Goal: Task Accomplishment & Management: Manage account settings

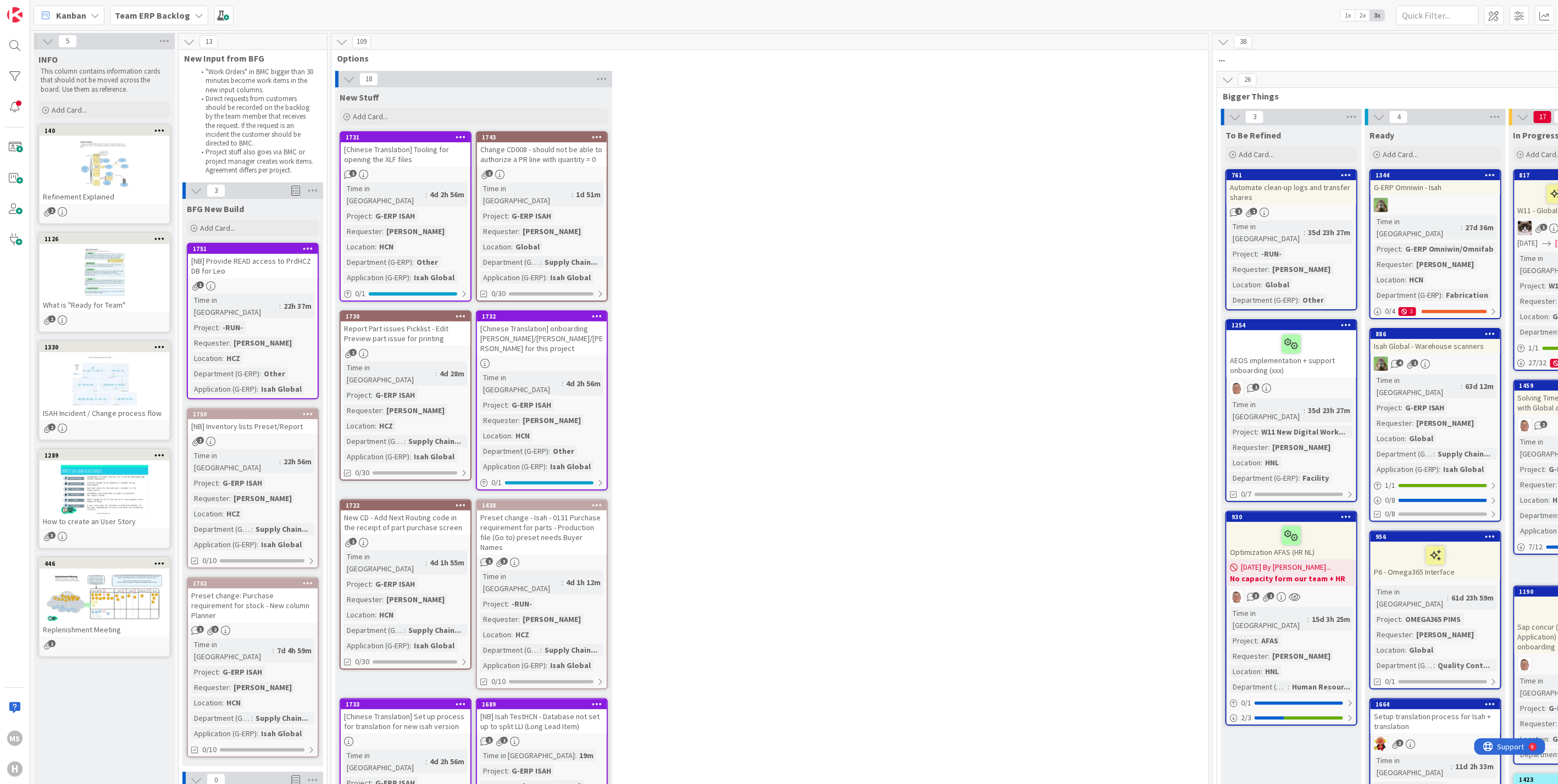
click at [97, 13] on icon at bounding box center [95, 15] width 9 height 9
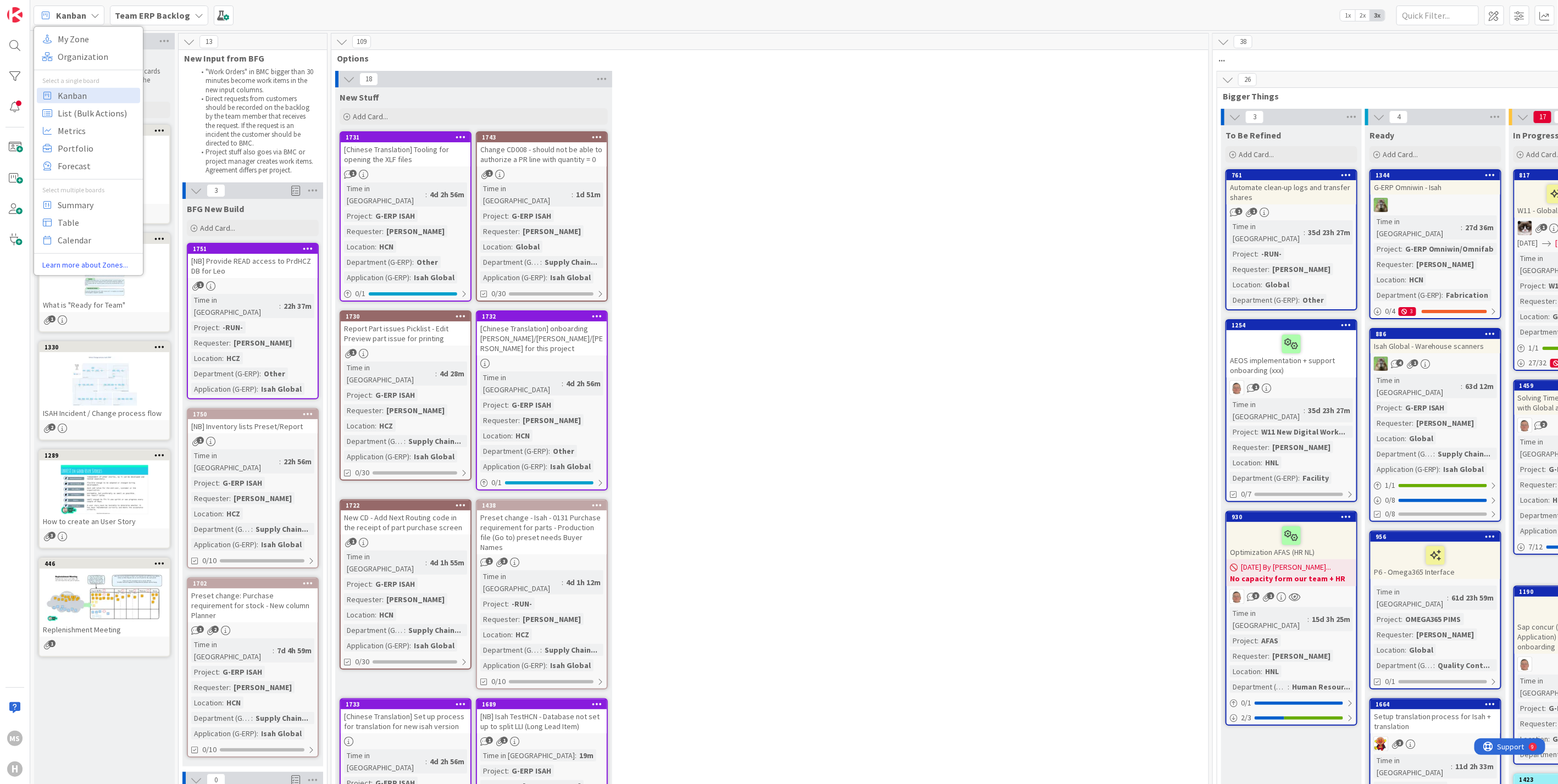
click at [185, 13] on div "Team ERP Backlog" at bounding box center [159, 15] width 99 height 20
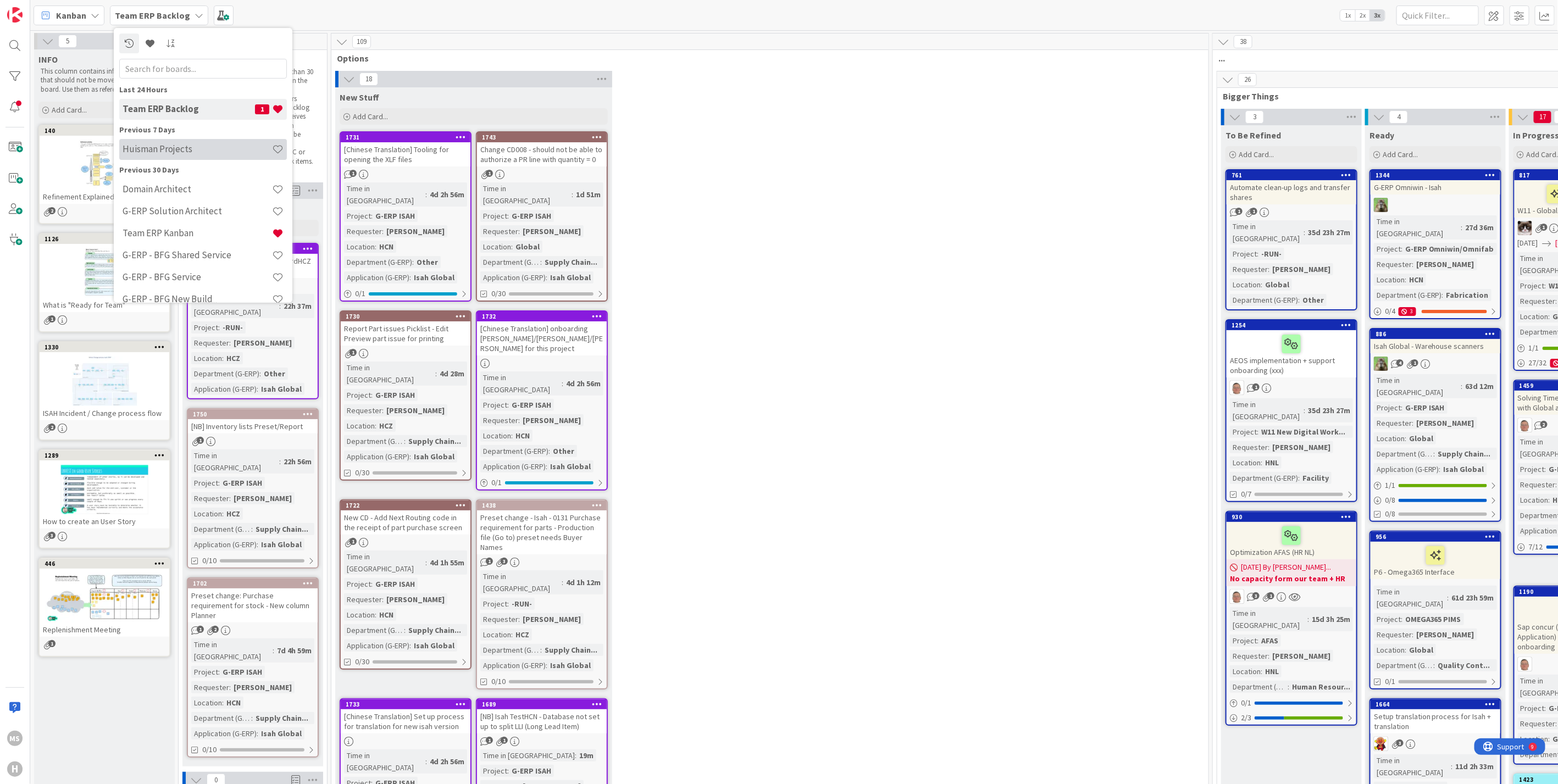
click at [163, 144] on h4 "Huisman Projects" at bounding box center [197, 149] width 149 height 11
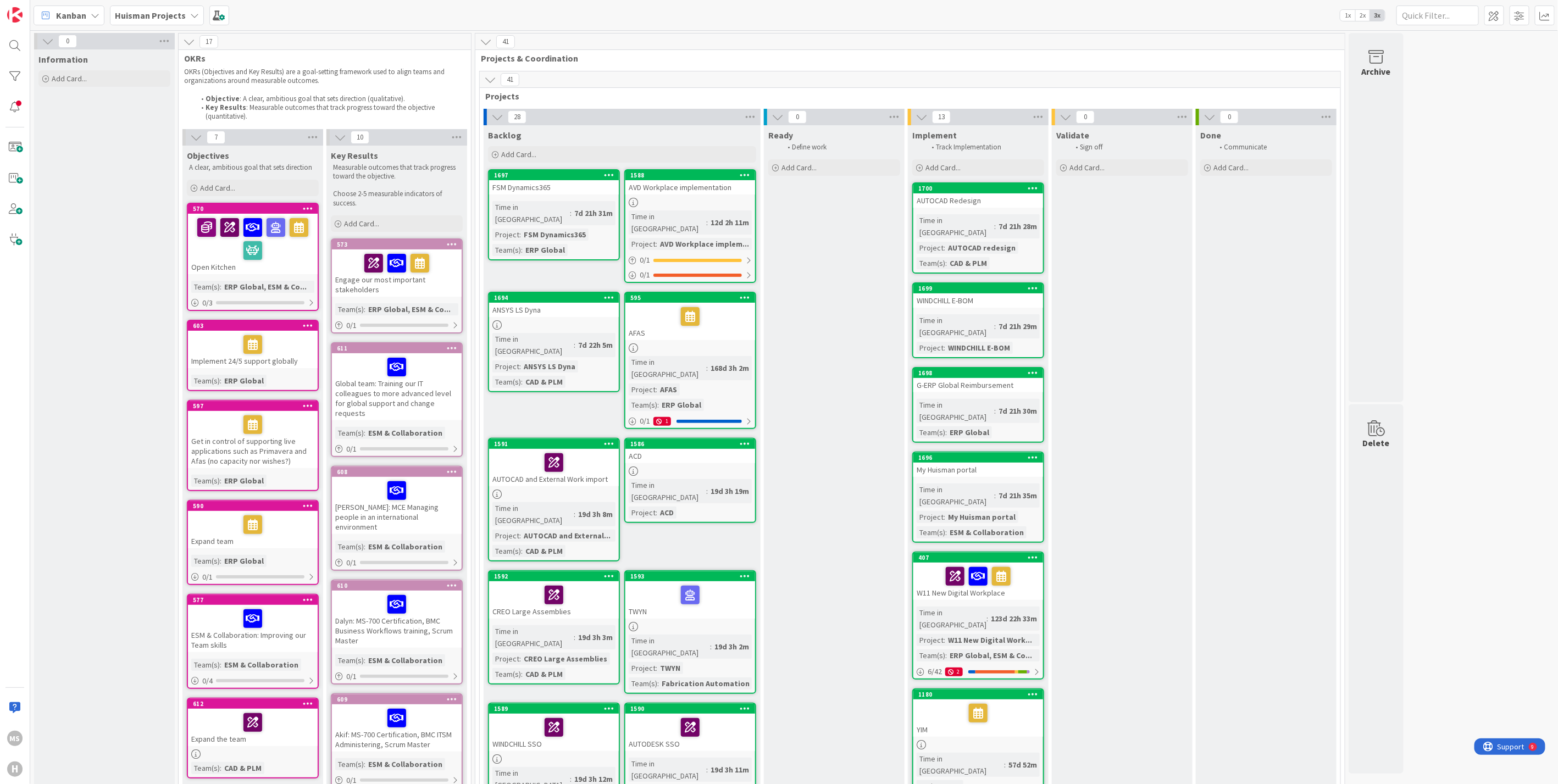
click at [496, 116] on icon at bounding box center [497, 117] width 12 height 12
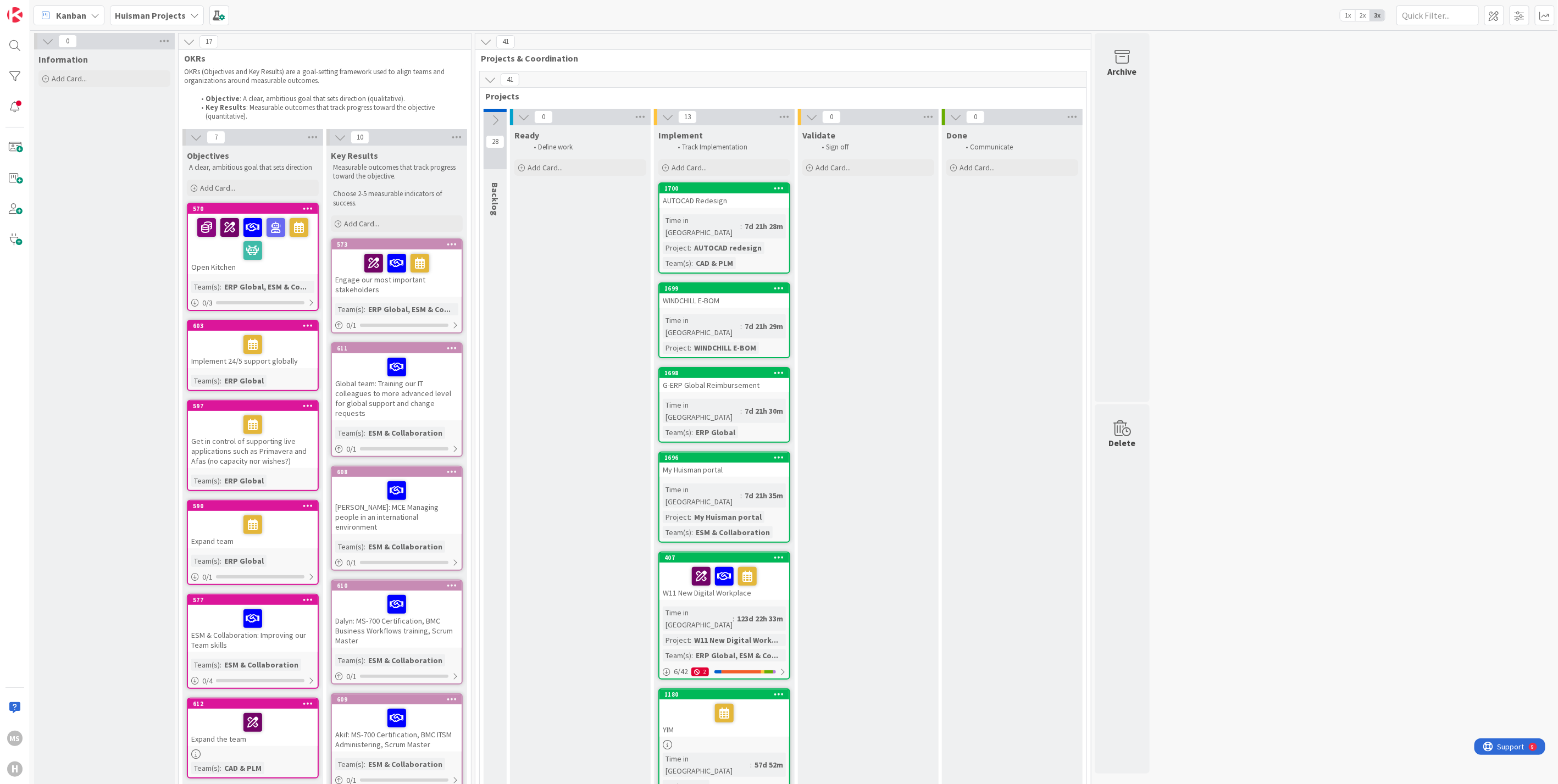
click at [496, 116] on icon at bounding box center [495, 120] width 12 height 12
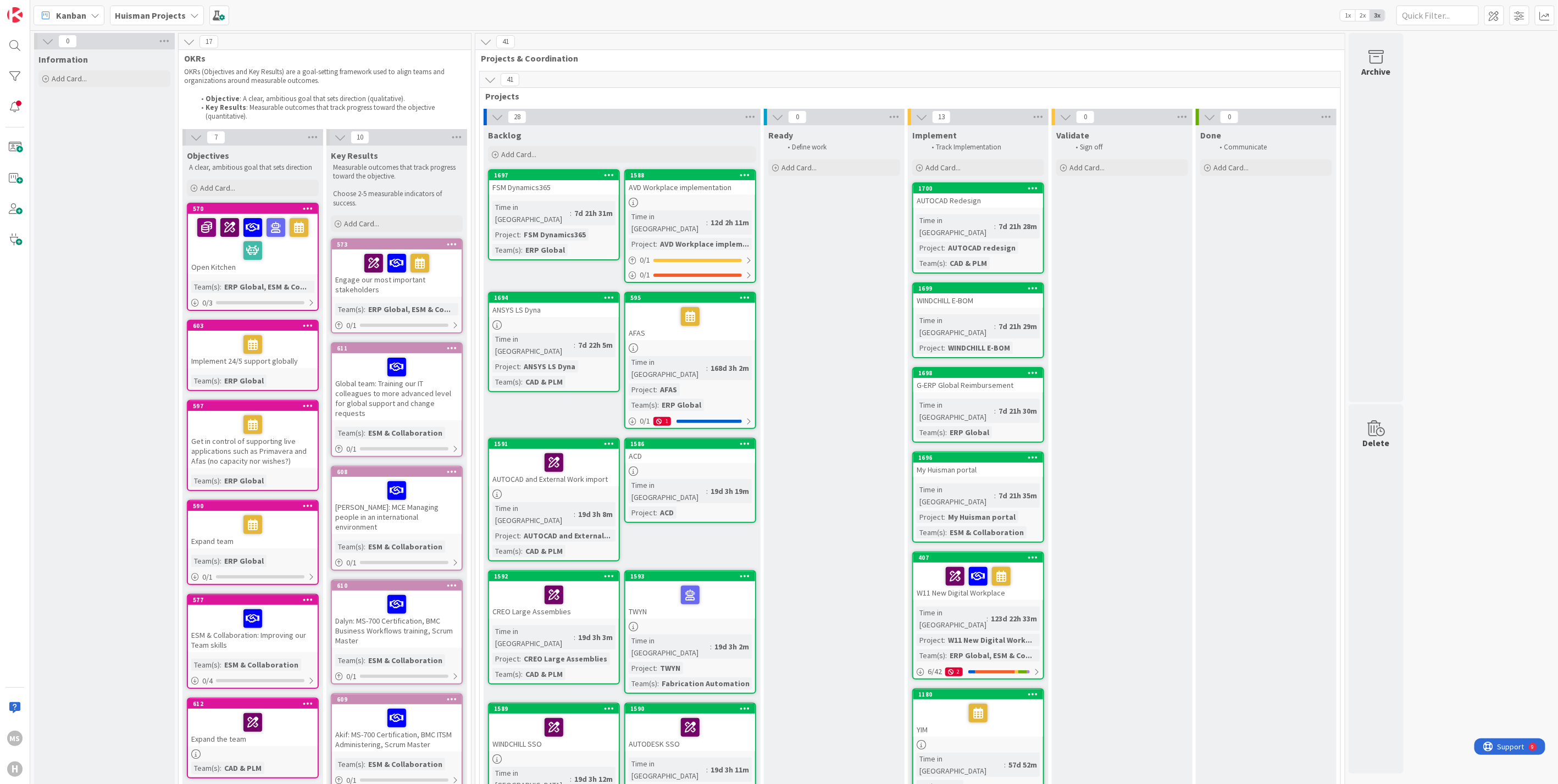
click at [1363, 11] on span "2x" at bounding box center [1363, 15] width 15 height 11
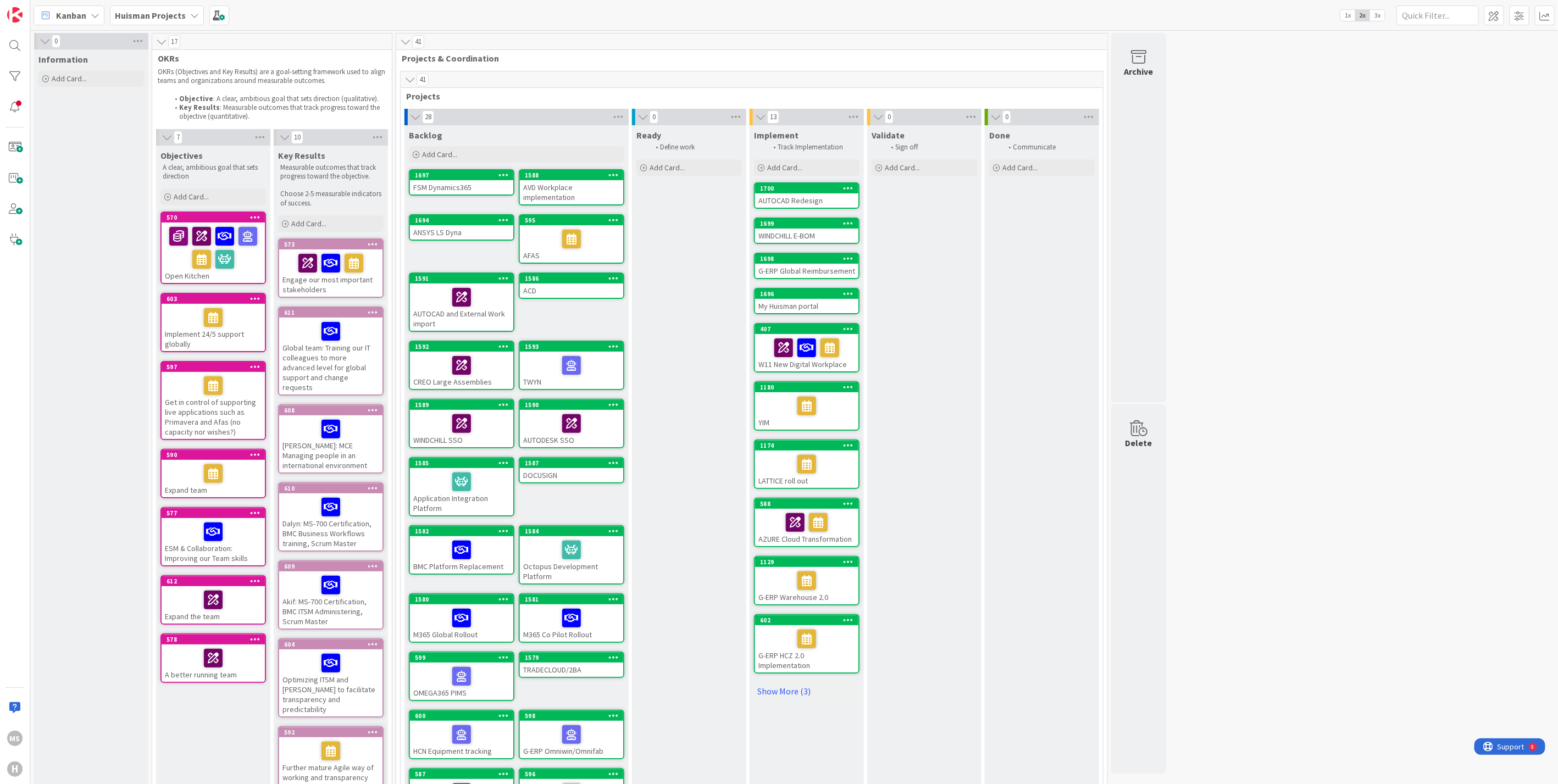
click at [1344, 12] on span "1x" at bounding box center [1348, 15] width 15 height 11
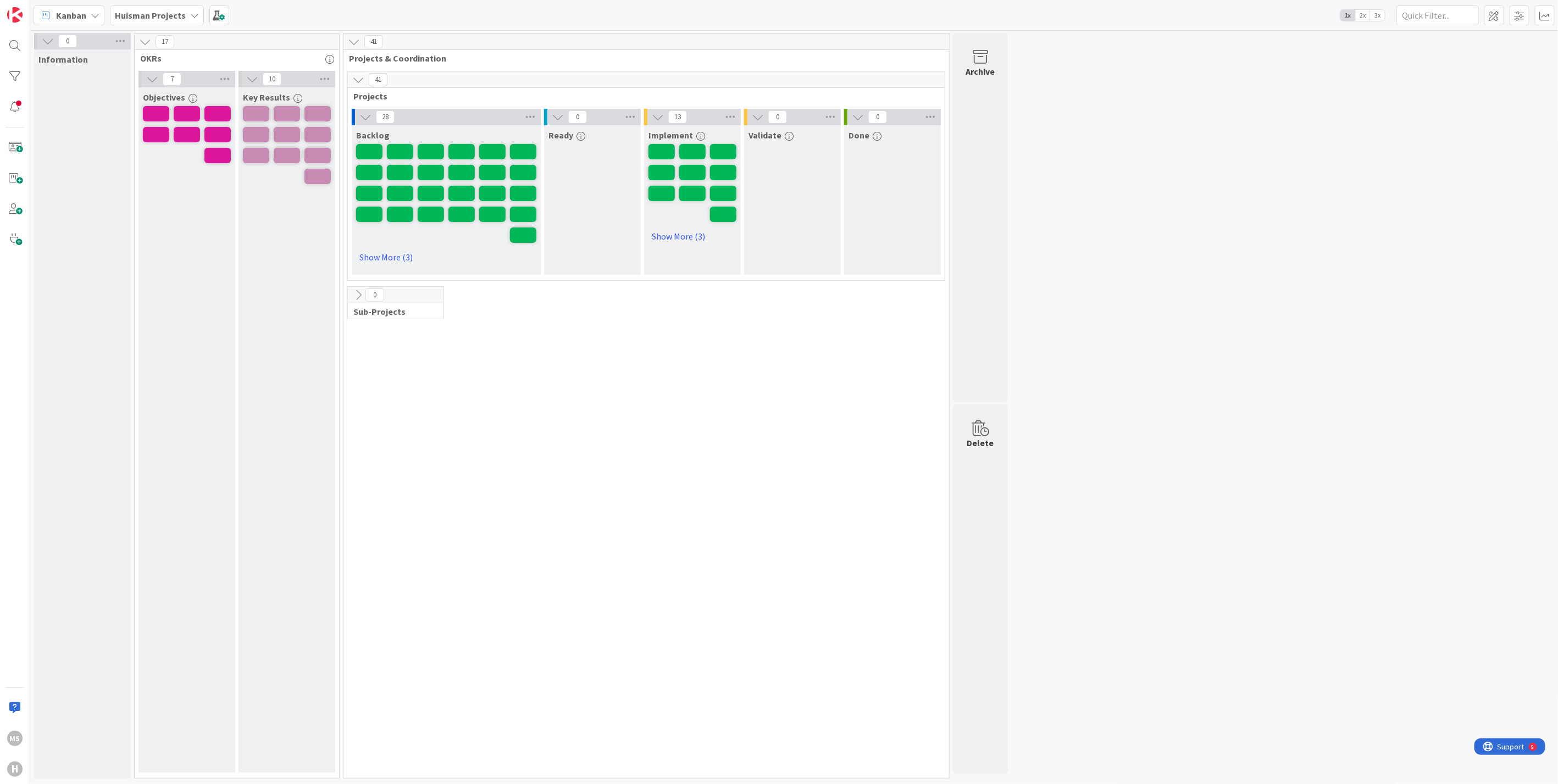
click at [1366, 15] on span "2x" at bounding box center [1363, 15] width 15 height 11
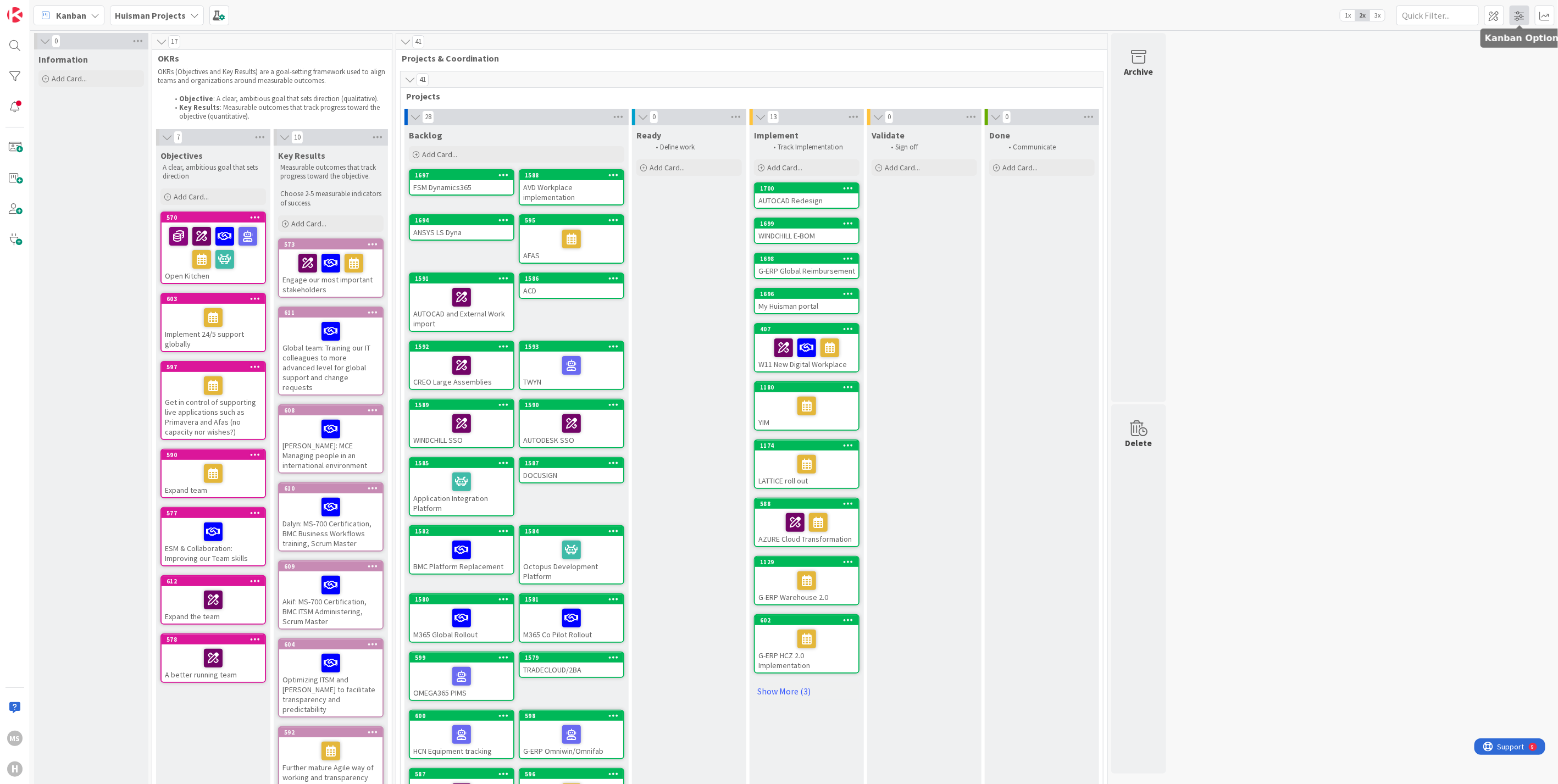
click at [1520, 14] on span at bounding box center [1519, 15] width 20 height 20
click at [1545, 13] on span at bounding box center [1545, 15] width 20 height 20
click at [1427, 94] on div "Allocation" at bounding box center [1463, 97] width 112 height 11
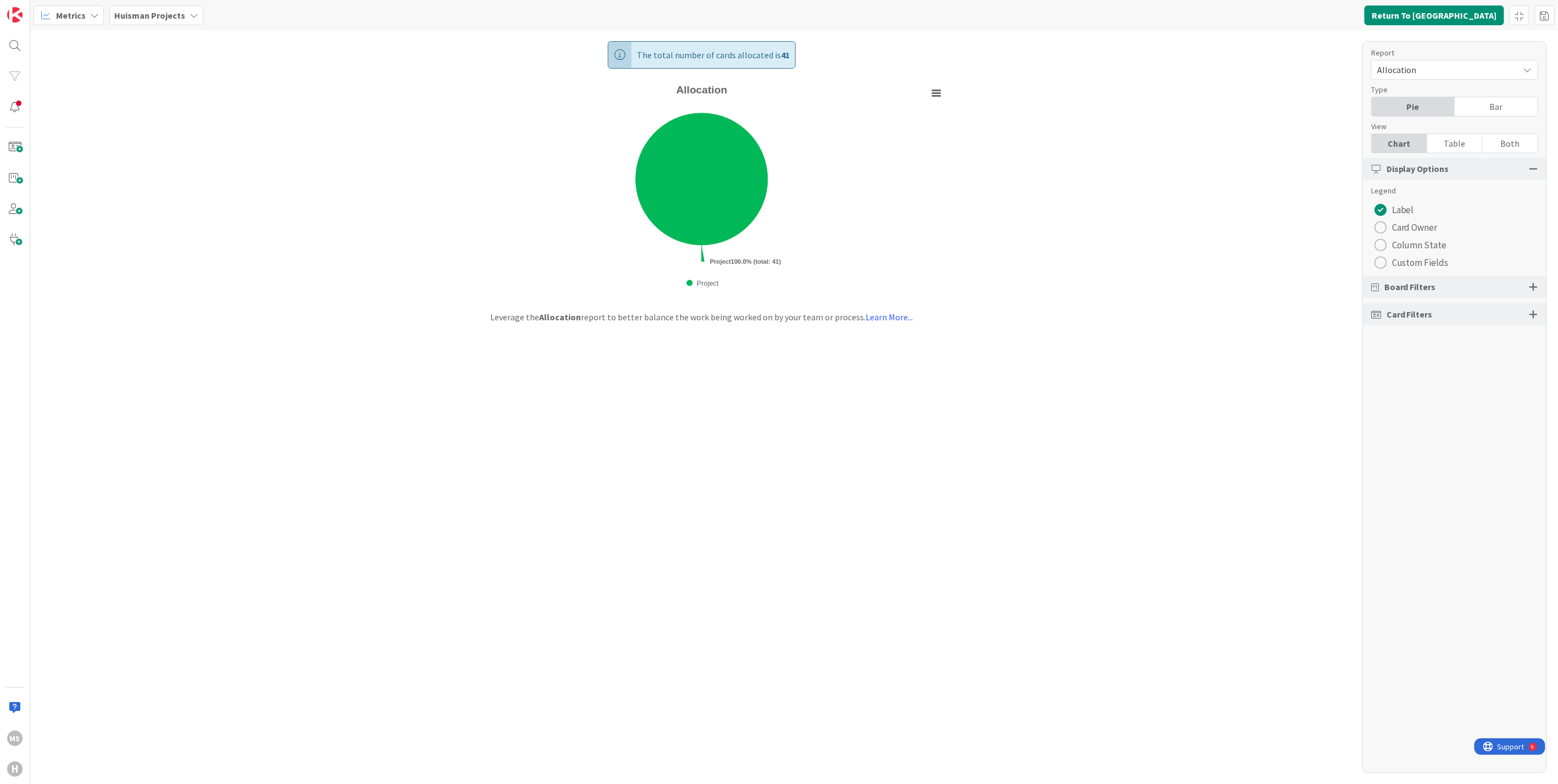
click at [1382, 259] on div "radio" at bounding box center [1381, 262] width 12 height 12
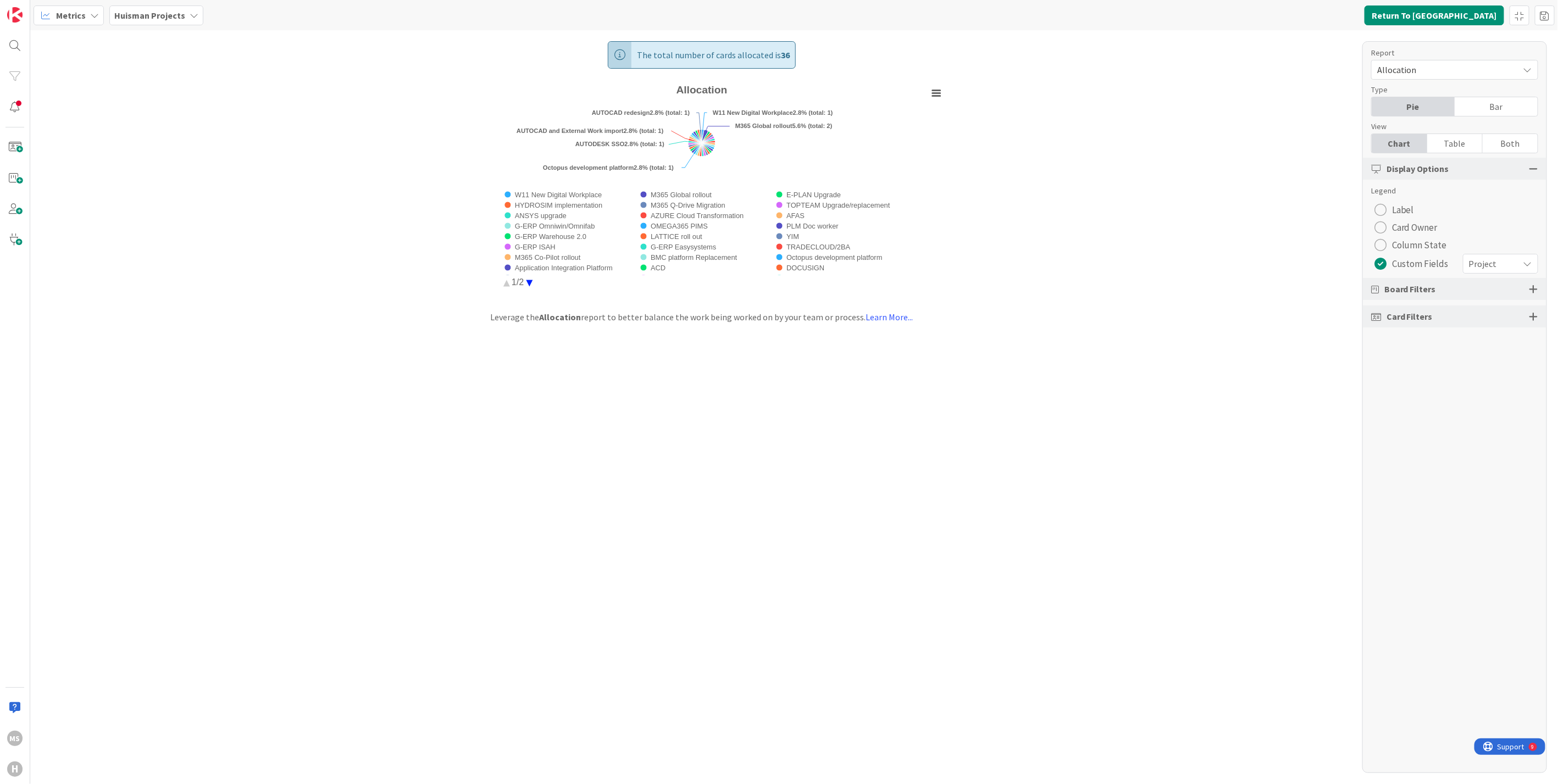
click at [530, 280] on circle "Allocation" at bounding box center [529, 283] width 17 height 17
click at [939, 94] on icon "Allocation" at bounding box center [936, 93] width 8 height 5
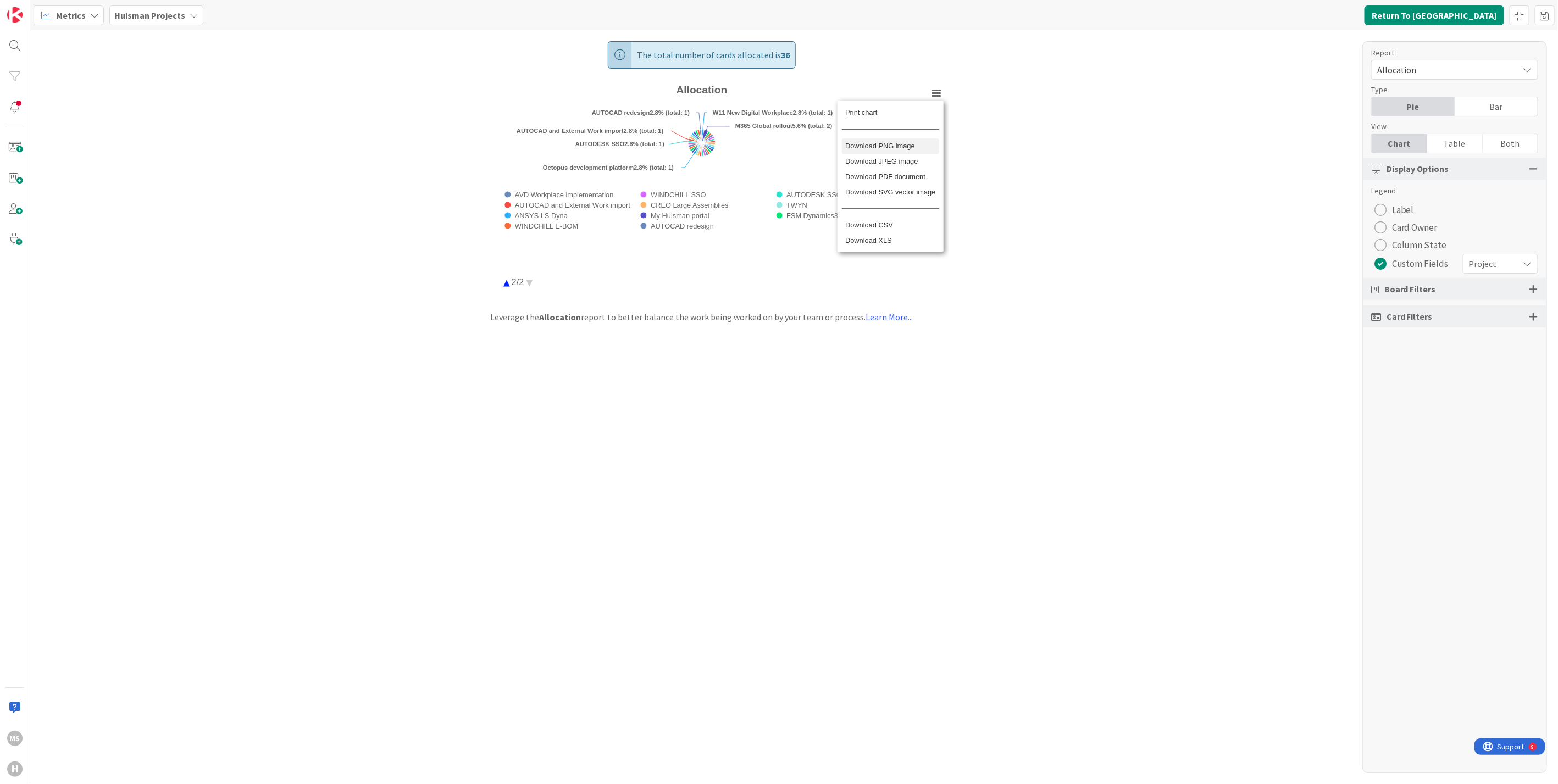
click at [869, 144] on li "Download PNG image" at bounding box center [890, 146] width 97 height 15
click at [508, 280] on circle "Allocation" at bounding box center [506, 283] width 17 height 17
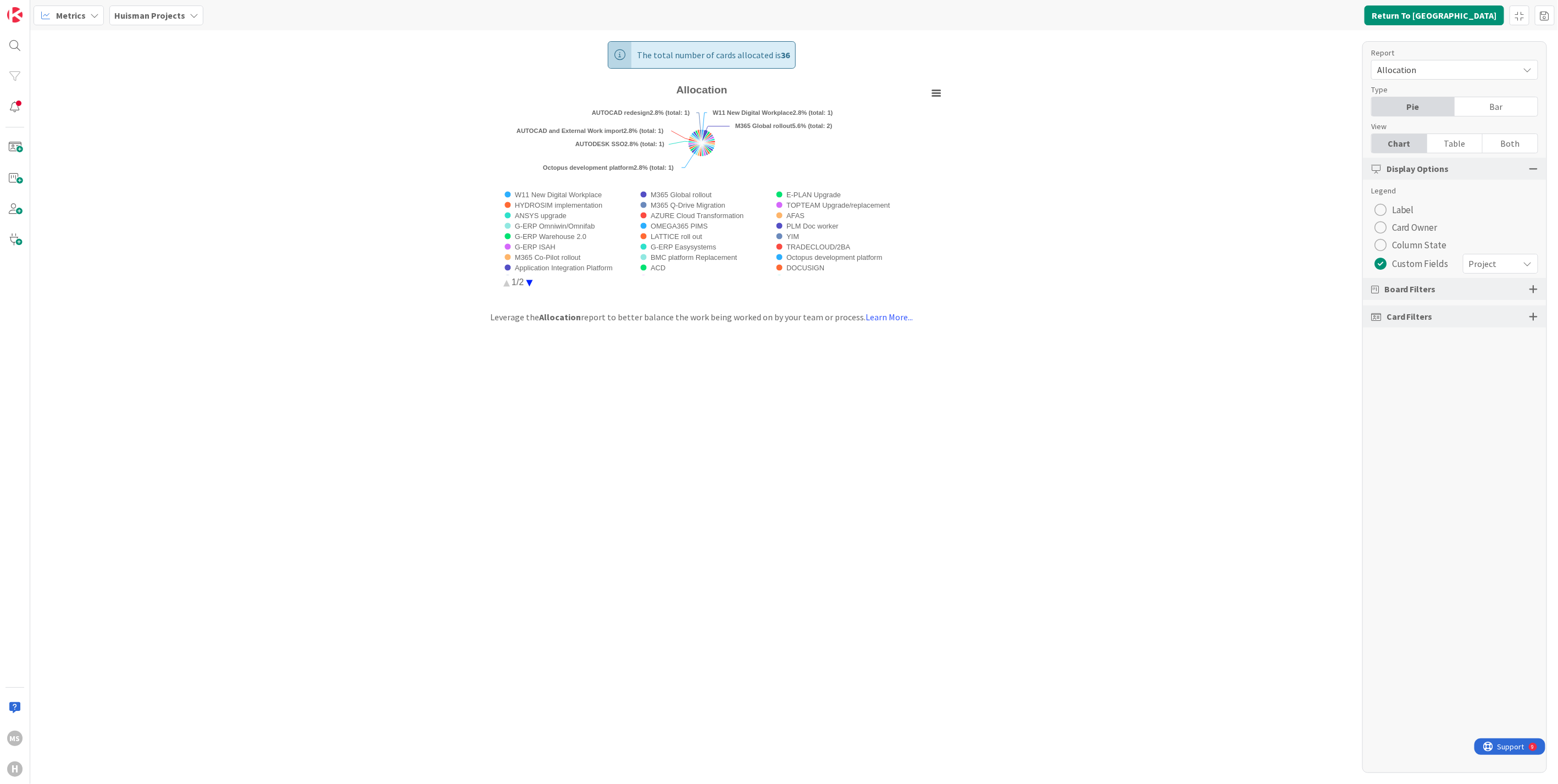
click at [529, 282] on circle "Allocation" at bounding box center [529, 283] width 17 height 17
click at [507, 282] on circle "Allocation" at bounding box center [506, 283] width 17 height 17
click at [1491, 105] on div "Bar" at bounding box center [1496, 106] width 83 height 19
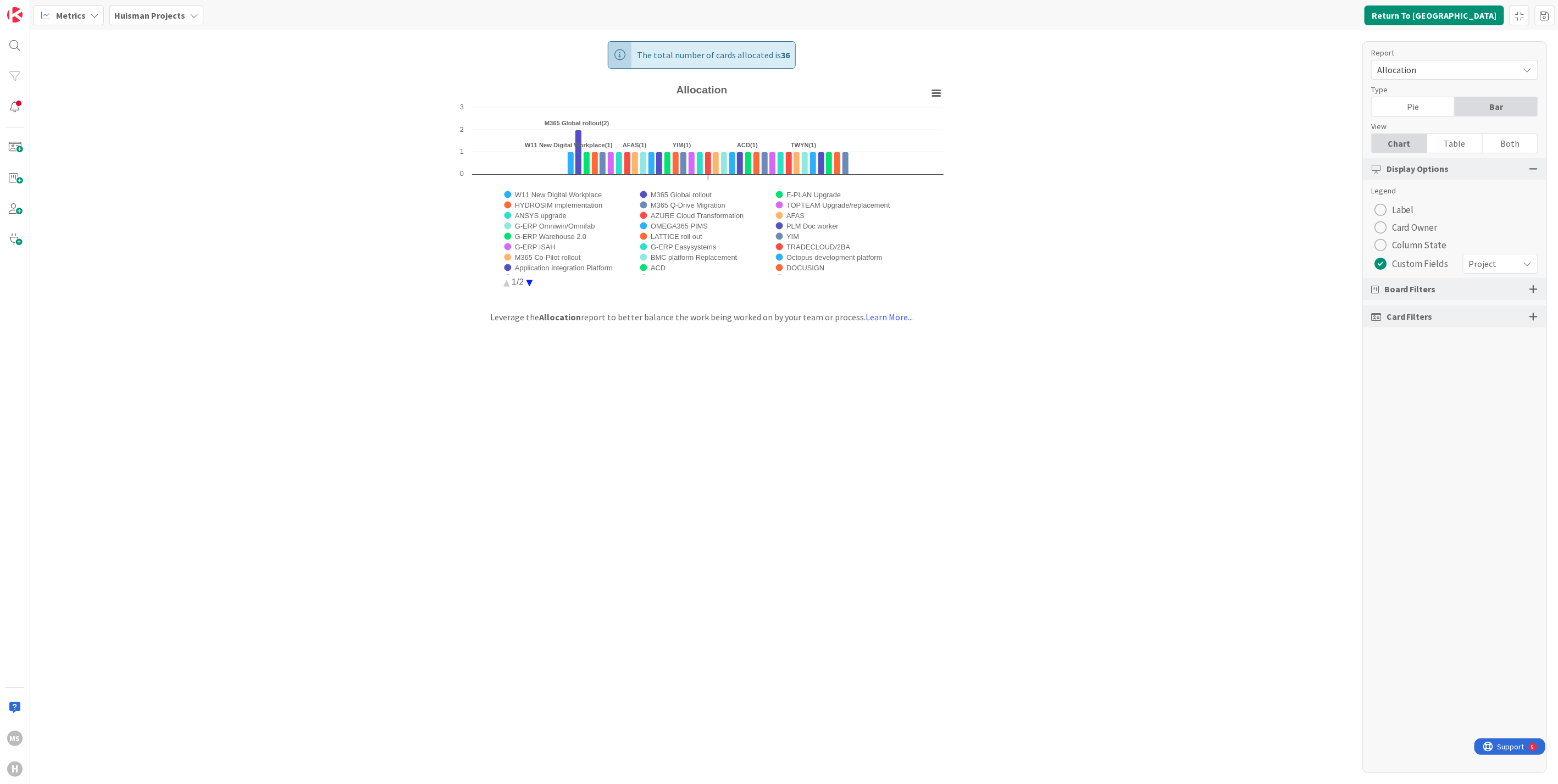
click at [1454, 140] on div "Table" at bounding box center [1455, 143] width 56 height 19
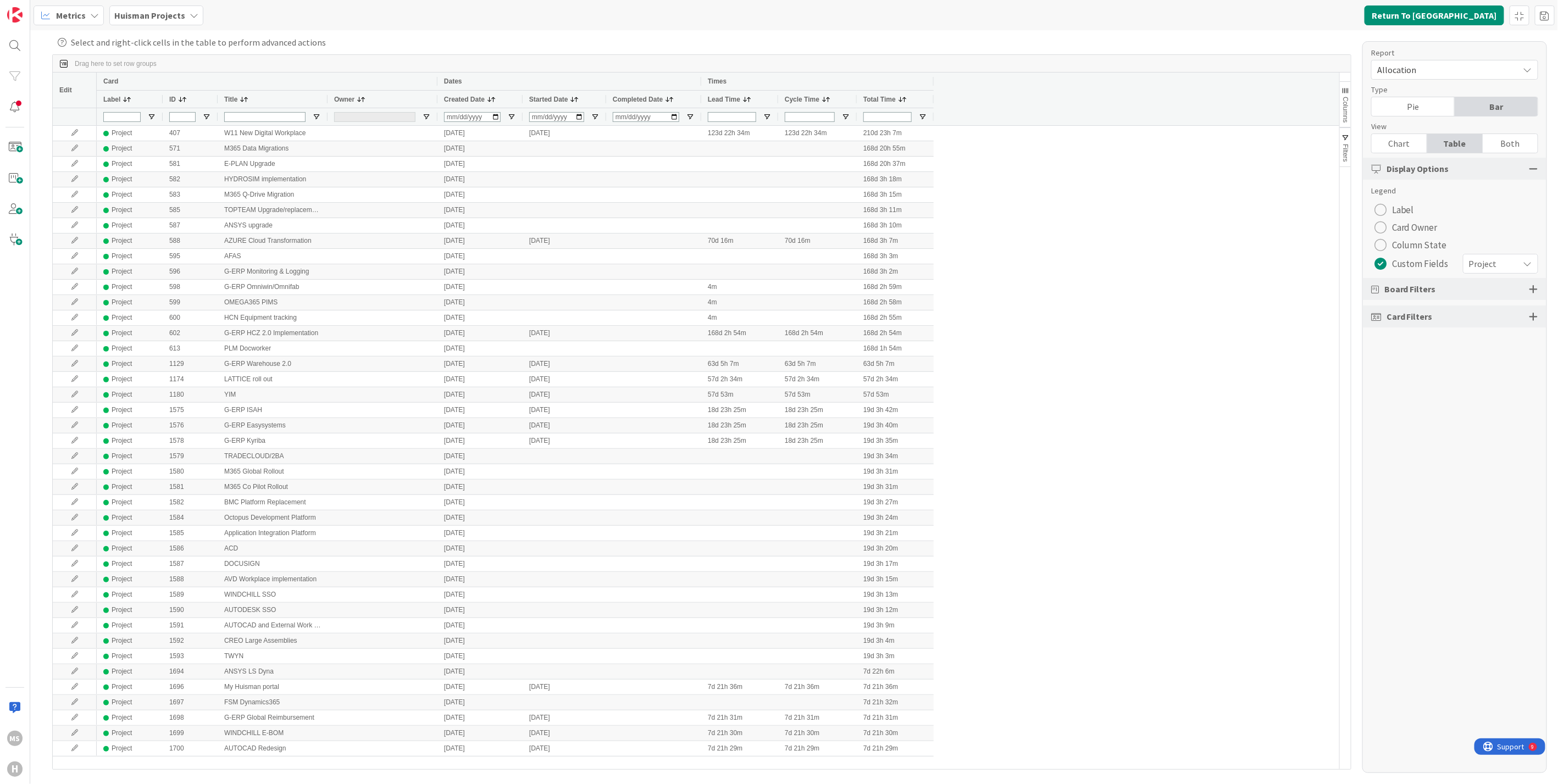
click at [1517, 138] on div "Both" at bounding box center [1510, 143] width 55 height 19
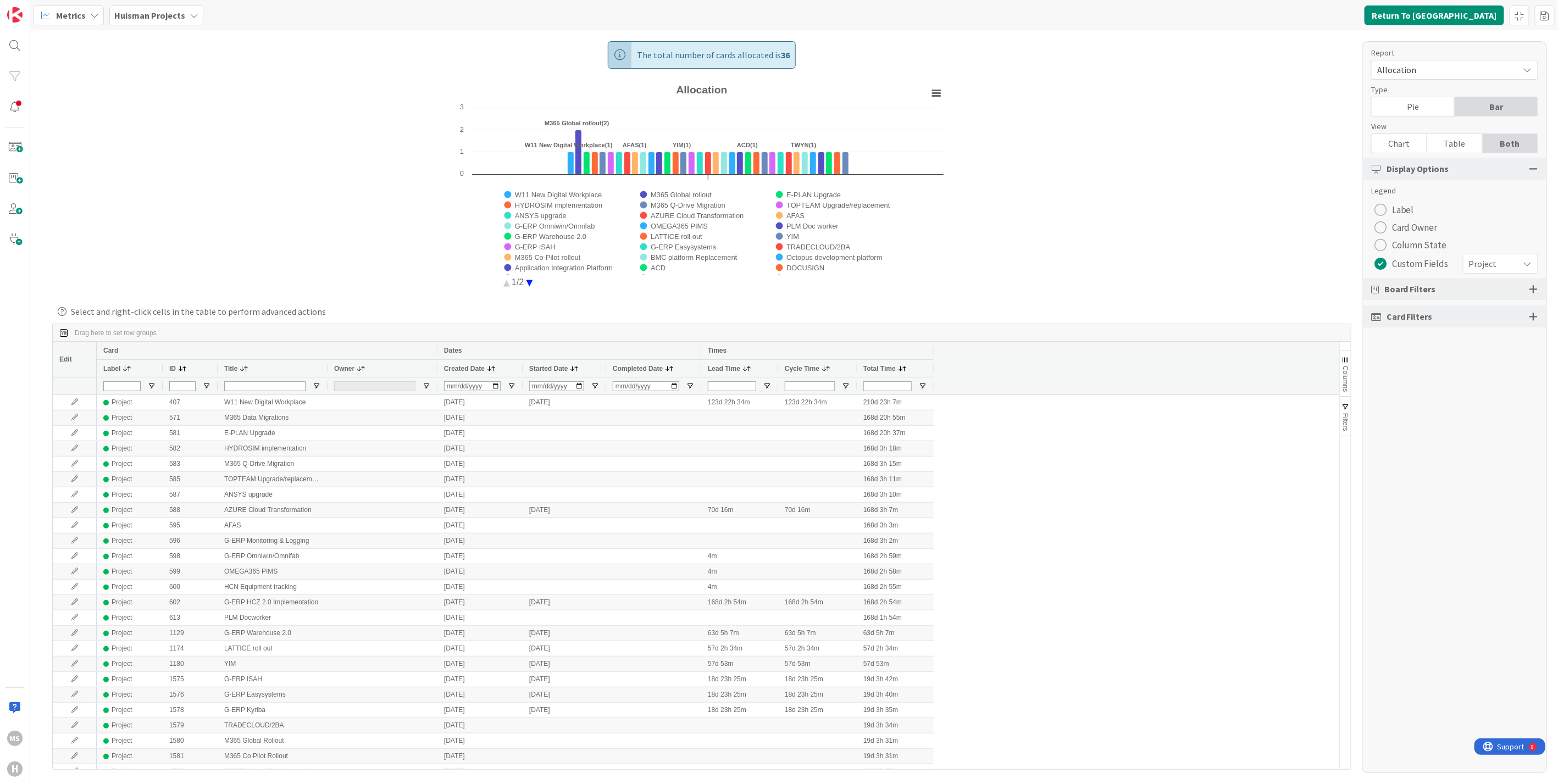
click at [527, 285] on circle "Allocation" at bounding box center [529, 283] width 17 height 17
click at [506, 282] on circle "Allocation" at bounding box center [506, 283] width 17 height 17
click at [1528, 67] on icon at bounding box center [1528, 70] width 9 height 9
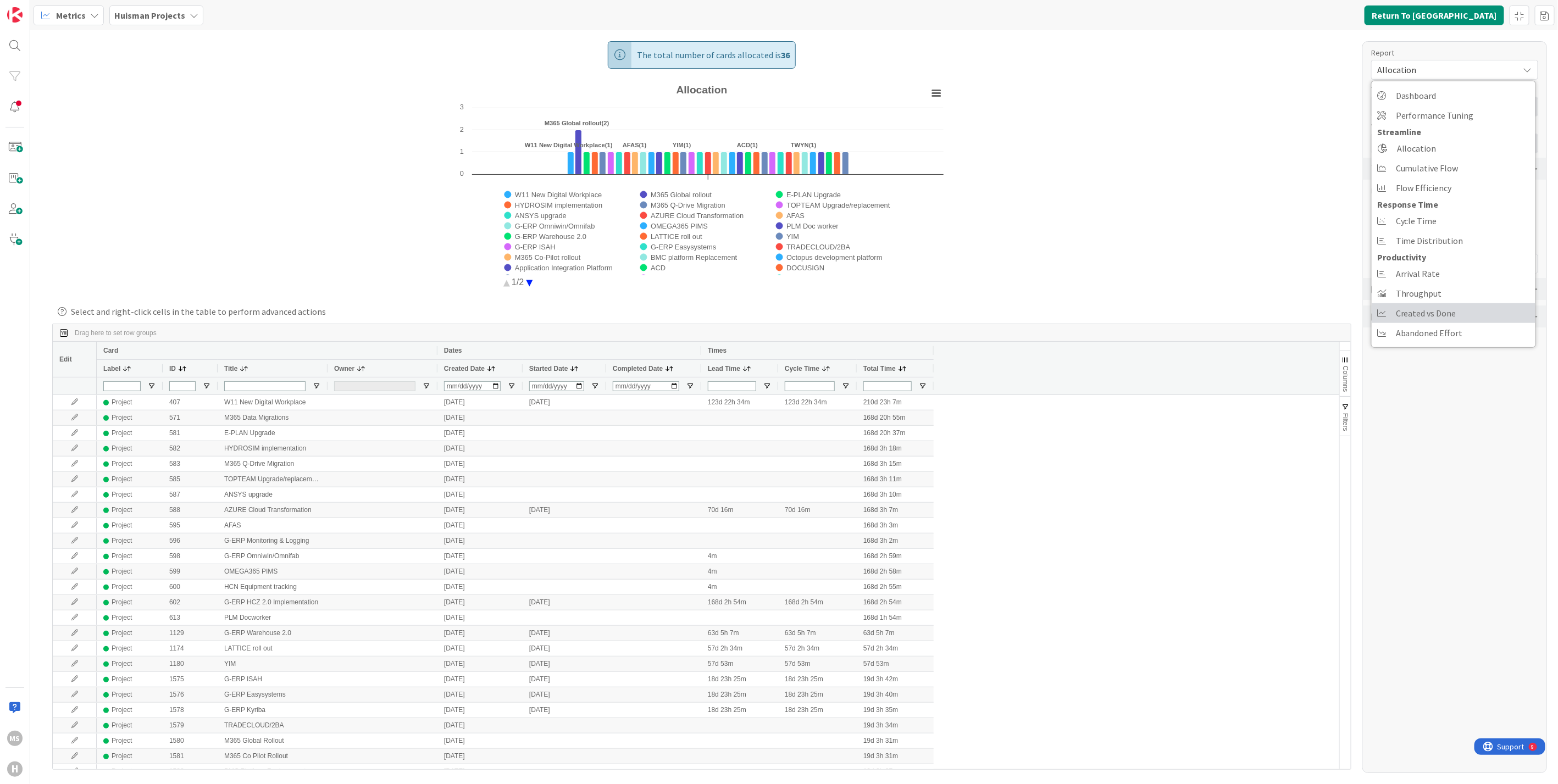
click at [1421, 310] on span "Created vs Done" at bounding box center [1426, 313] width 60 height 16
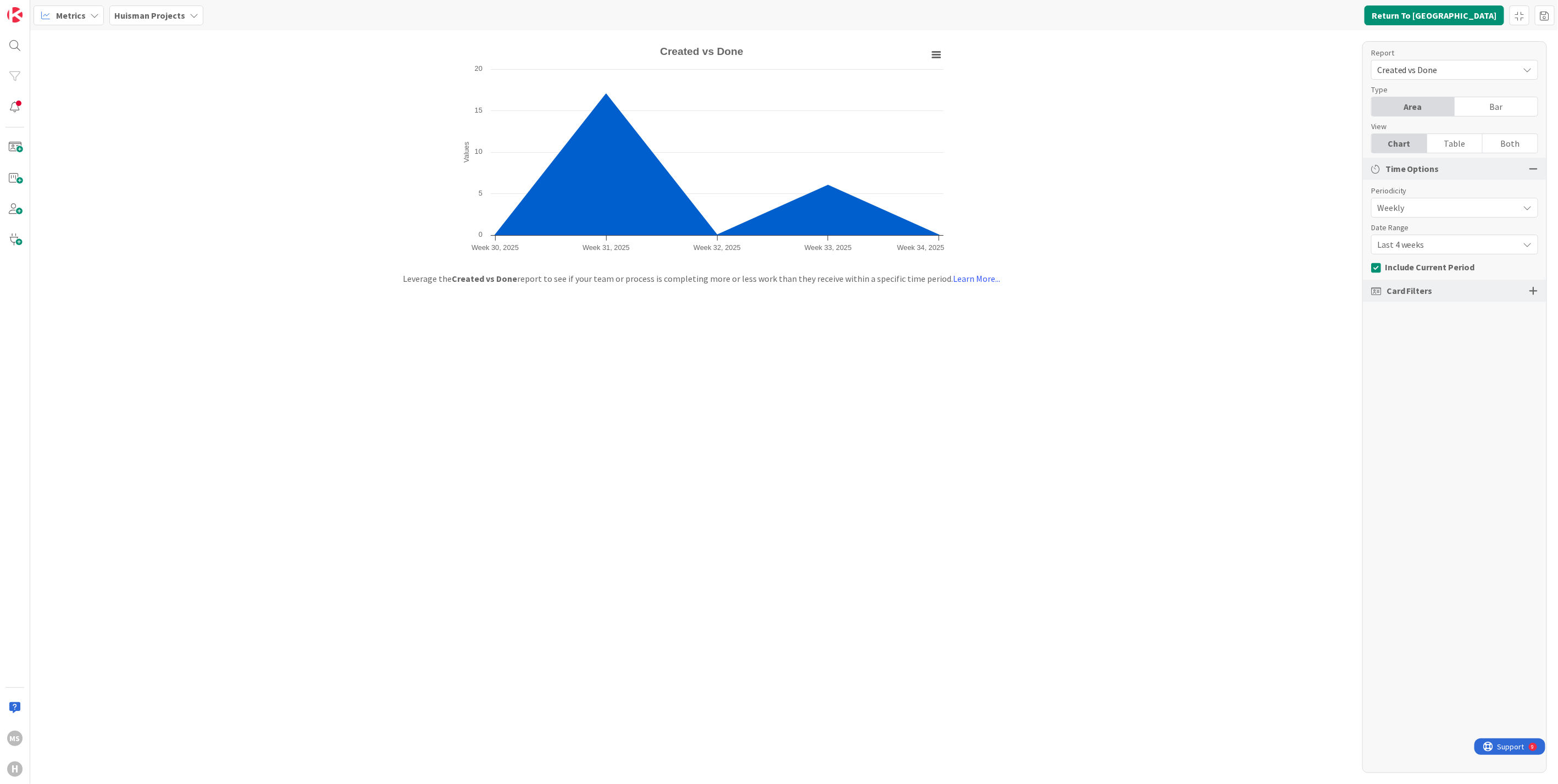
click at [152, 11] on b "Huisman Projects" at bounding box center [149, 15] width 71 height 11
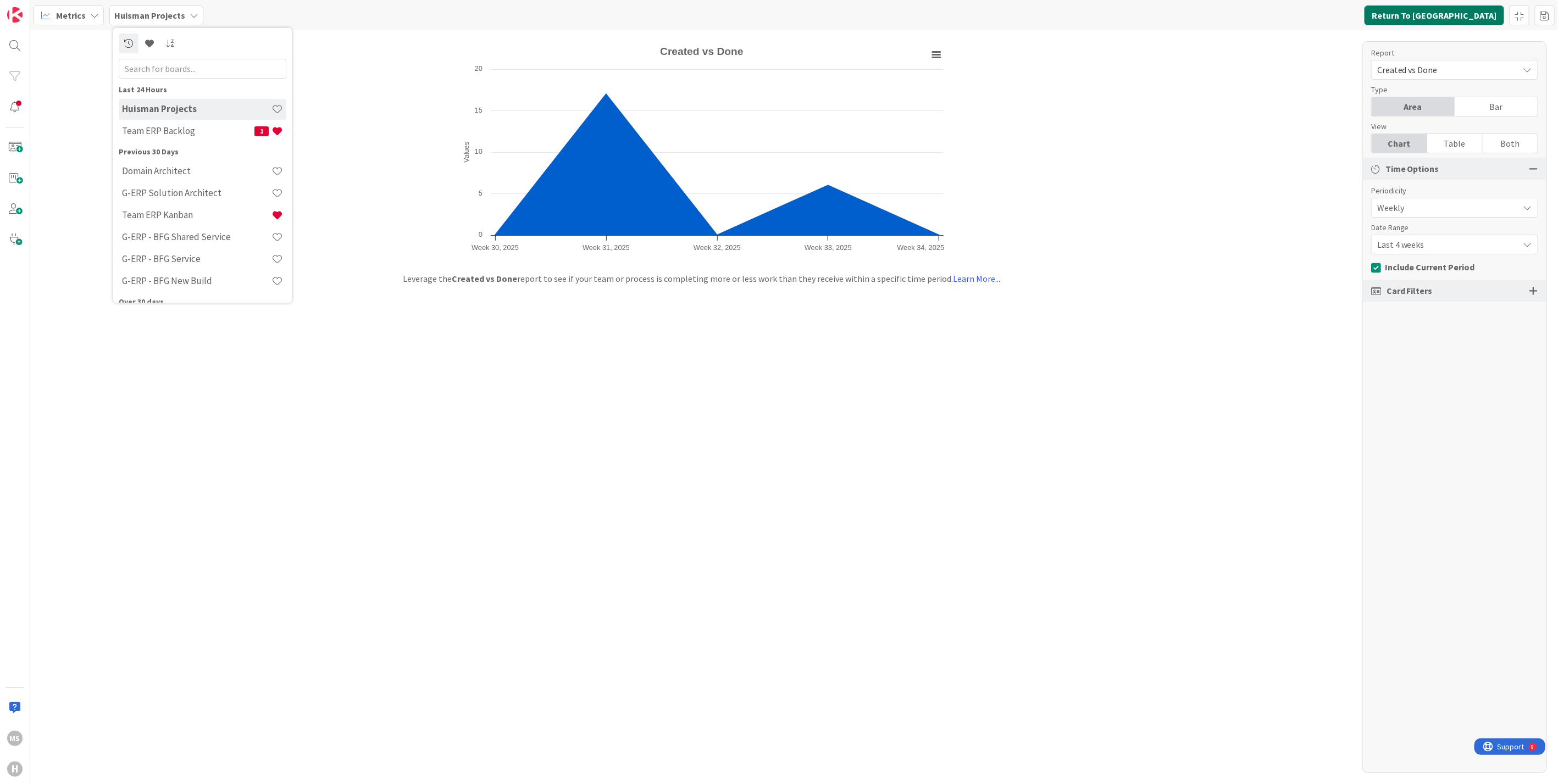
click at [1459, 17] on button "Return To [GEOGRAPHIC_DATA]" at bounding box center [1434, 15] width 140 height 20
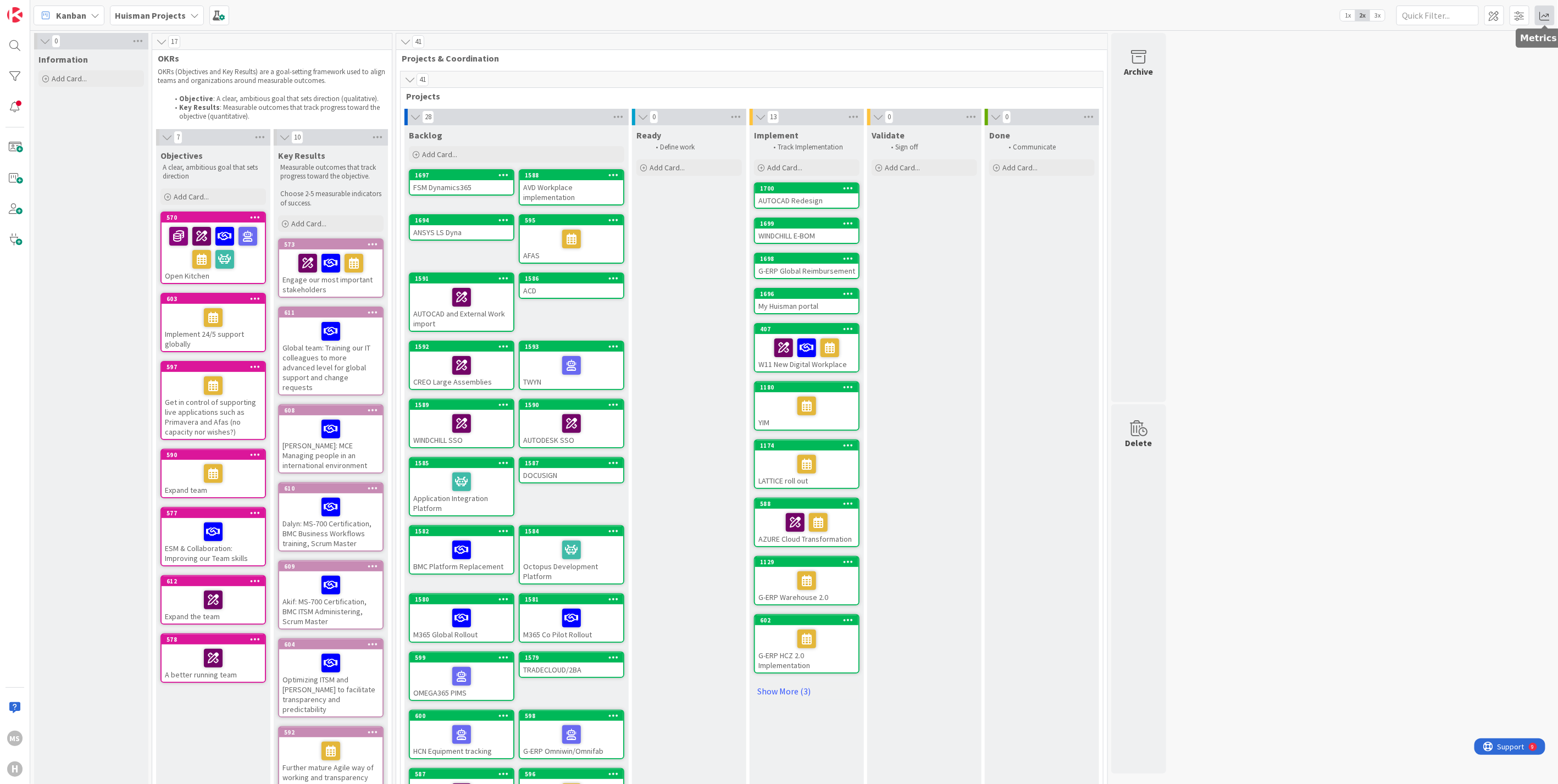
click at [1544, 12] on span at bounding box center [1545, 15] width 20 height 20
click at [1435, 56] on div "Dashboard" at bounding box center [1478, 57] width 142 height 11
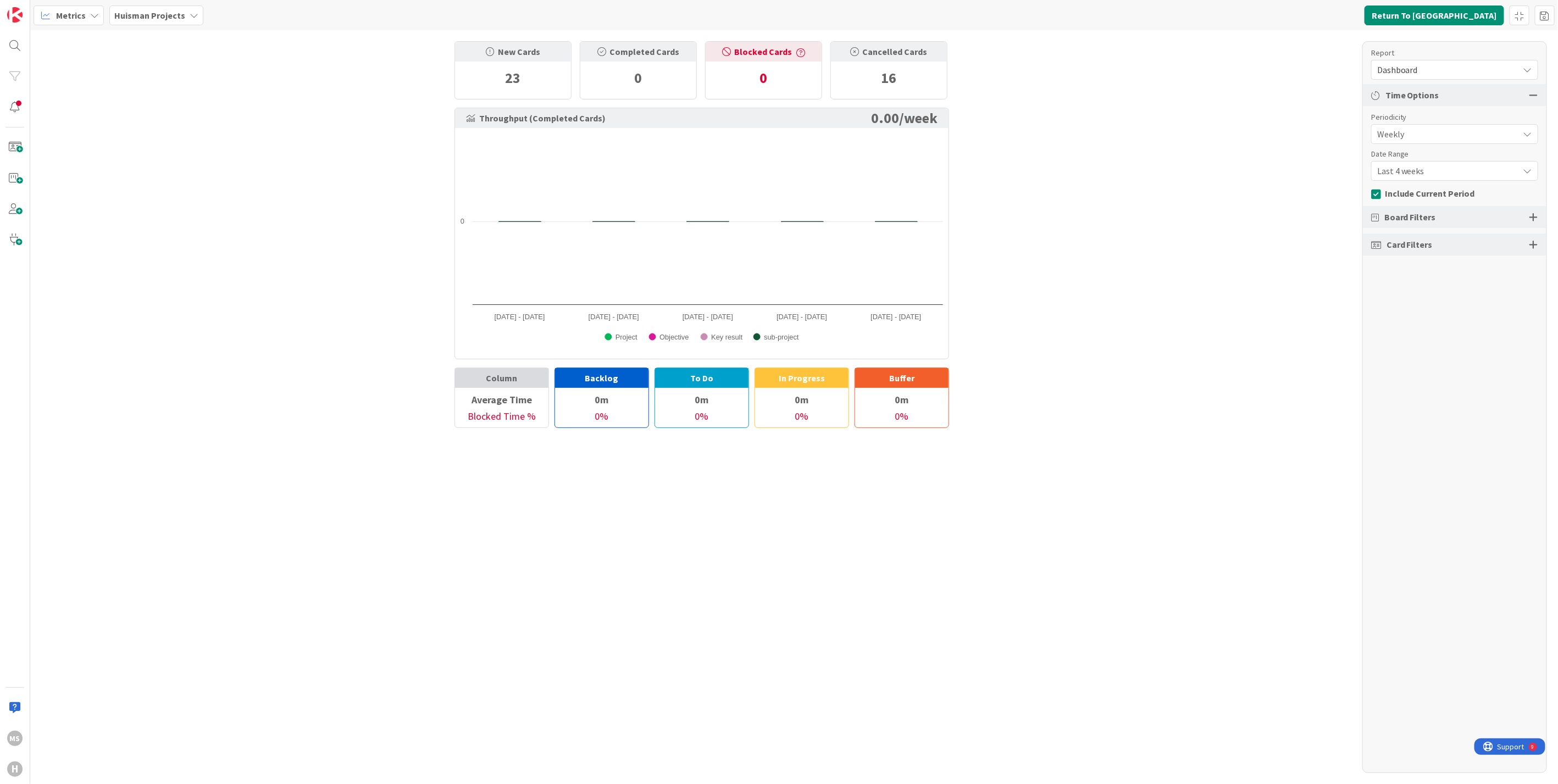
click at [1526, 65] on icon at bounding box center [1528, 70] width 9 height 9
click at [1263, 114] on div "New Cards 23 Completed Cards 0 Blocked Cards 0 Cancelled Cards 16 Throughput (C…" at bounding box center [794, 407] width 1528 height 754
click at [1442, 16] on button "Return To [GEOGRAPHIC_DATA]" at bounding box center [1434, 15] width 140 height 20
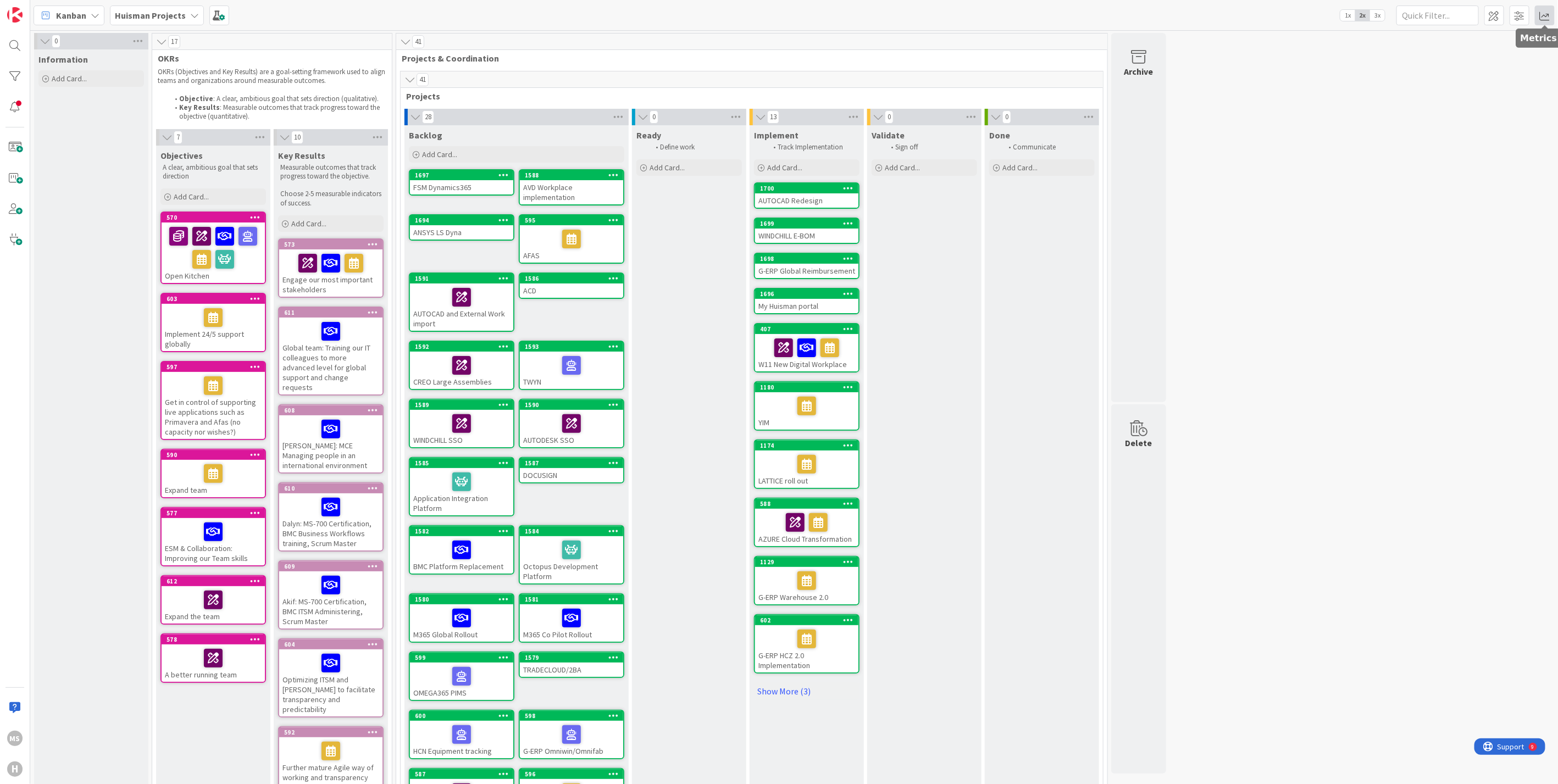
click at [1537, 11] on span at bounding box center [1545, 15] width 20 height 20
click at [1435, 99] on div "Allocation" at bounding box center [1463, 97] width 112 height 11
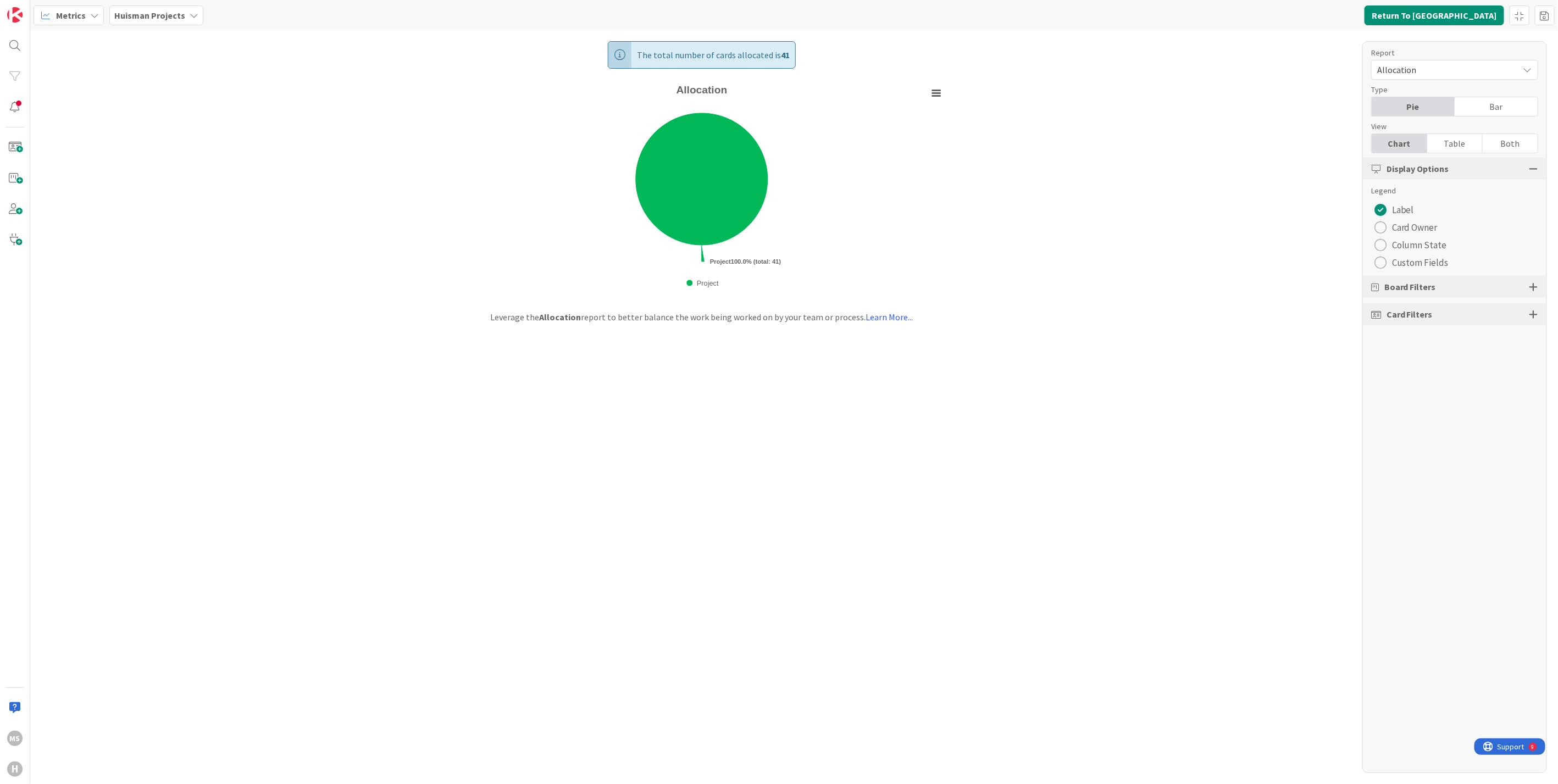
click at [1446, 143] on div "Table" at bounding box center [1455, 143] width 56 height 19
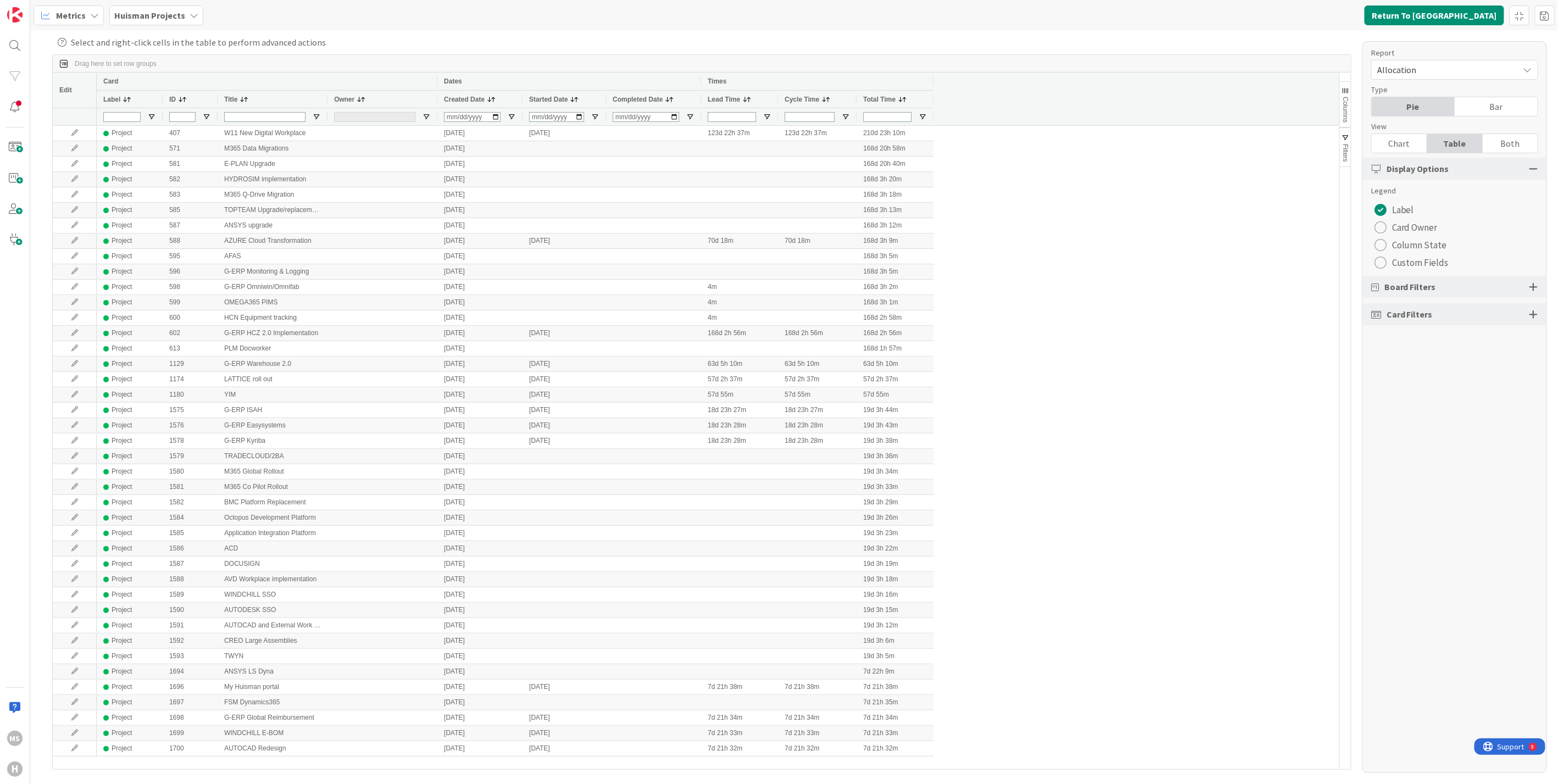
click at [81, 11] on span "Metrics" at bounding box center [71, 16] width 30 height 13
click at [78, 34] on span "My Zone" at bounding box center [97, 38] width 79 height 16
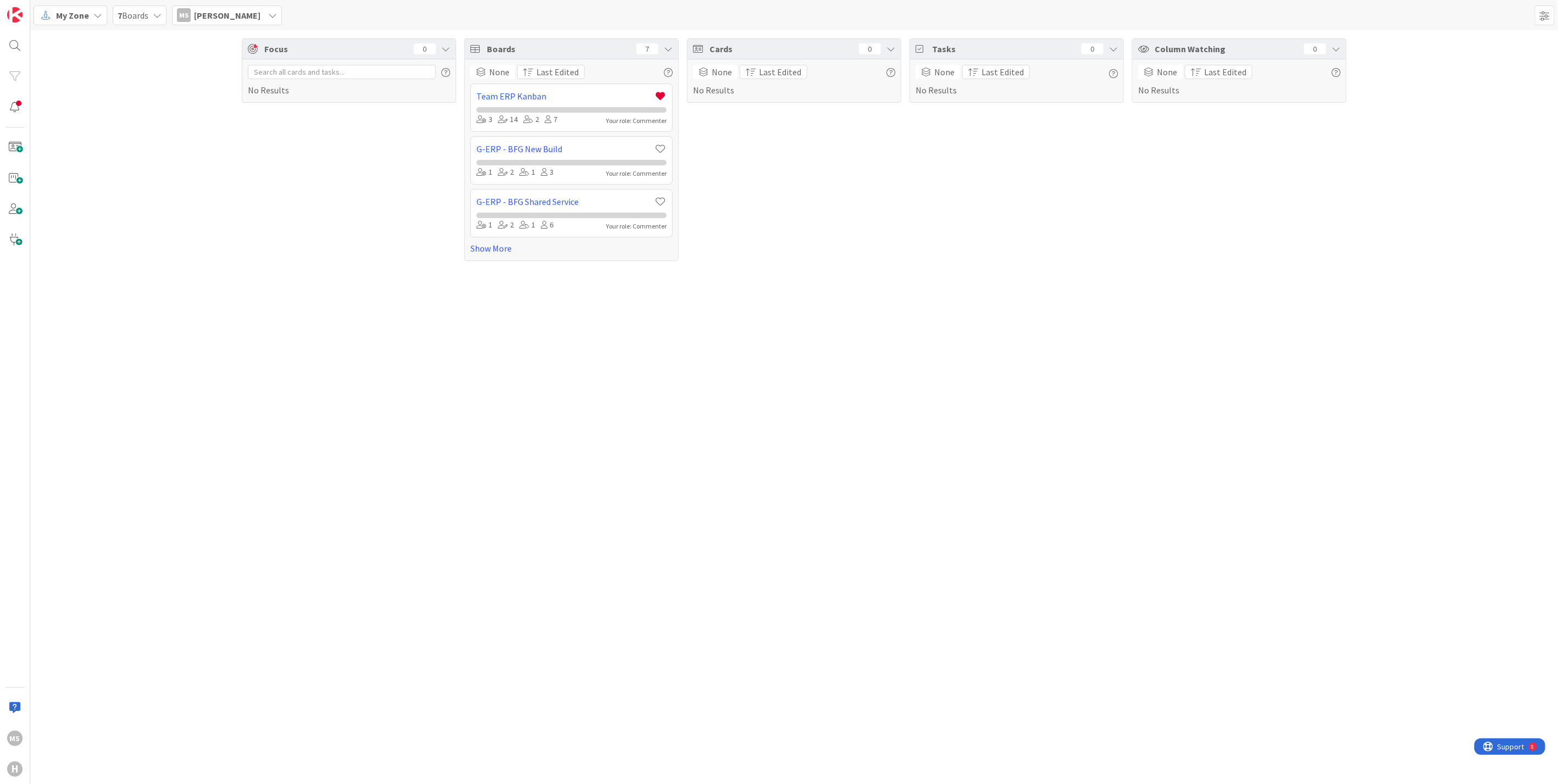
click at [95, 9] on div "My Zone" at bounding box center [70, 15] width 74 height 20
click at [74, 51] on span "Organization" at bounding box center [97, 56] width 79 height 16
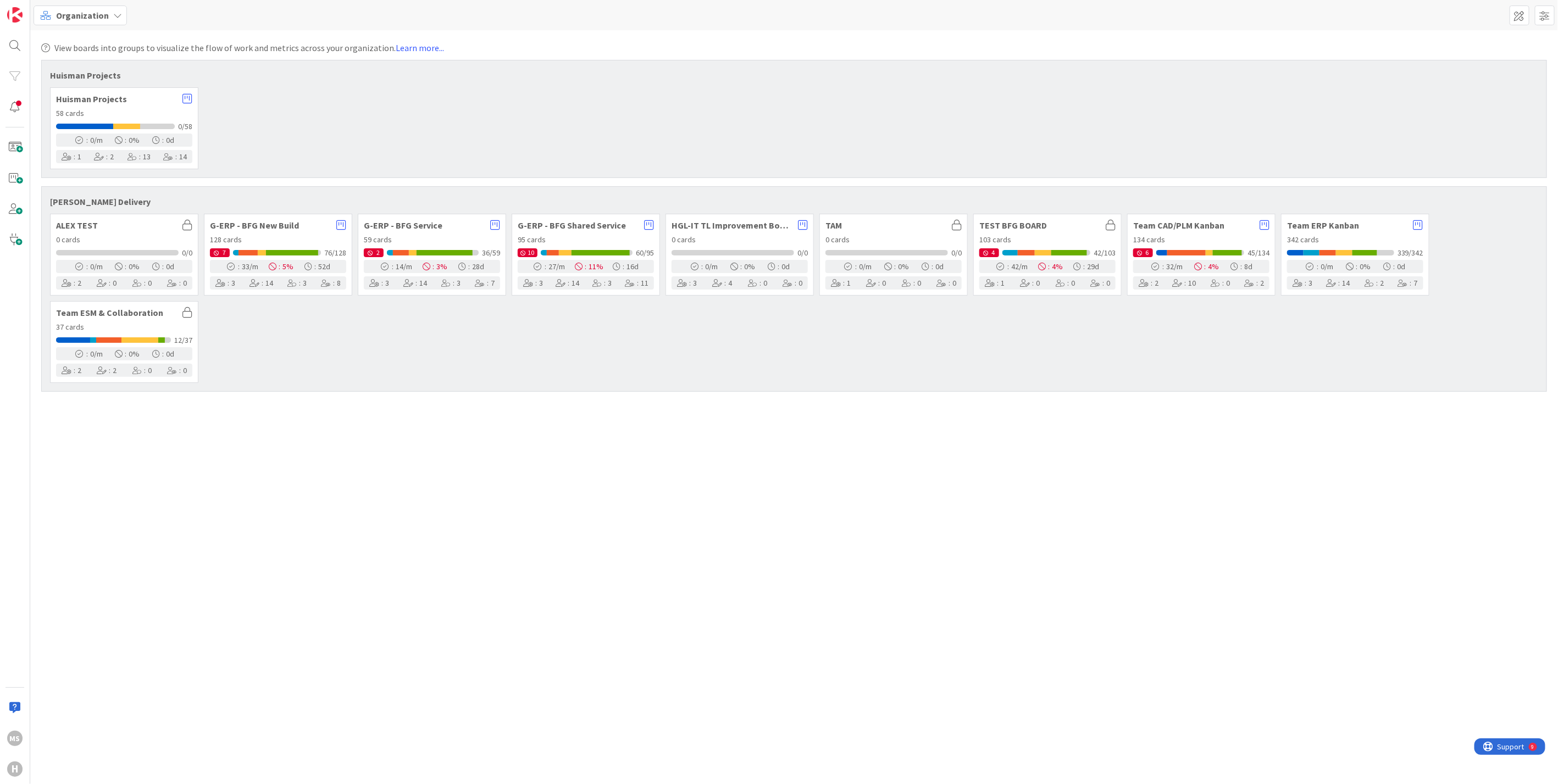
click at [109, 11] on div "Organization" at bounding box center [80, 15] width 93 height 20
click at [67, 218] on span "Table" at bounding box center [97, 221] width 79 height 16
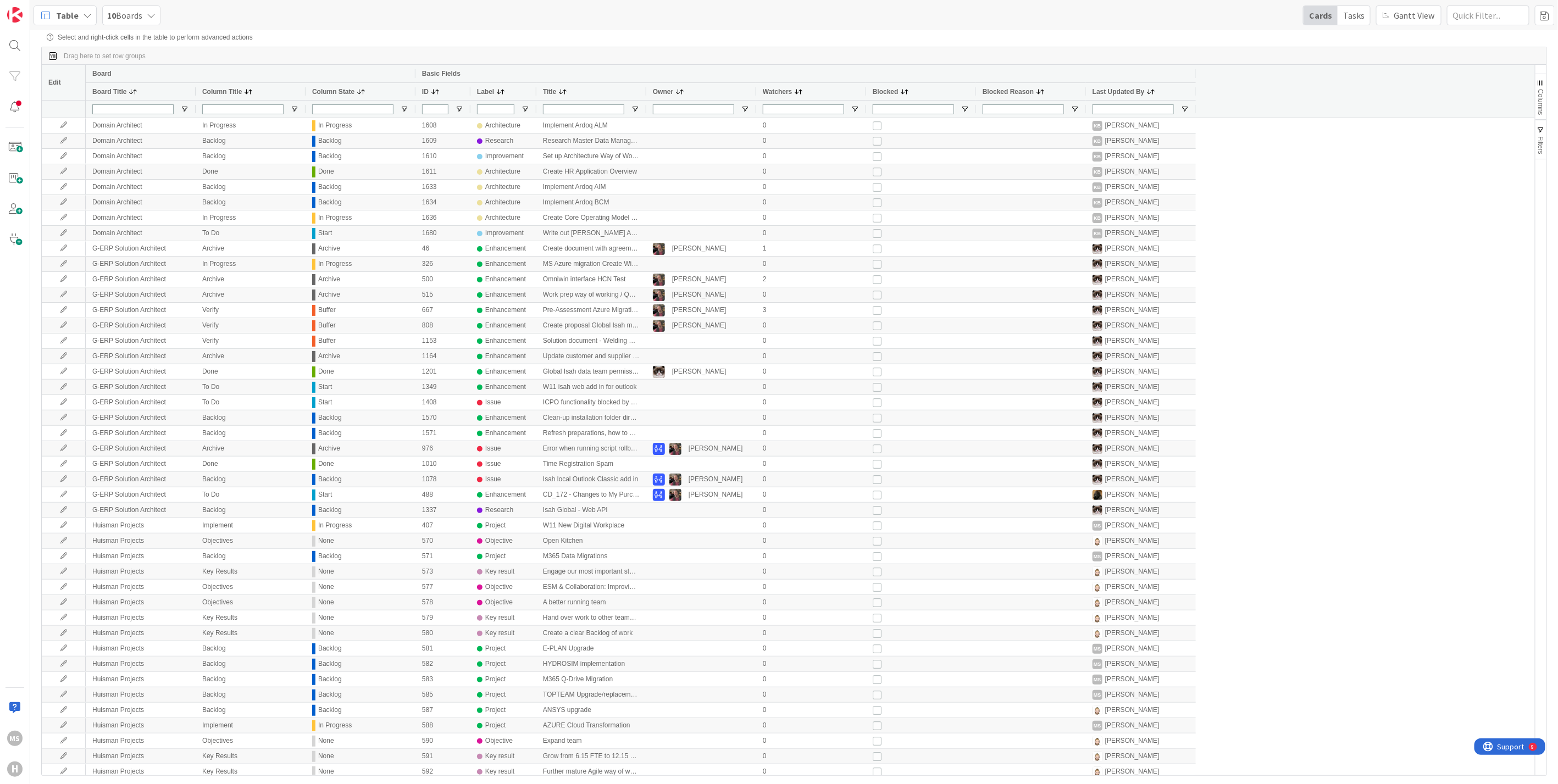
click at [83, 11] on icon at bounding box center [87, 15] width 9 height 9
click at [318, 23] on div "Table My Zone Organization Select a single board Kanban List (Bulk Actions) Met…" at bounding box center [794, 15] width 1528 height 30
click at [18, 16] on img at bounding box center [15, 15] width 15 height 15
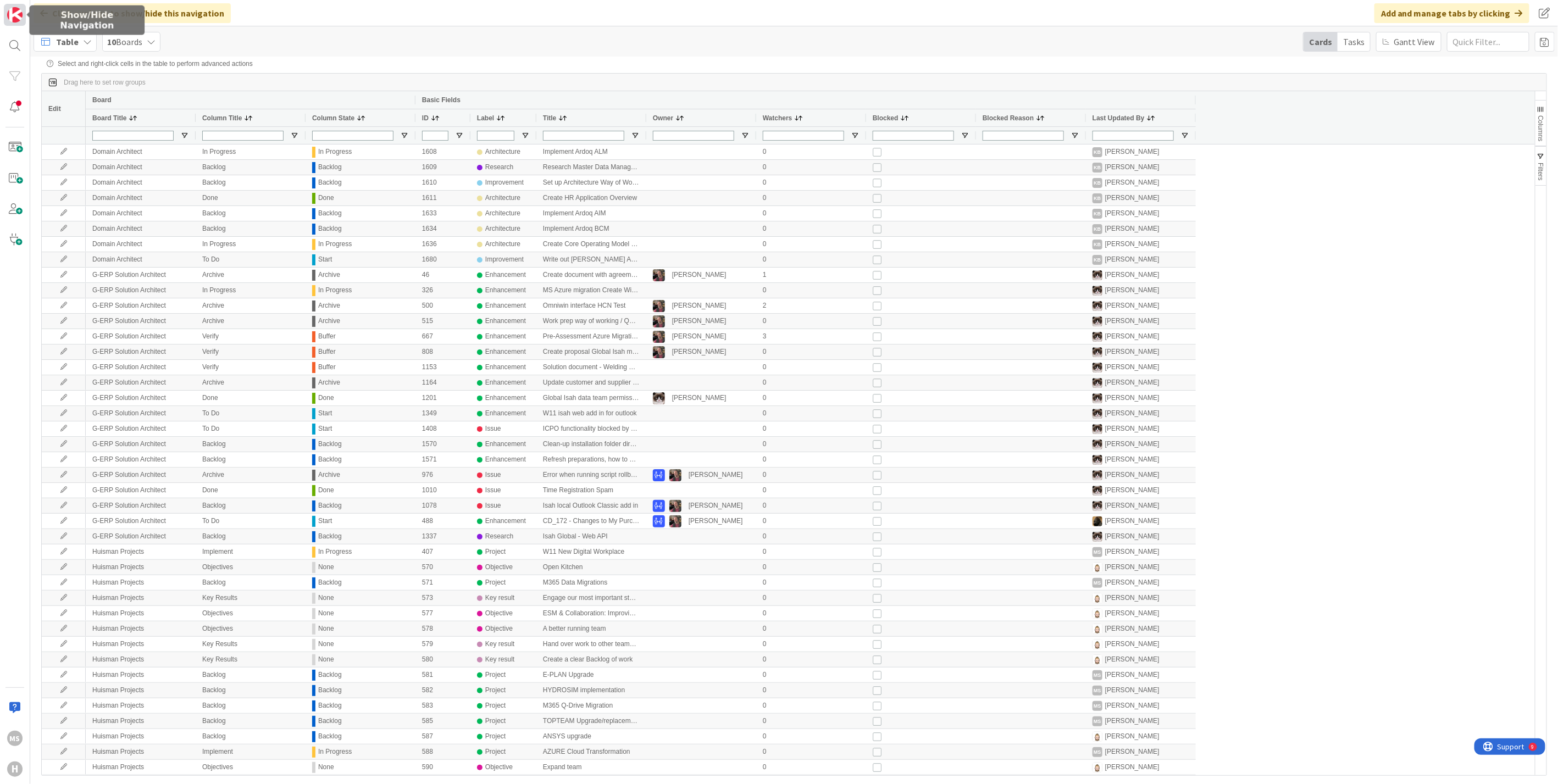
click at [18, 13] on img at bounding box center [15, 15] width 15 height 15
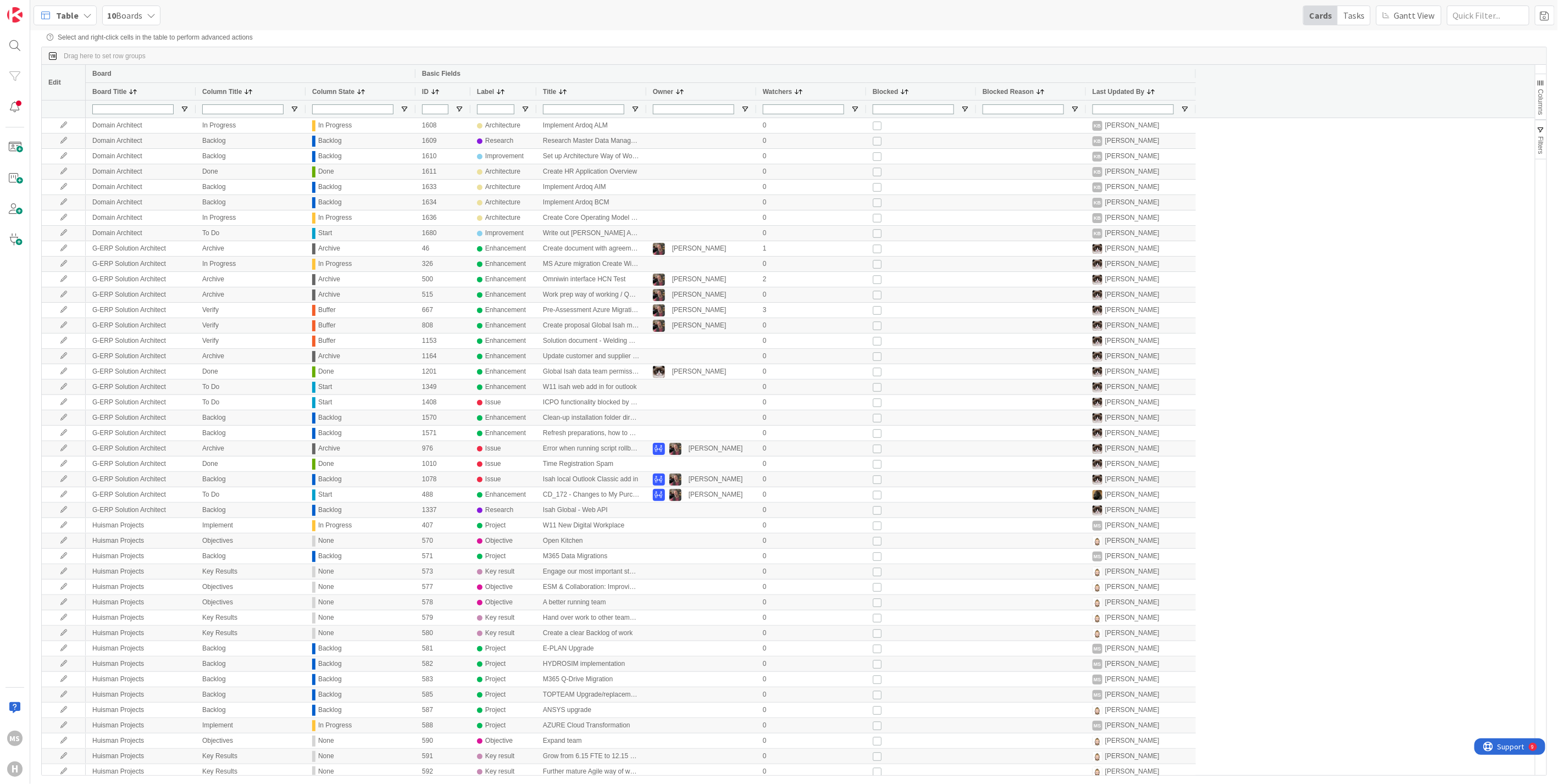
click at [83, 15] on icon at bounding box center [87, 15] width 9 height 9
click at [64, 51] on span "Organization" at bounding box center [97, 56] width 79 height 16
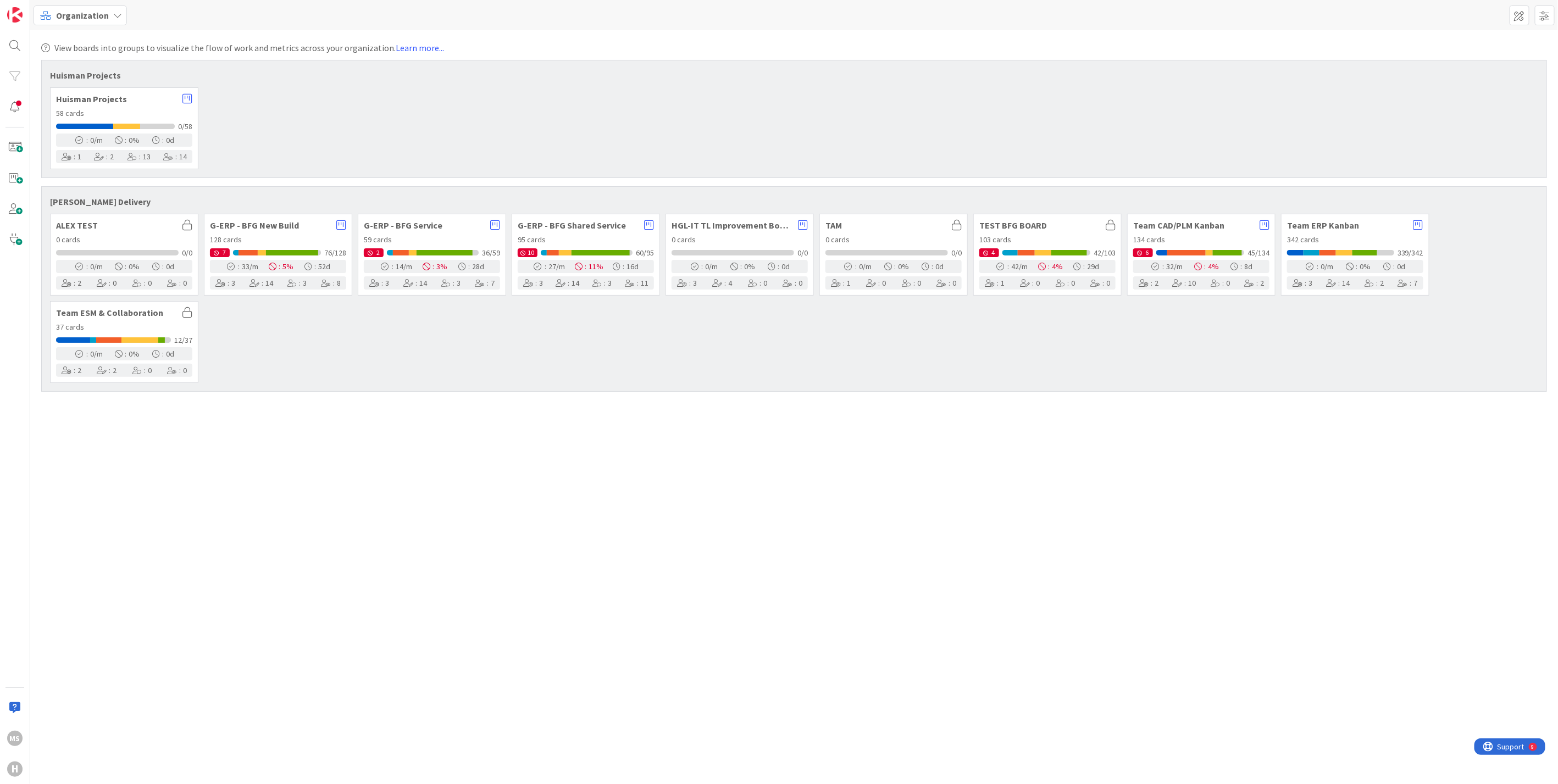
click at [113, 15] on icon at bounding box center [117, 15] width 9 height 9
click at [74, 242] on span "Calendar" at bounding box center [97, 239] width 79 height 16
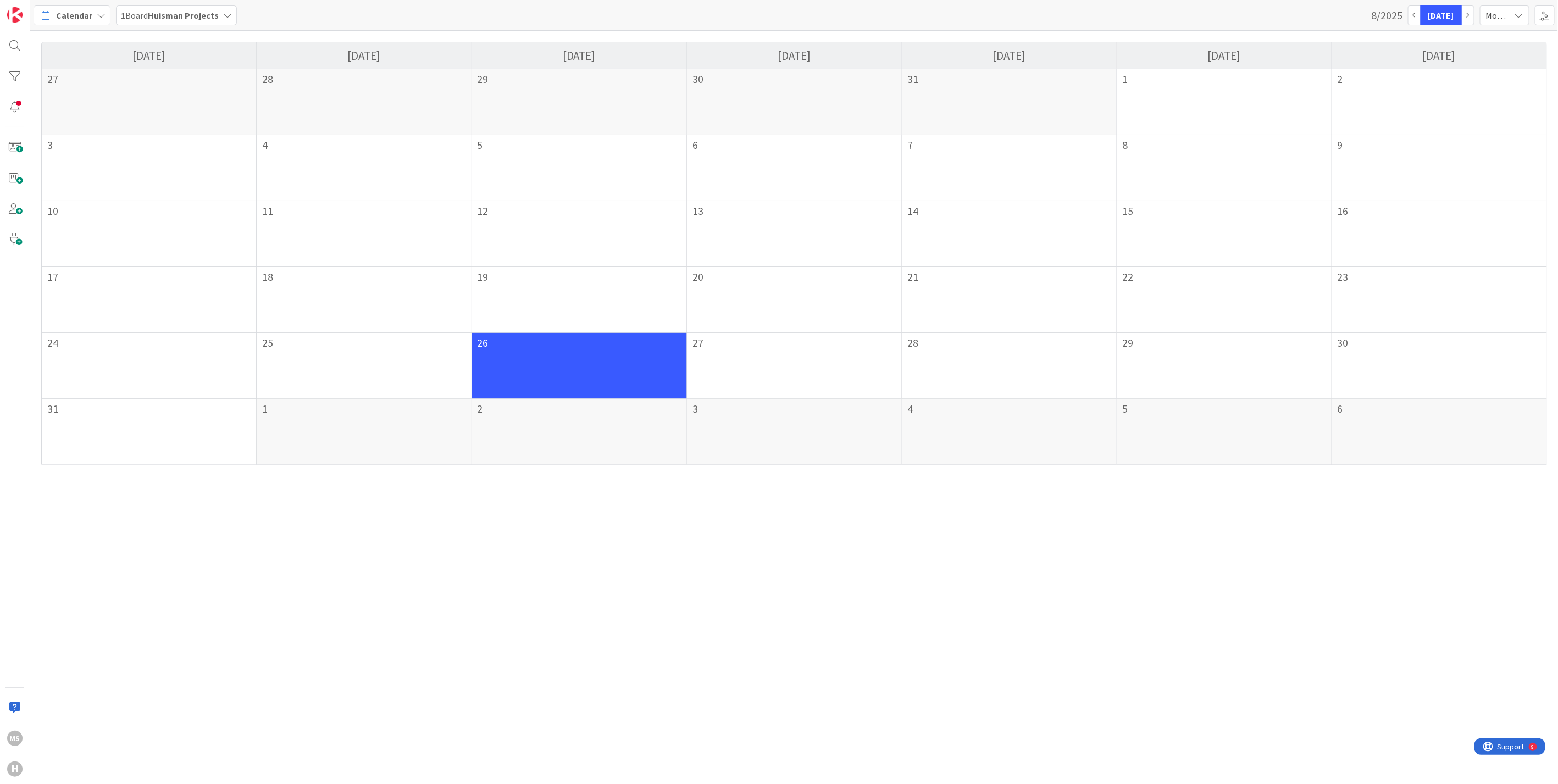
click at [97, 12] on icon at bounding box center [101, 15] width 9 height 9
click at [75, 206] on span "Summary" at bounding box center [97, 204] width 79 height 16
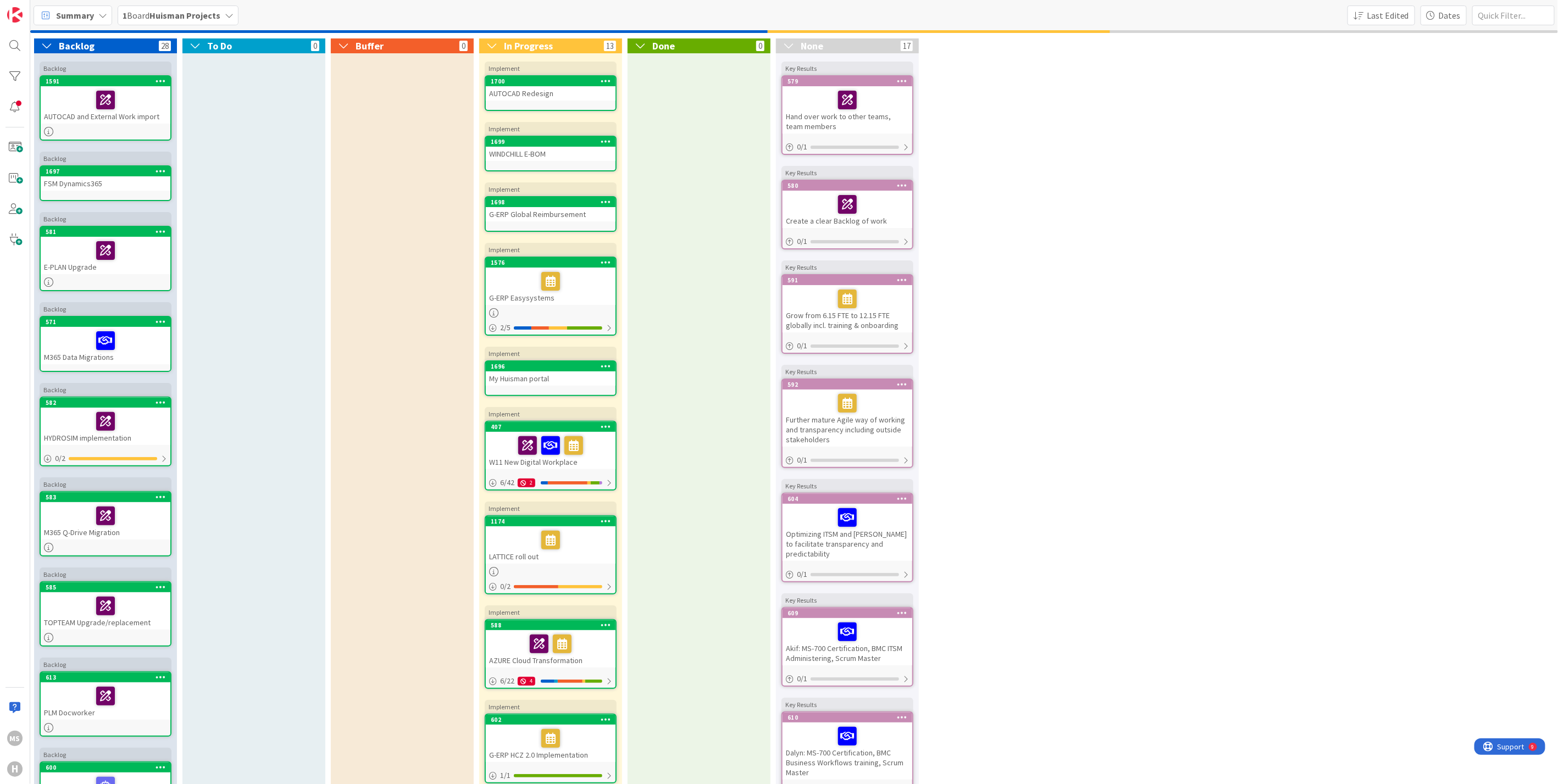
click at [233, 15] on div "1 Board Huisman Projects" at bounding box center [178, 15] width 121 height 20
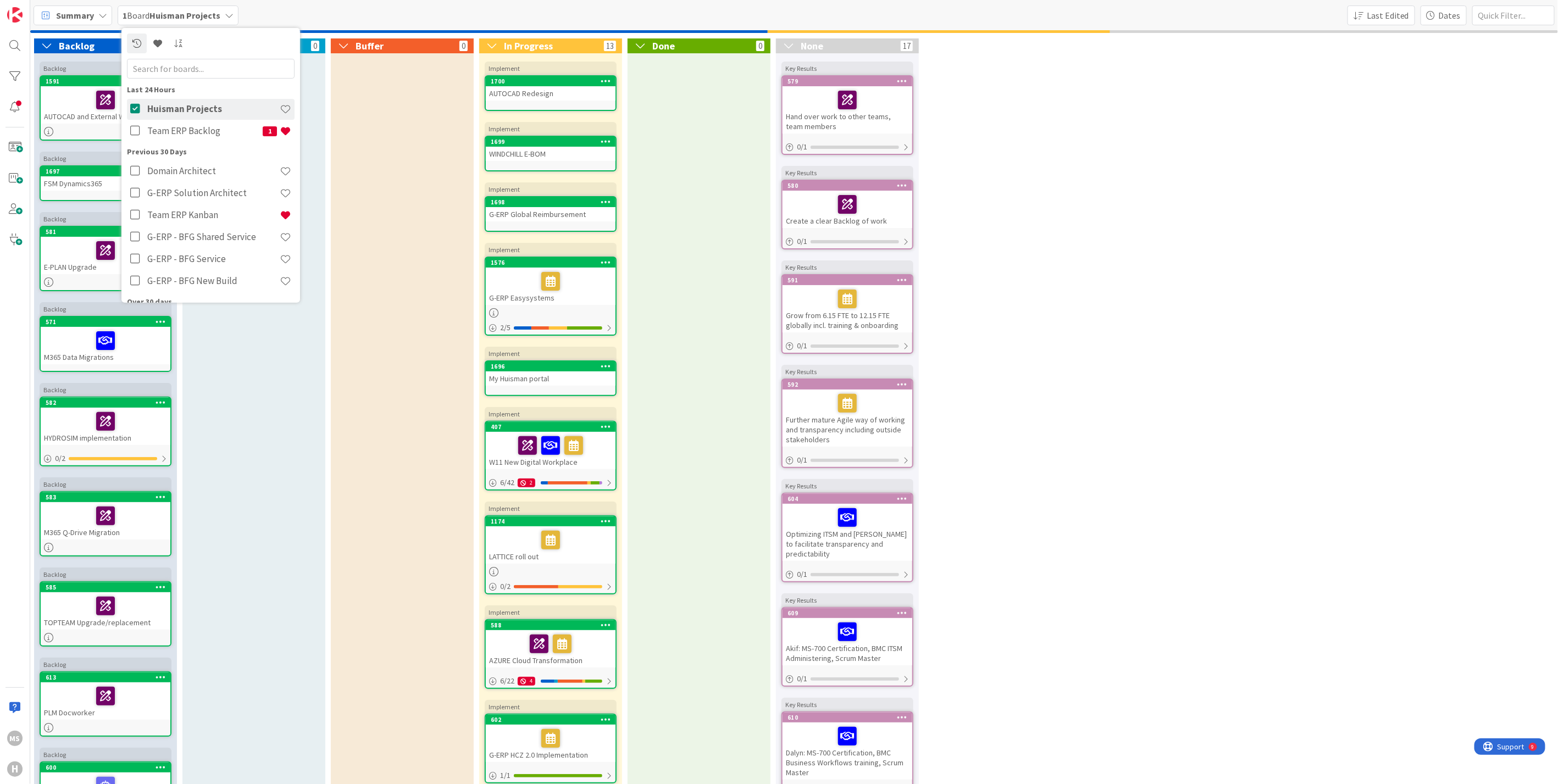
click at [287, 21] on div "Summary 1 Board Huisman Projects Last 24 Hours Huisman Projects Team ERP Backlo…" at bounding box center [794, 15] width 1528 height 30
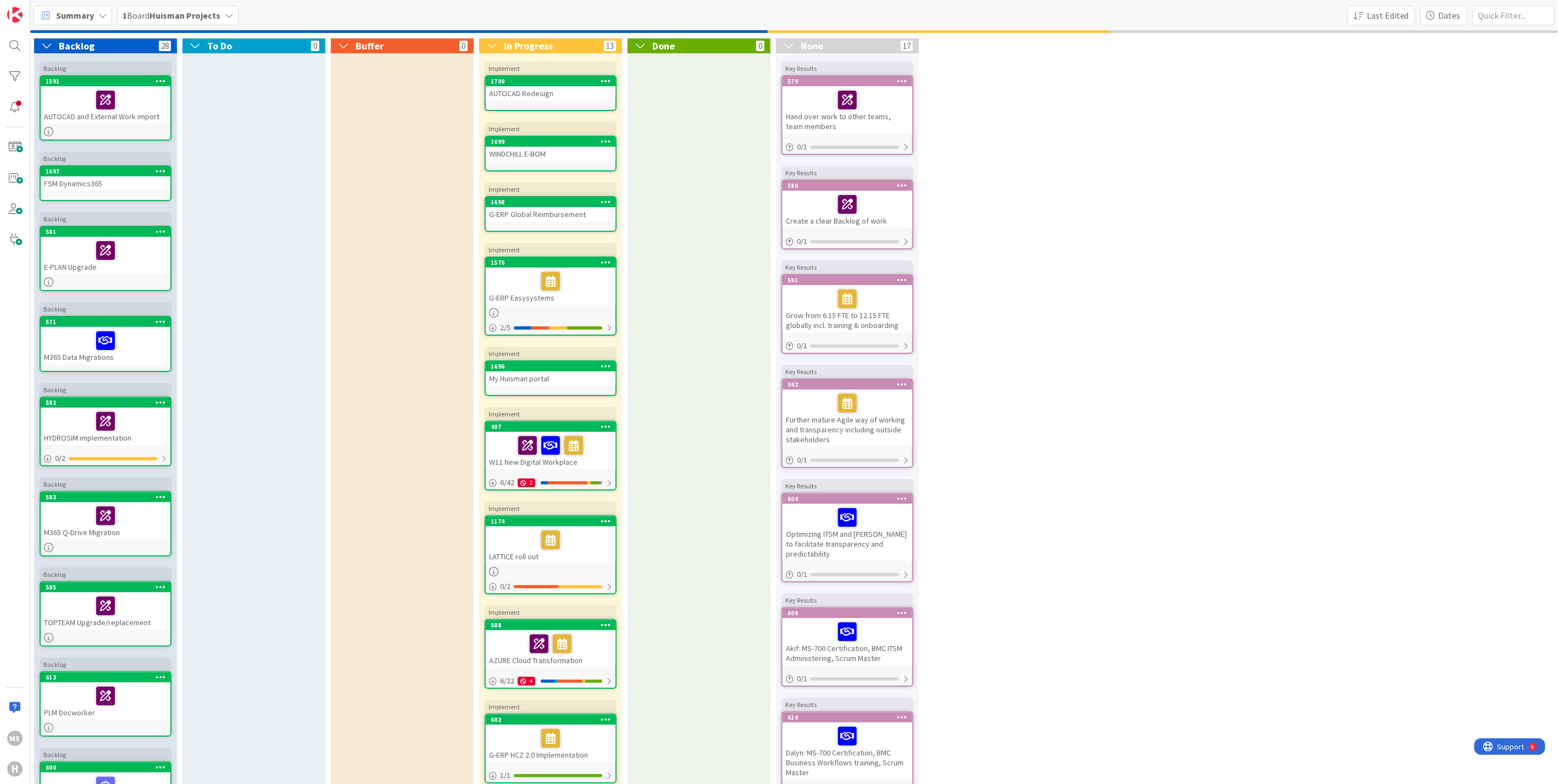
click at [106, 16] on icon at bounding box center [103, 15] width 9 height 9
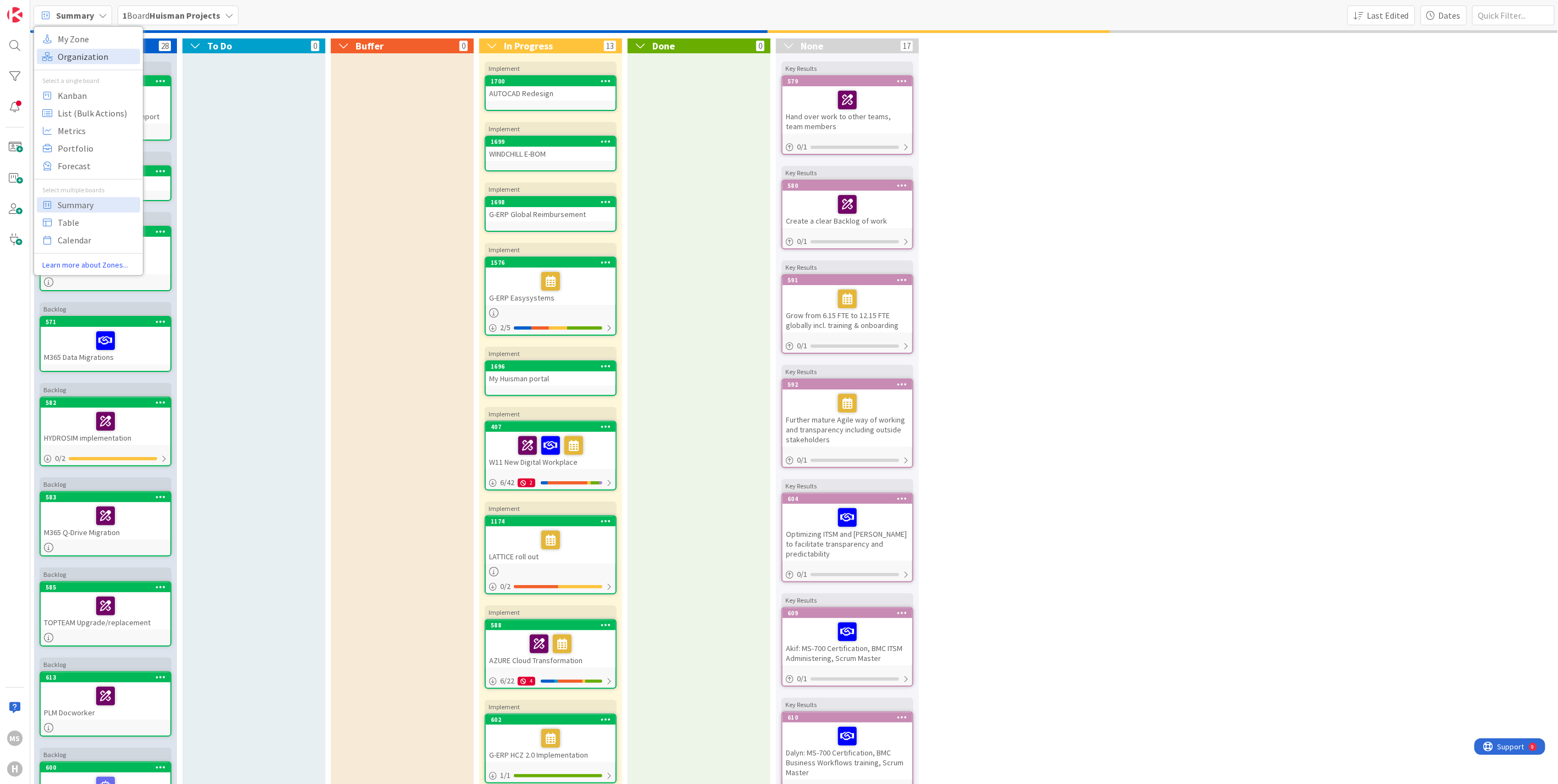
click at [81, 51] on span "Organization" at bounding box center [97, 56] width 79 height 16
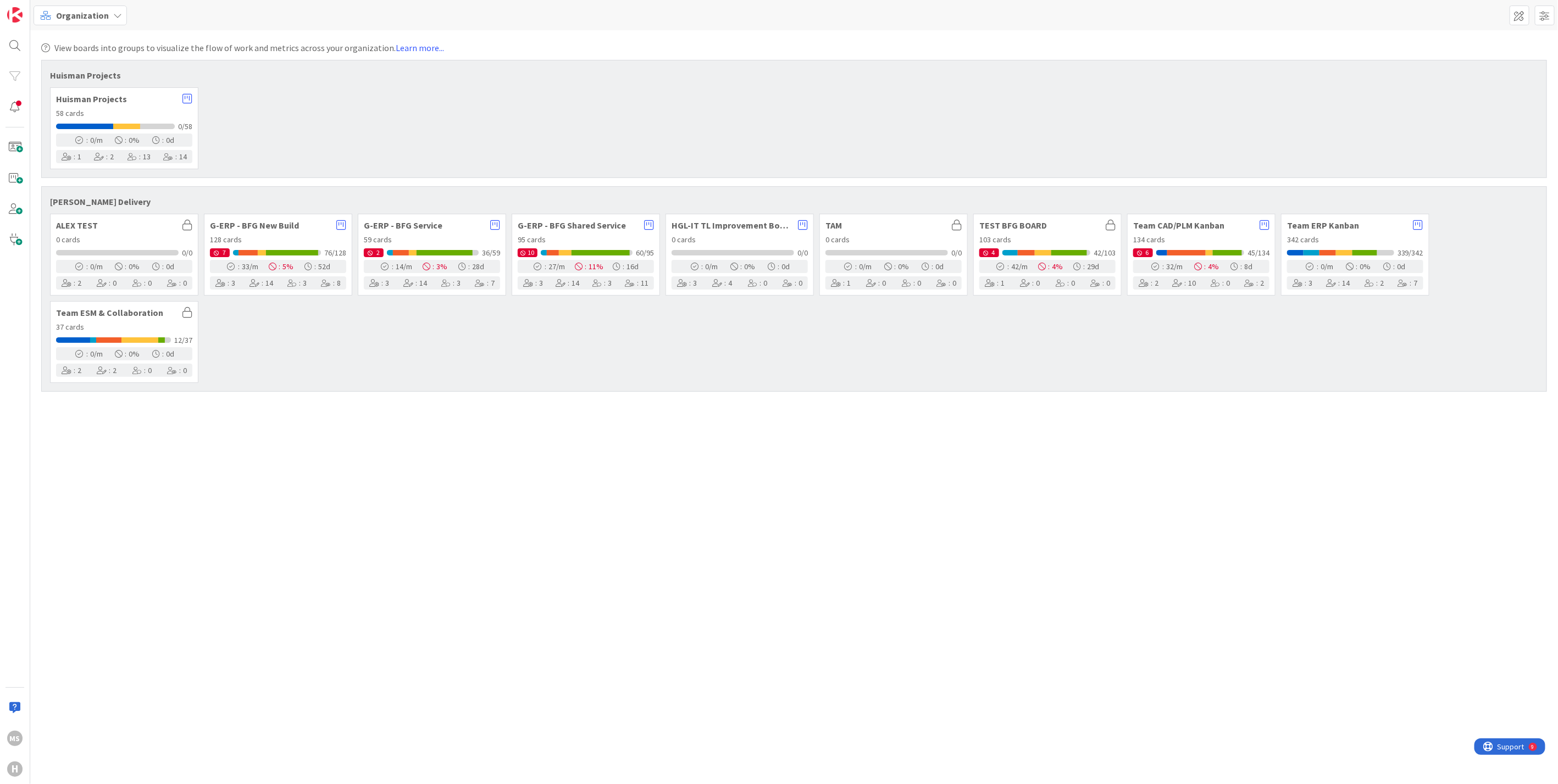
click at [114, 14] on icon at bounding box center [117, 15] width 9 height 9
click at [82, 33] on span "My Zone" at bounding box center [97, 38] width 79 height 16
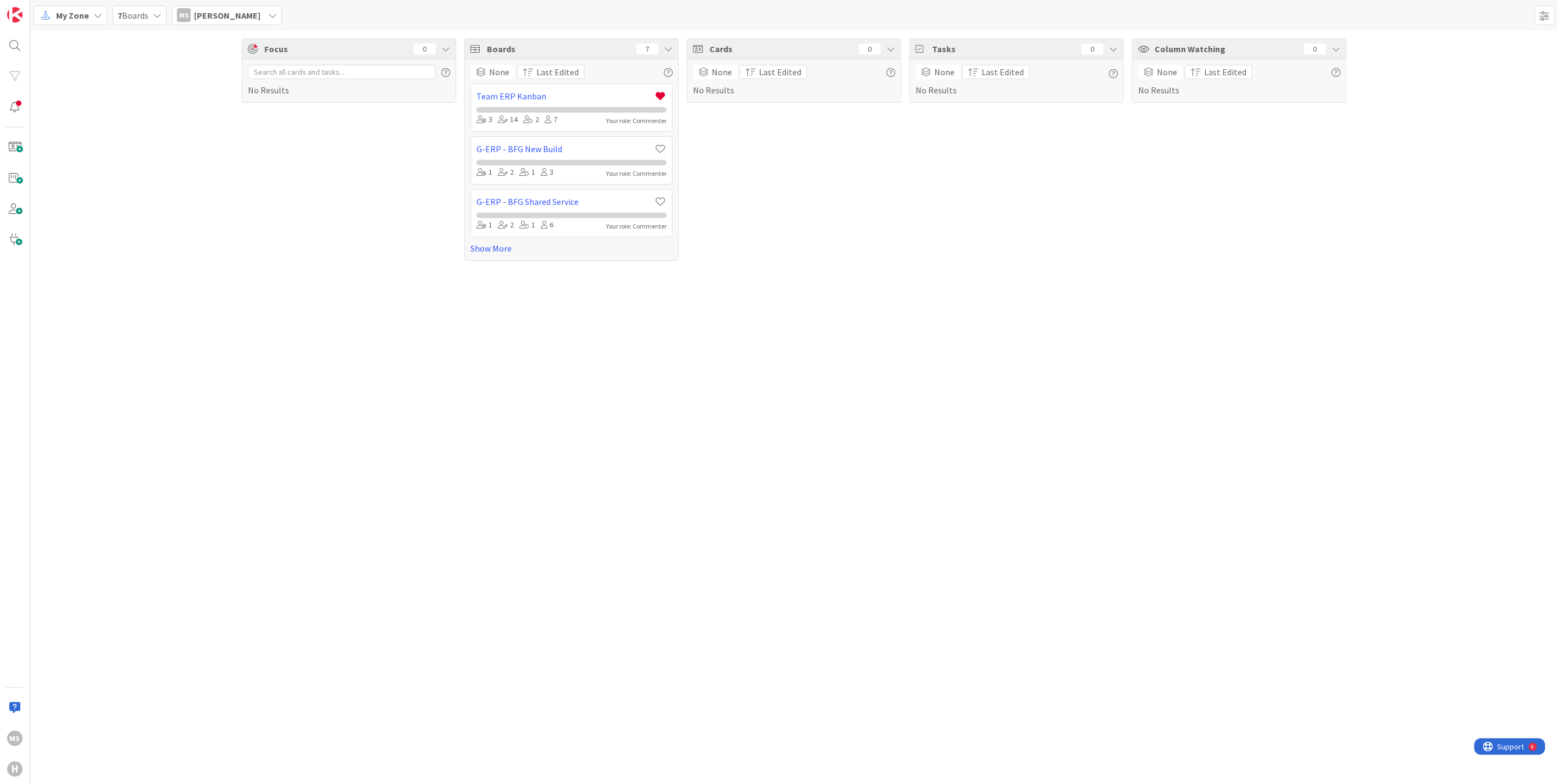
click at [265, 15] on div "MS Martijn Schoonus" at bounding box center [227, 15] width 110 height 20
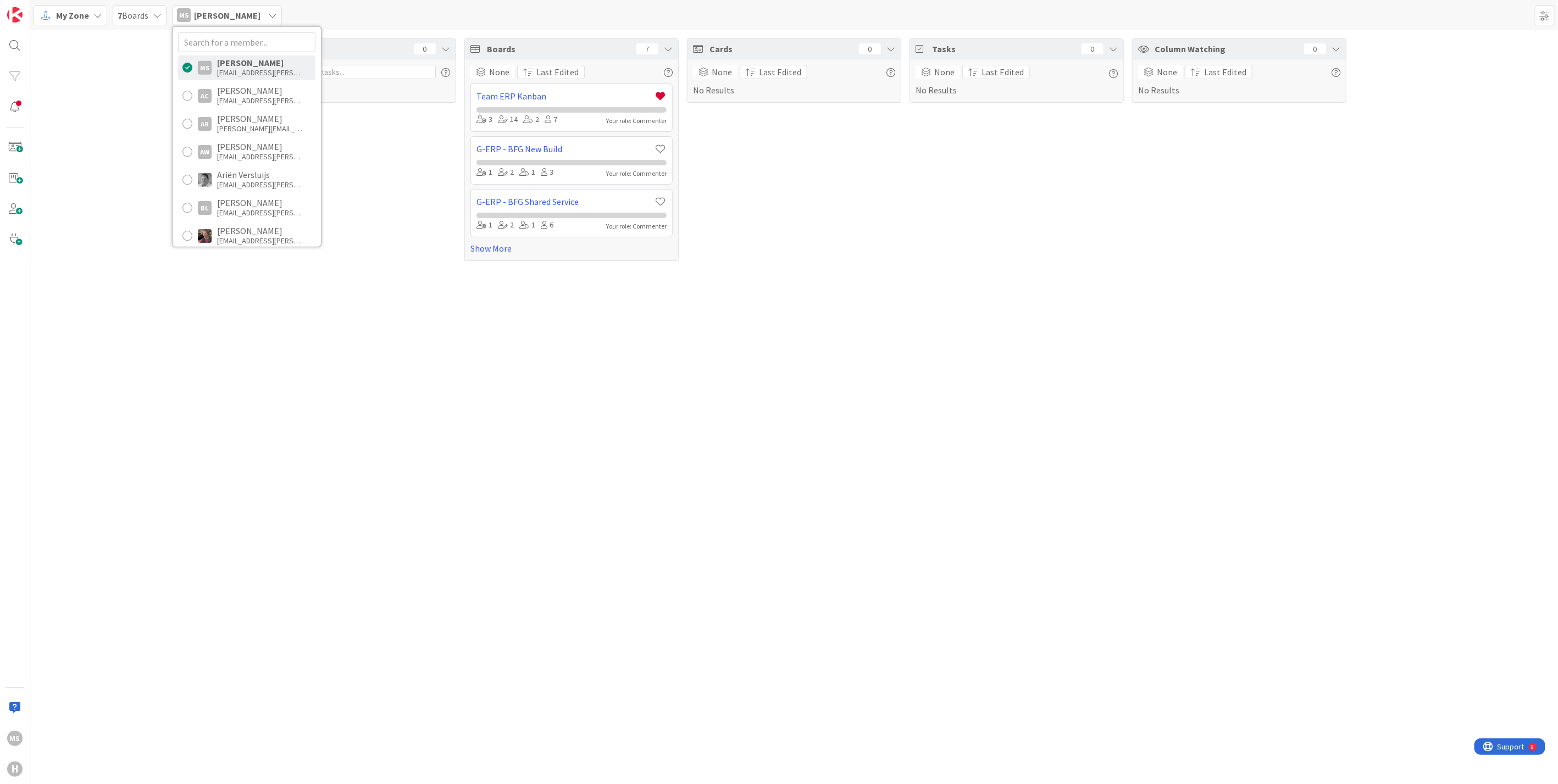
click at [265, 15] on div "MS Martijn Schoonus" at bounding box center [227, 15] width 110 height 20
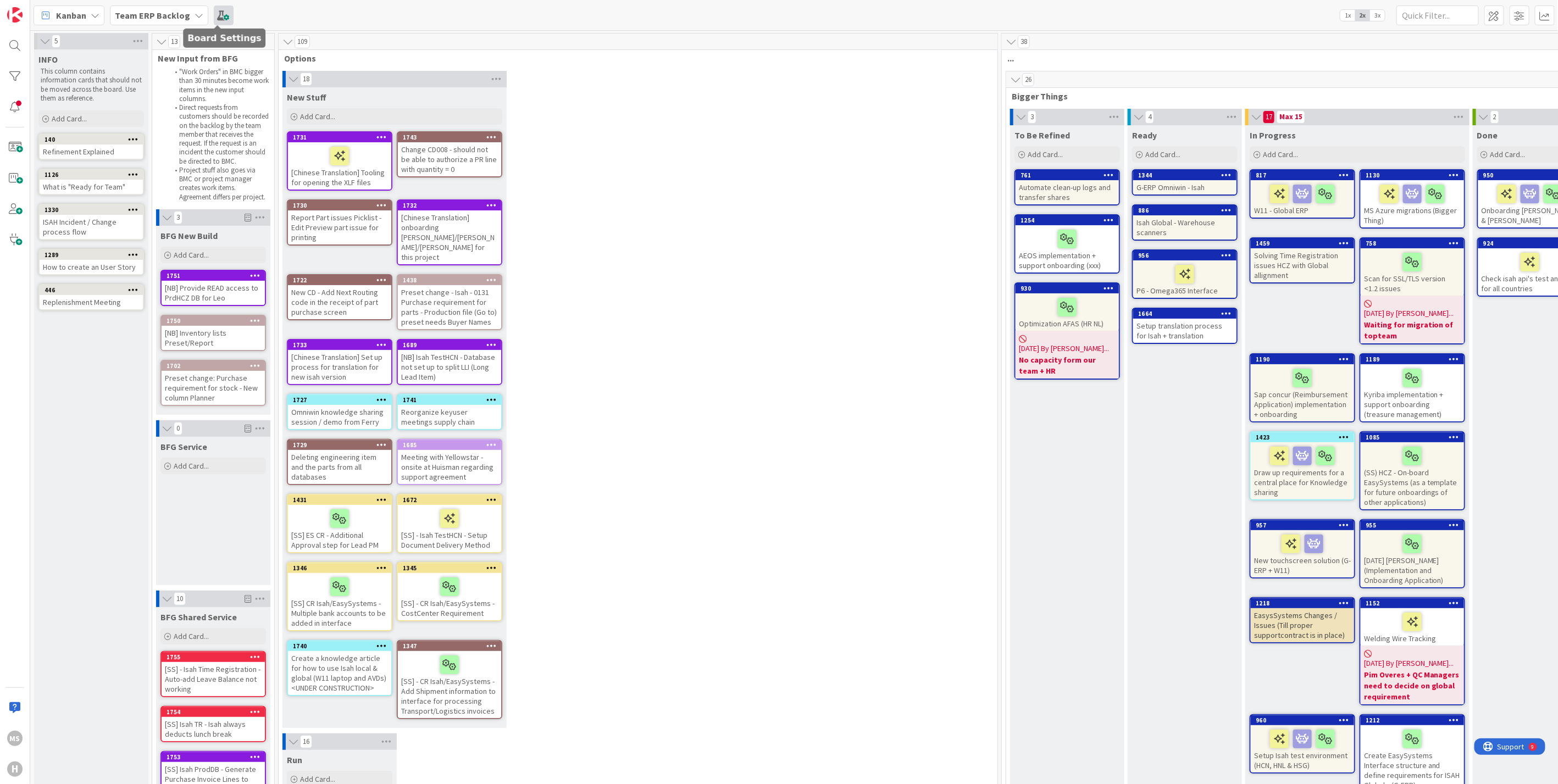
click at [217, 13] on span at bounding box center [223, 15] width 20 height 20
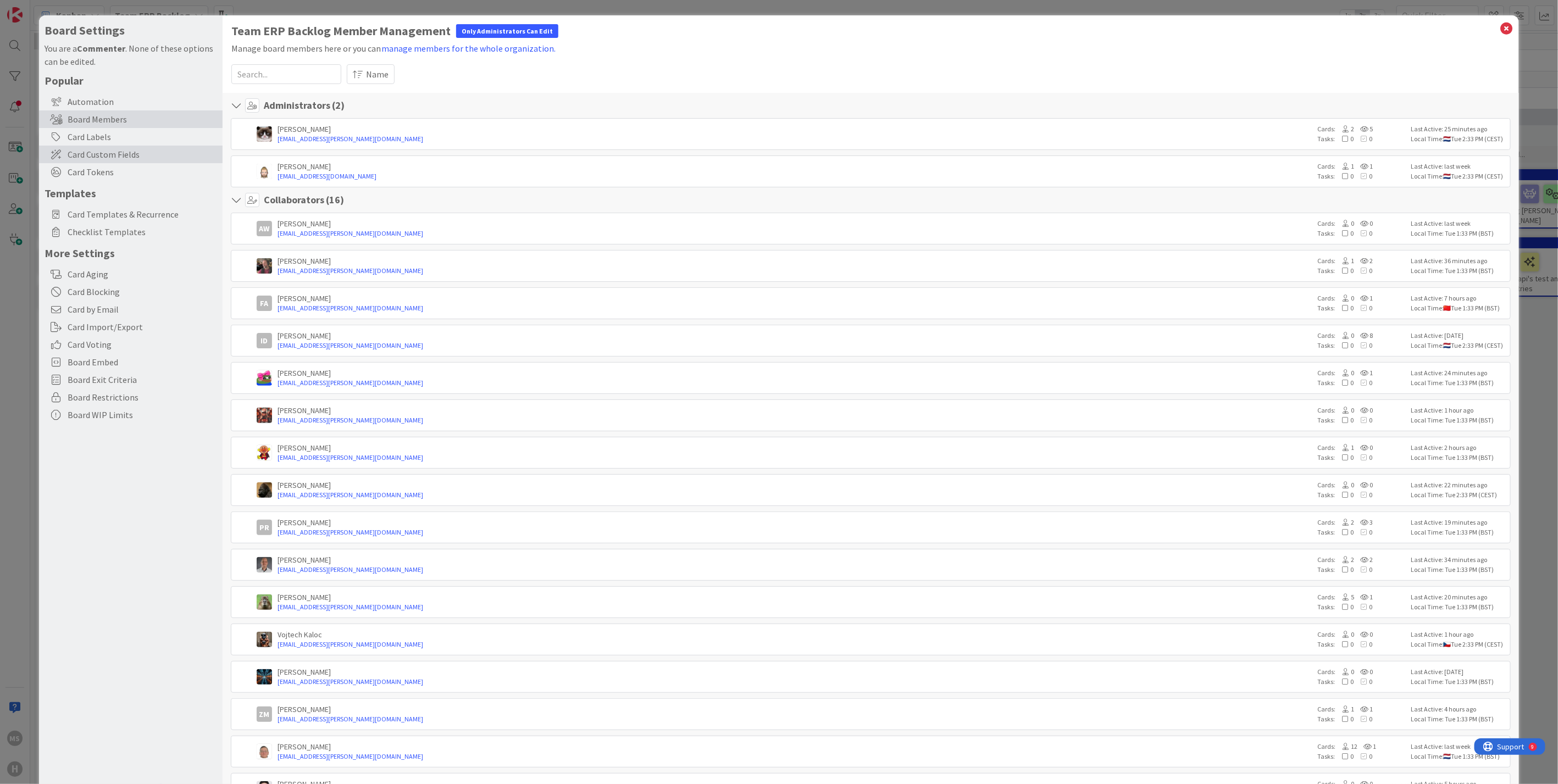
click at [100, 146] on div "Card Custom Fields" at bounding box center [131, 154] width 183 height 18
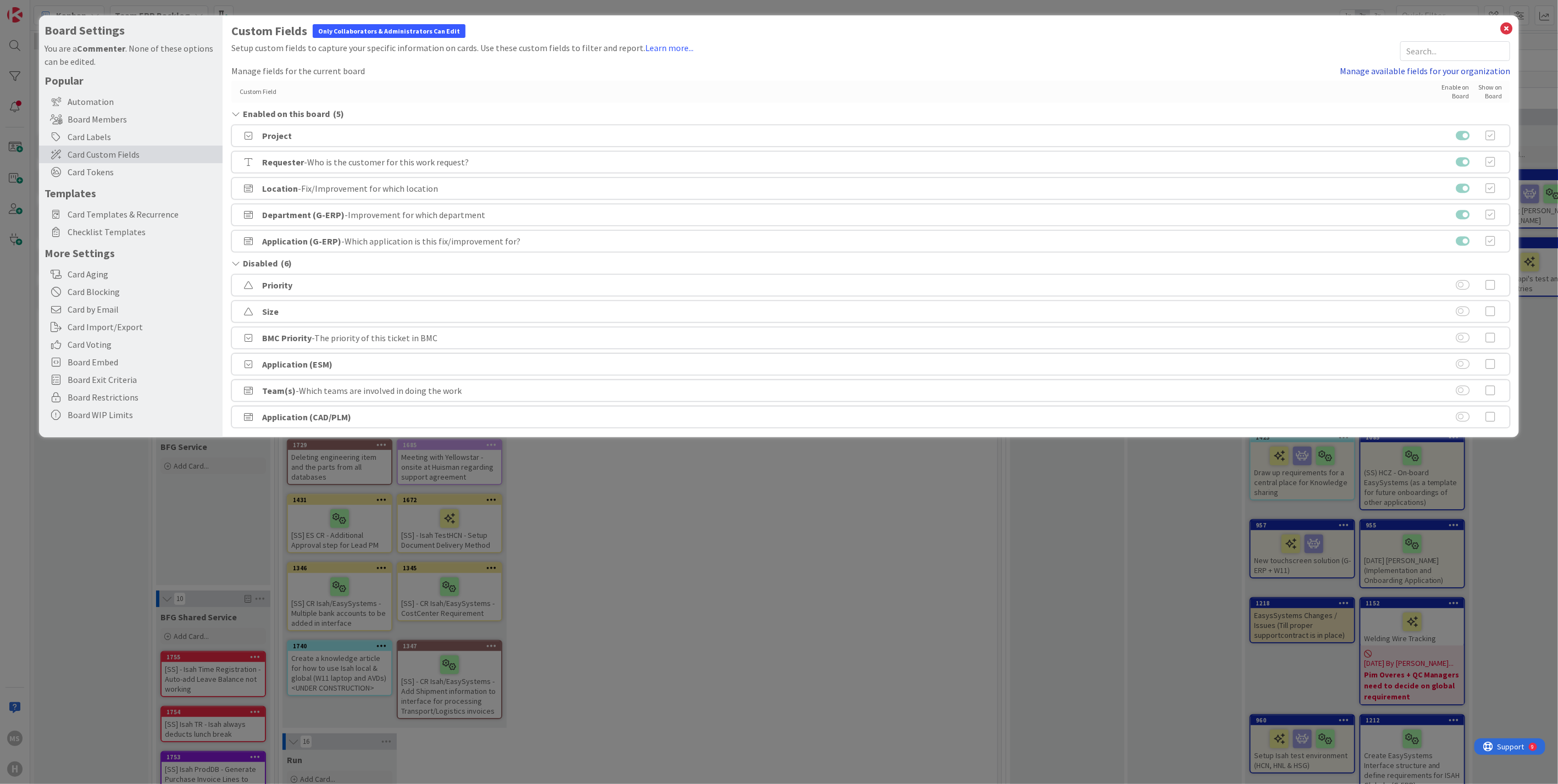
click at [1413, 65] on link "Manage available fields for your organization" at bounding box center [1425, 71] width 171 height 13
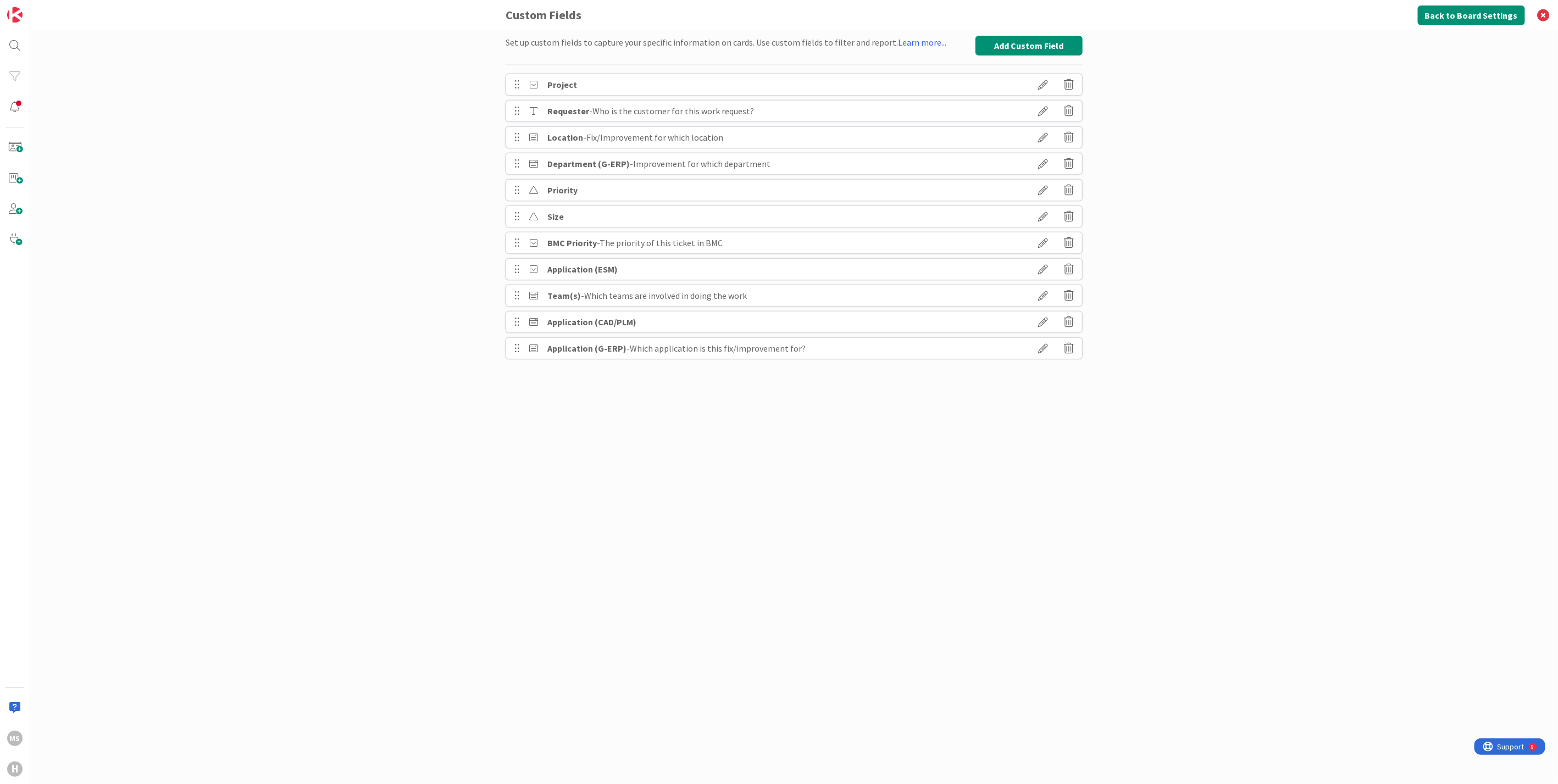
click at [562, 85] on b "Project" at bounding box center [562, 85] width 30 height 11
click at [1048, 81] on icon at bounding box center [1043, 84] width 31 height 19
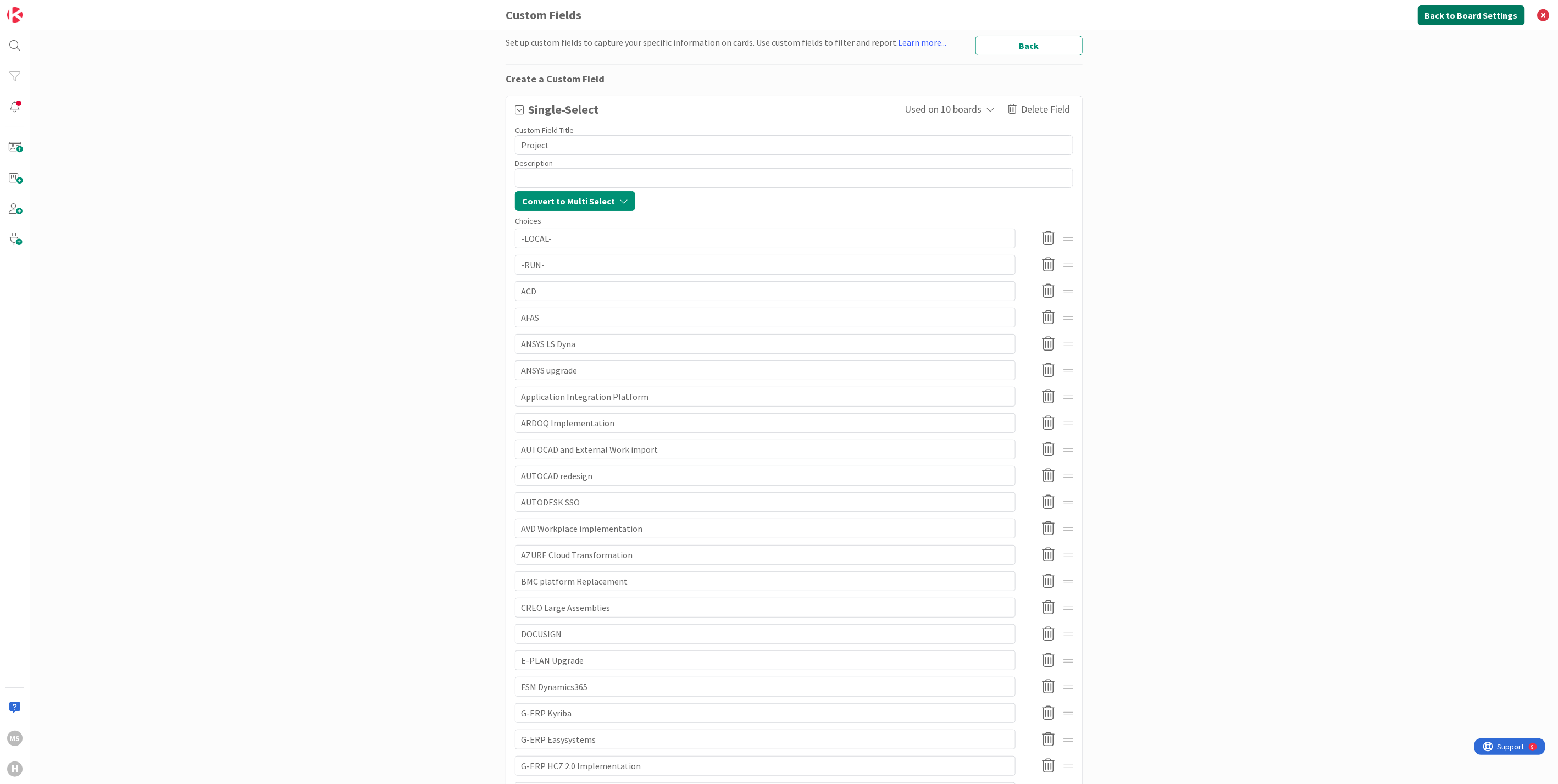
click at [1452, 16] on button "Back to Board Settings" at bounding box center [1471, 15] width 107 height 20
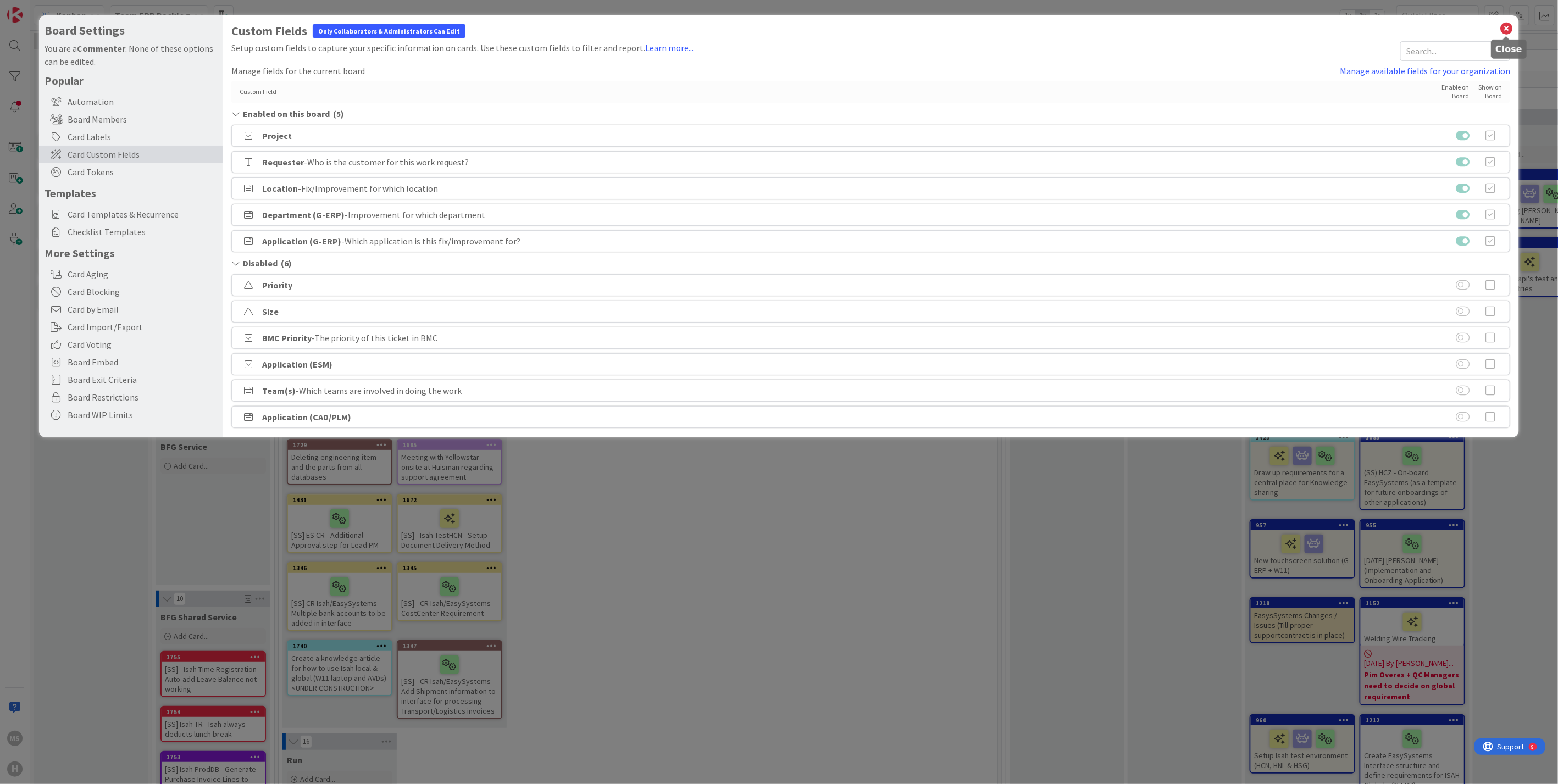
click at [1505, 24] on icon at bounding box center [1507, 28] width 15 height 15
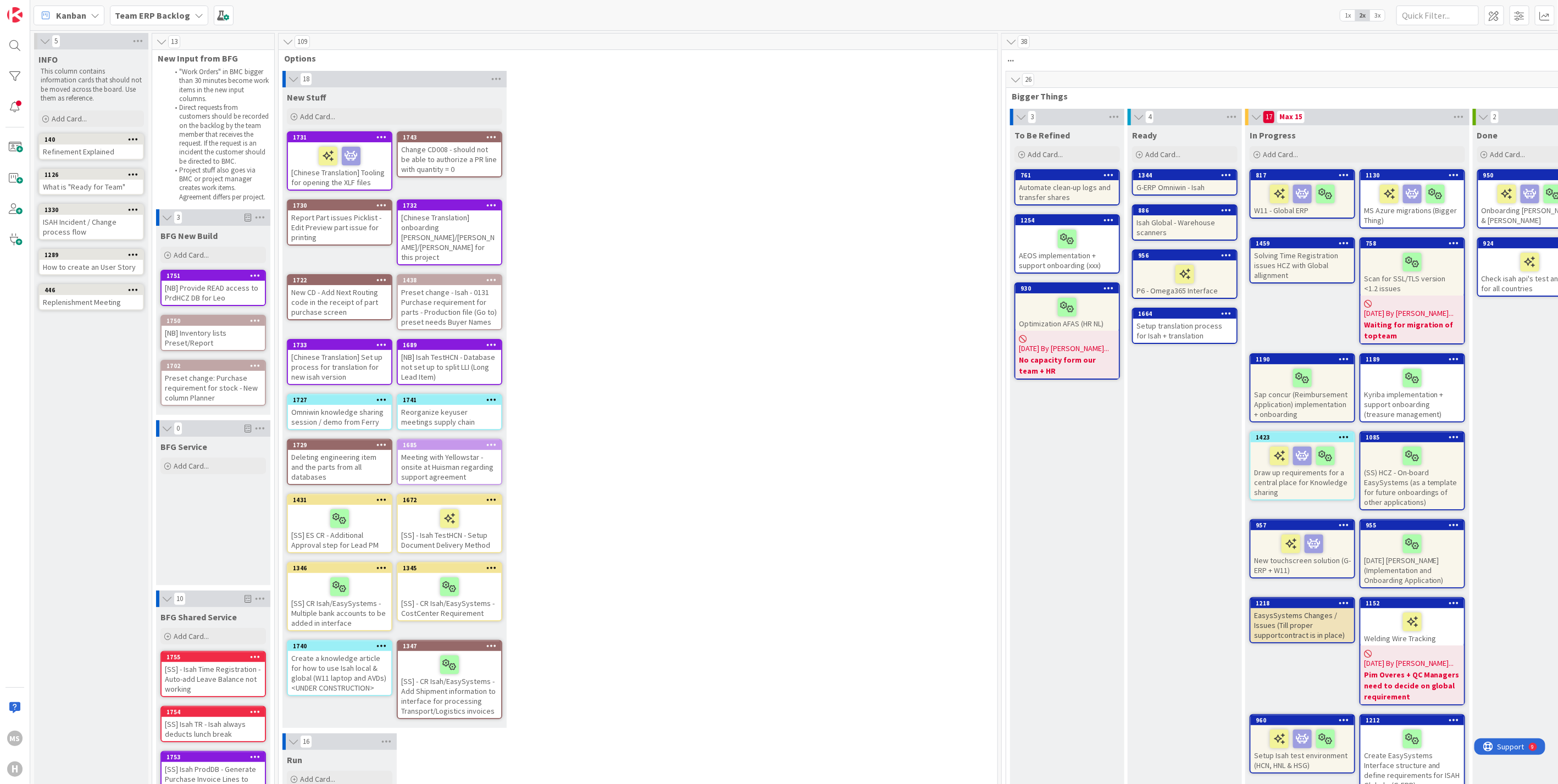
click at [181, 13] on b "Team ERP Backlog" at bounding box center [152, 15] width 75 height 11
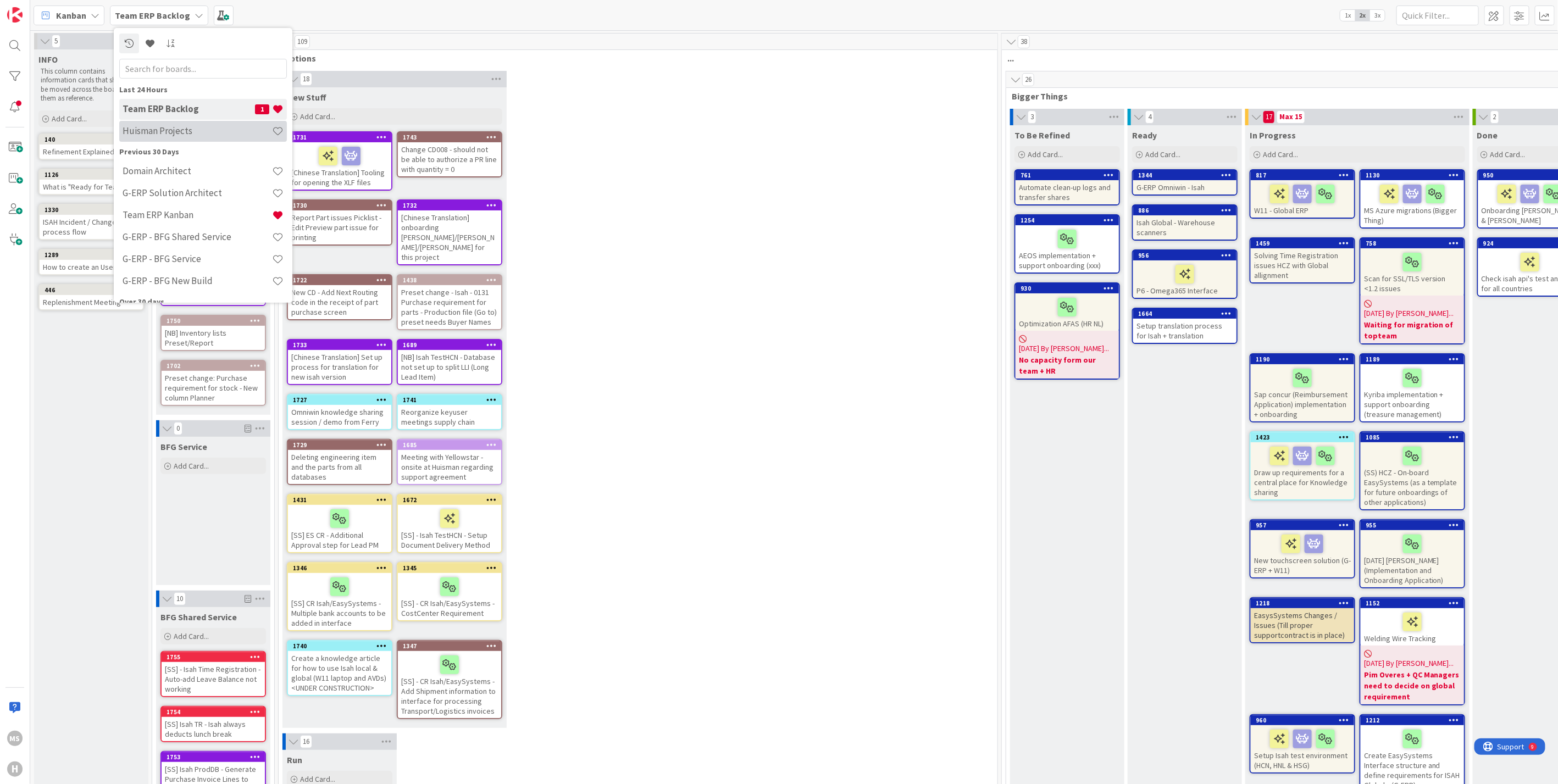
click at [161, 134] on h4 "Huisman Projects" at bounding box center [197, 131] width 149 height 11
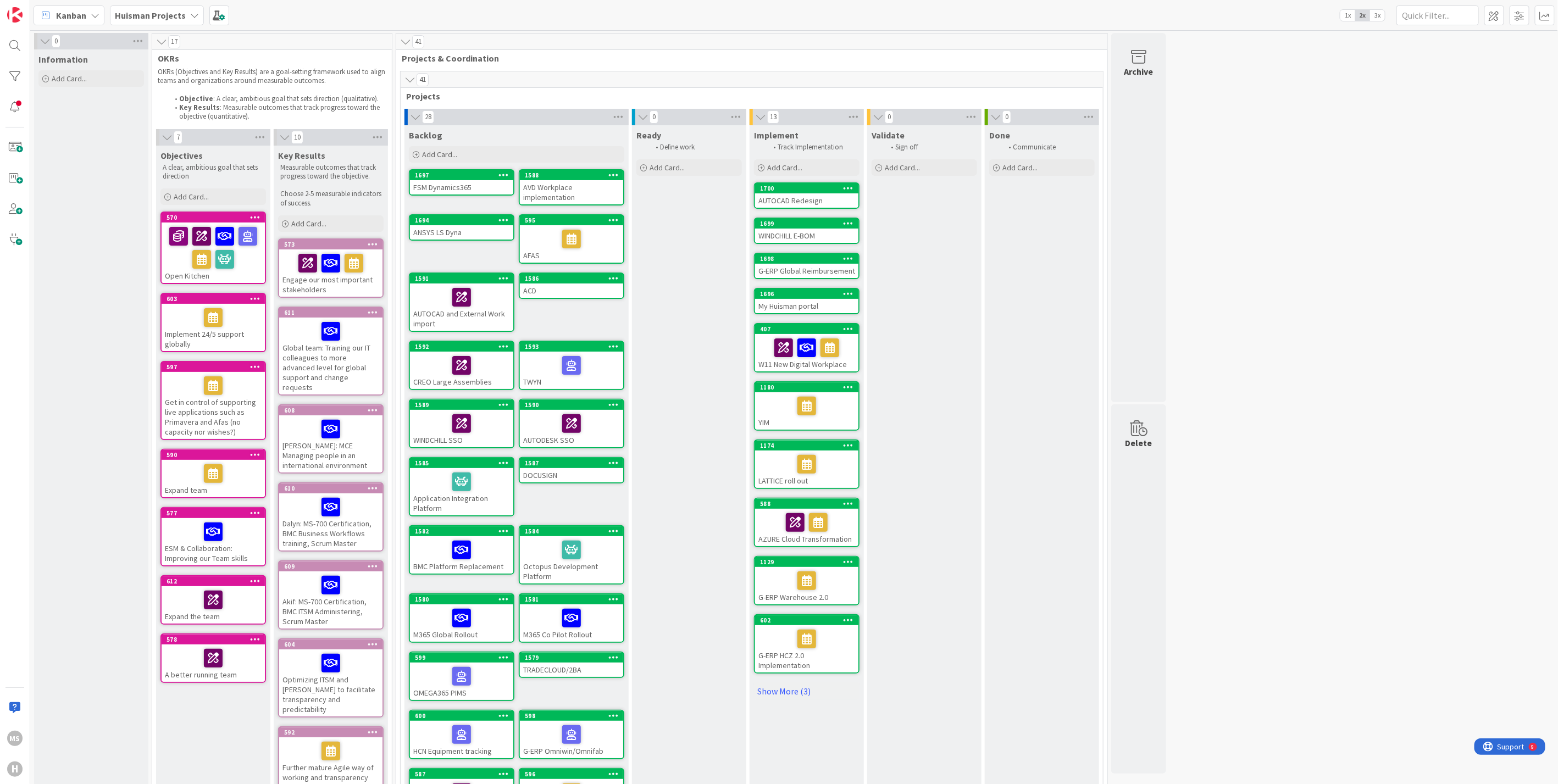
click at [1348, 16] on span "1x" at bounding box center [1348, 15] width 15 height 11
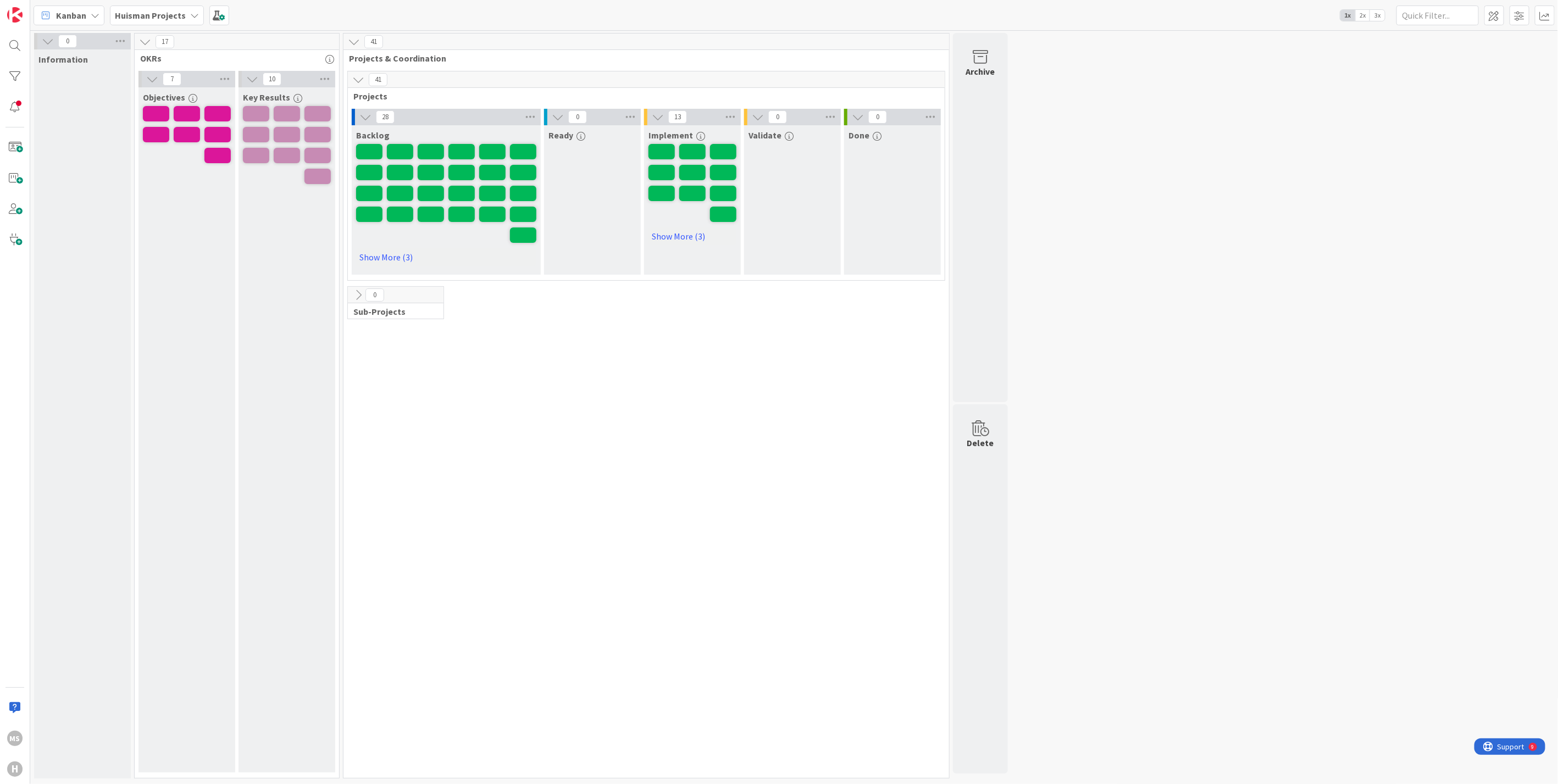
click at [1380, 15] on span "3x" at bounding box center [1377, 15] width 15 height 11
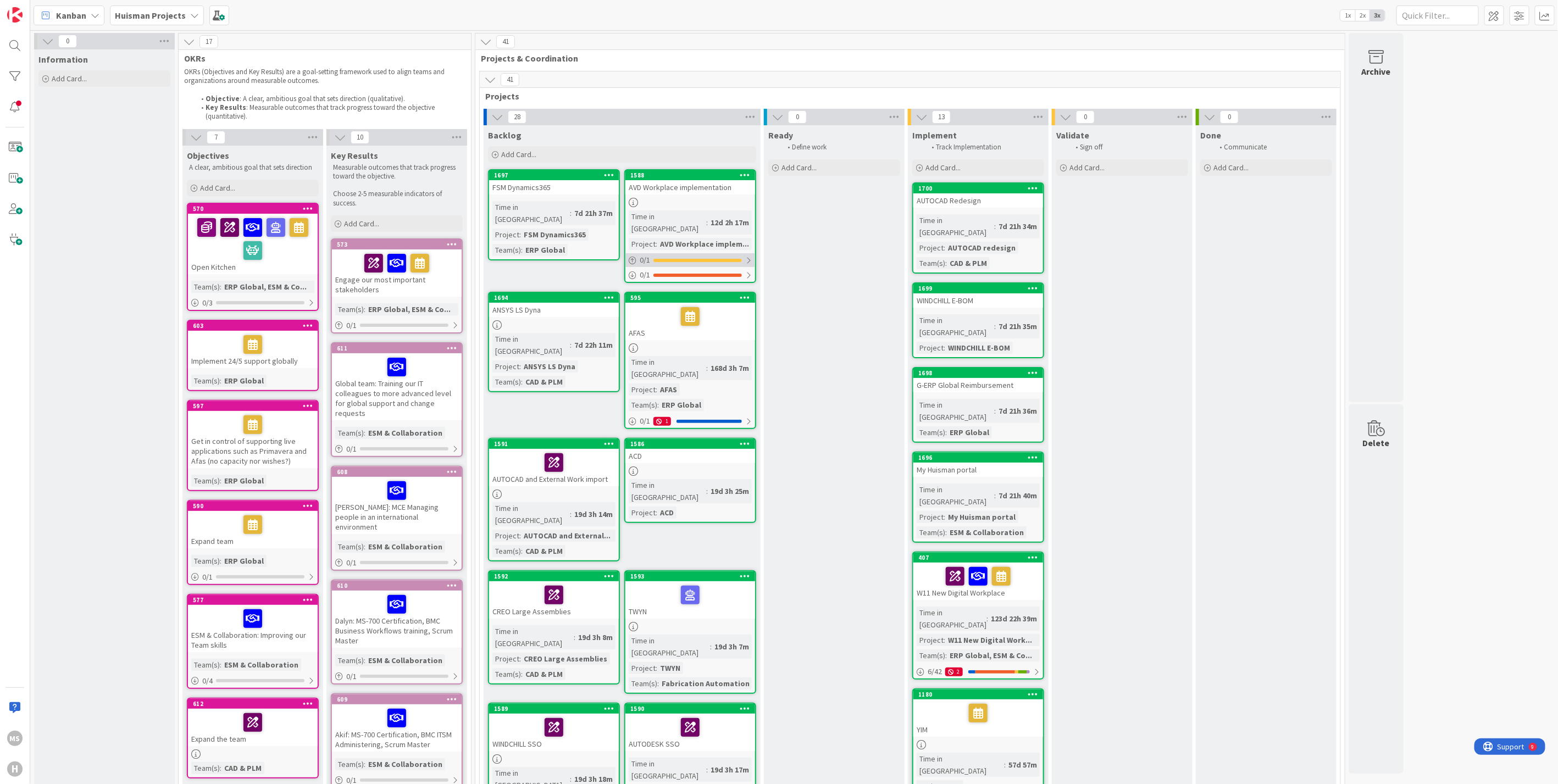
click at [748, 256] on div at bounding box center [748, 260] width 7 height 9
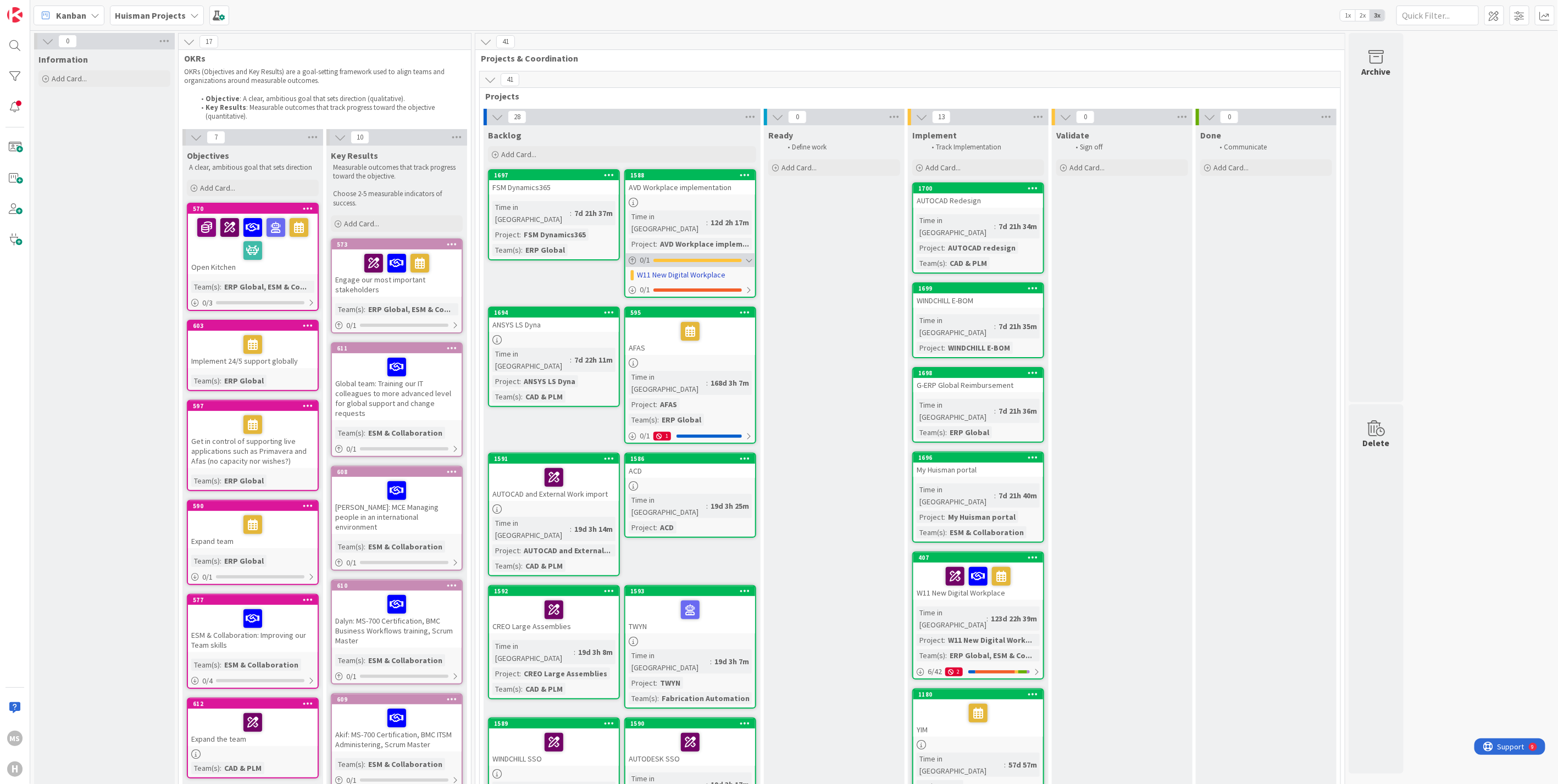
click at [749, 256] on div at bounding box center [748, 260] width 7 height 9
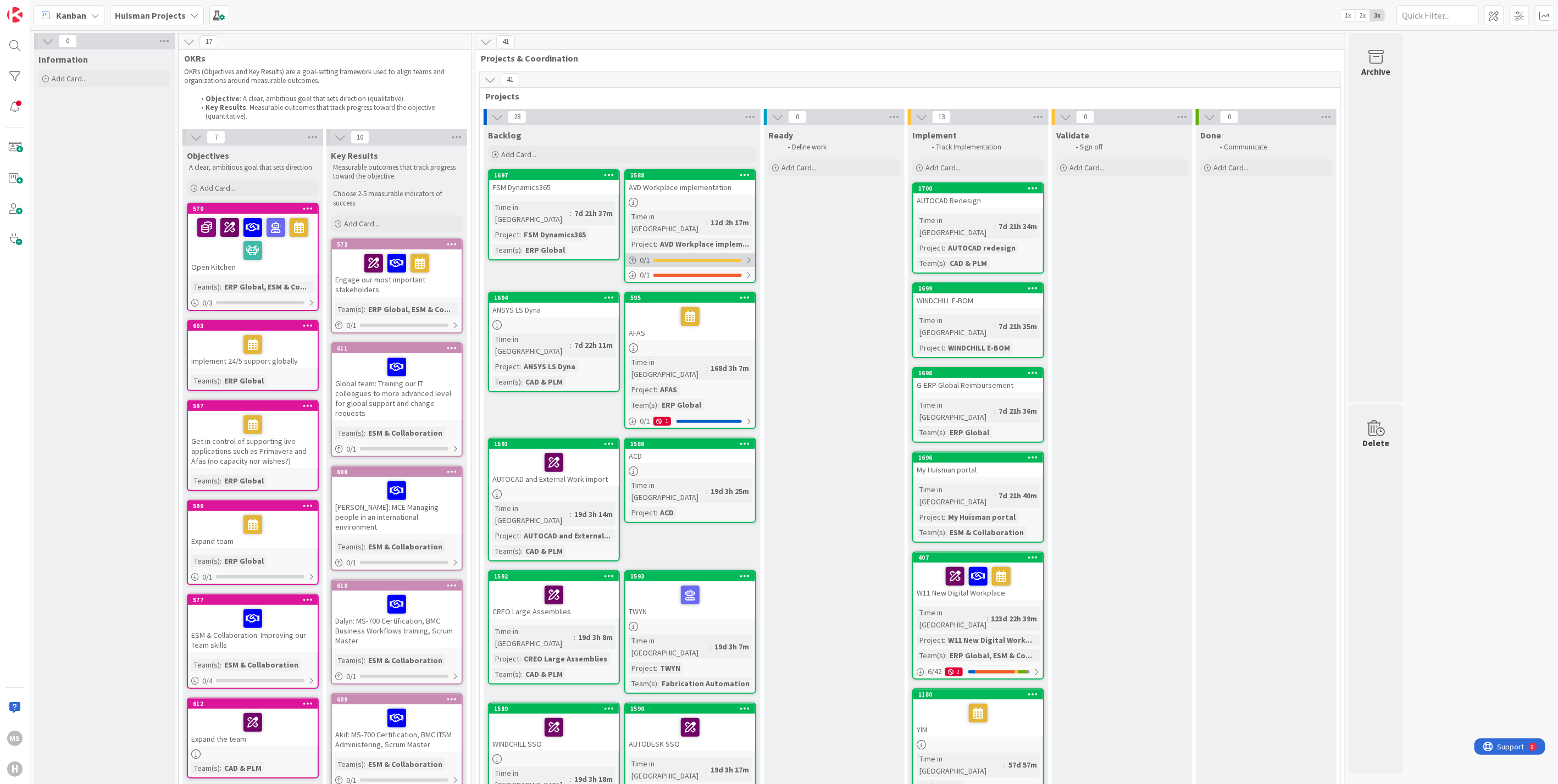
click at [750, 256] on div at bounding box center [748, 260] width 7 height 9
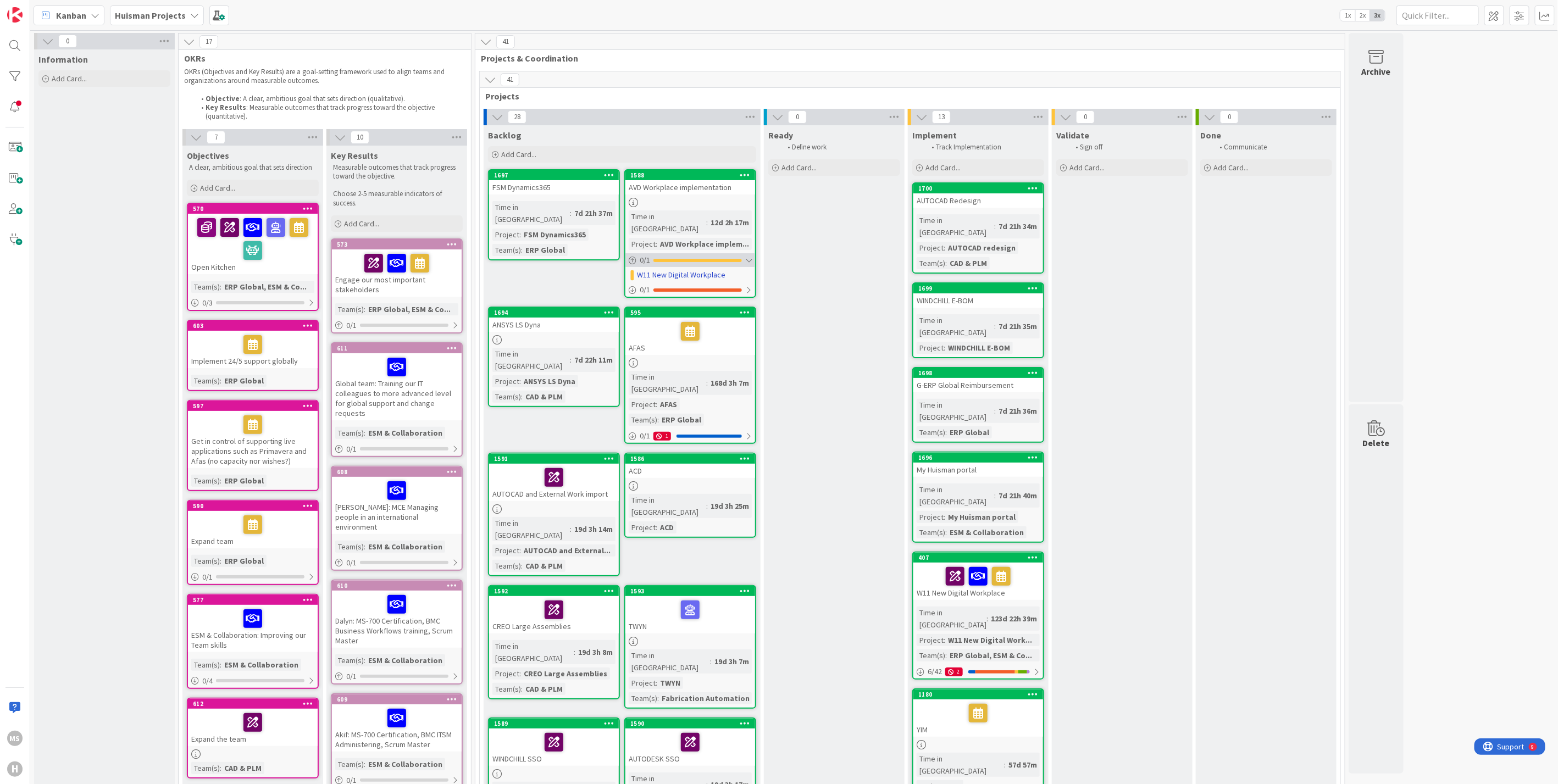
click at [749, 256] on div at bounding box center [748, 260] width 7 height 9
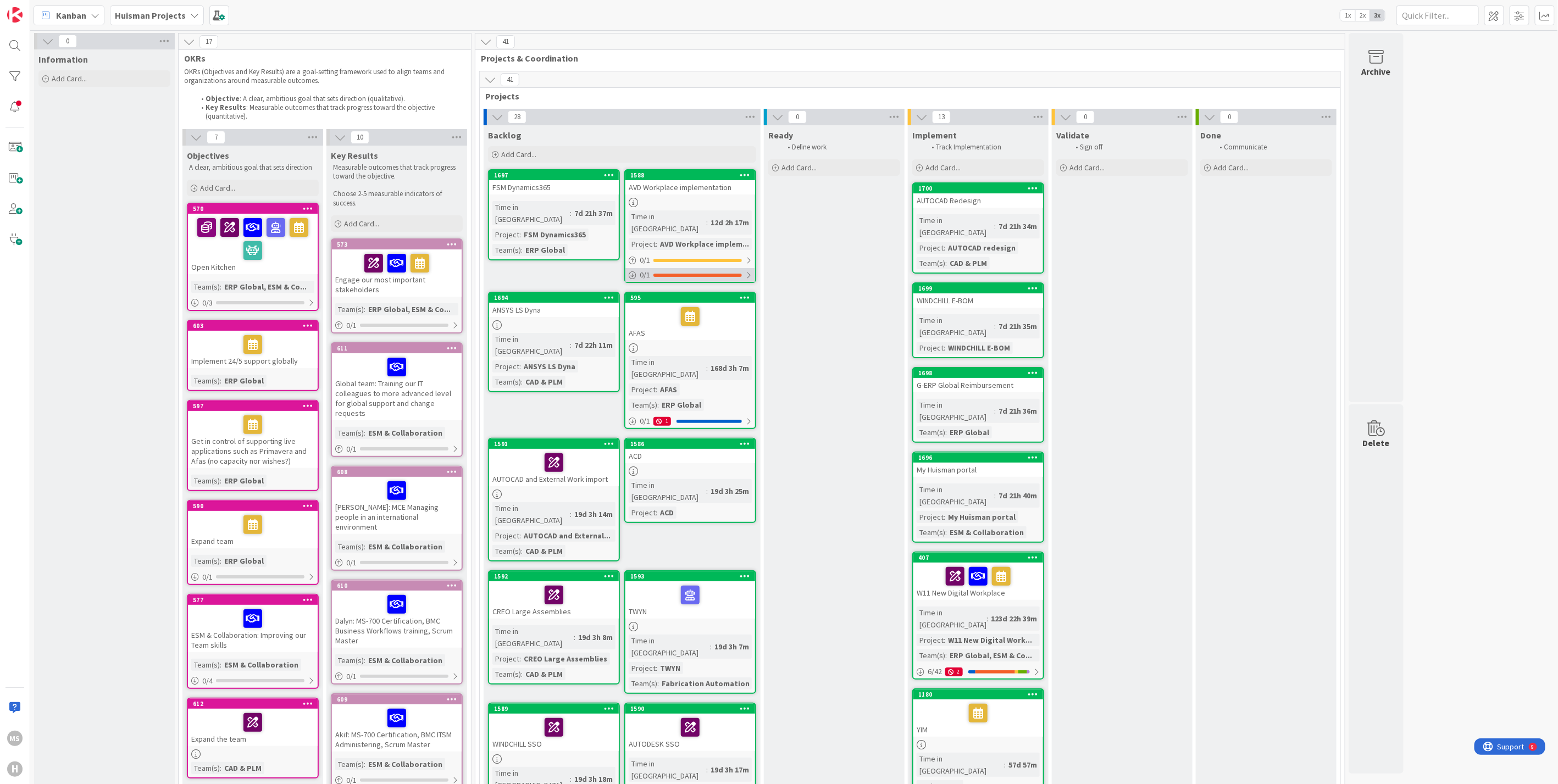
click at [748, 271] on div at bounding box center [748, 275] width 7 height 9
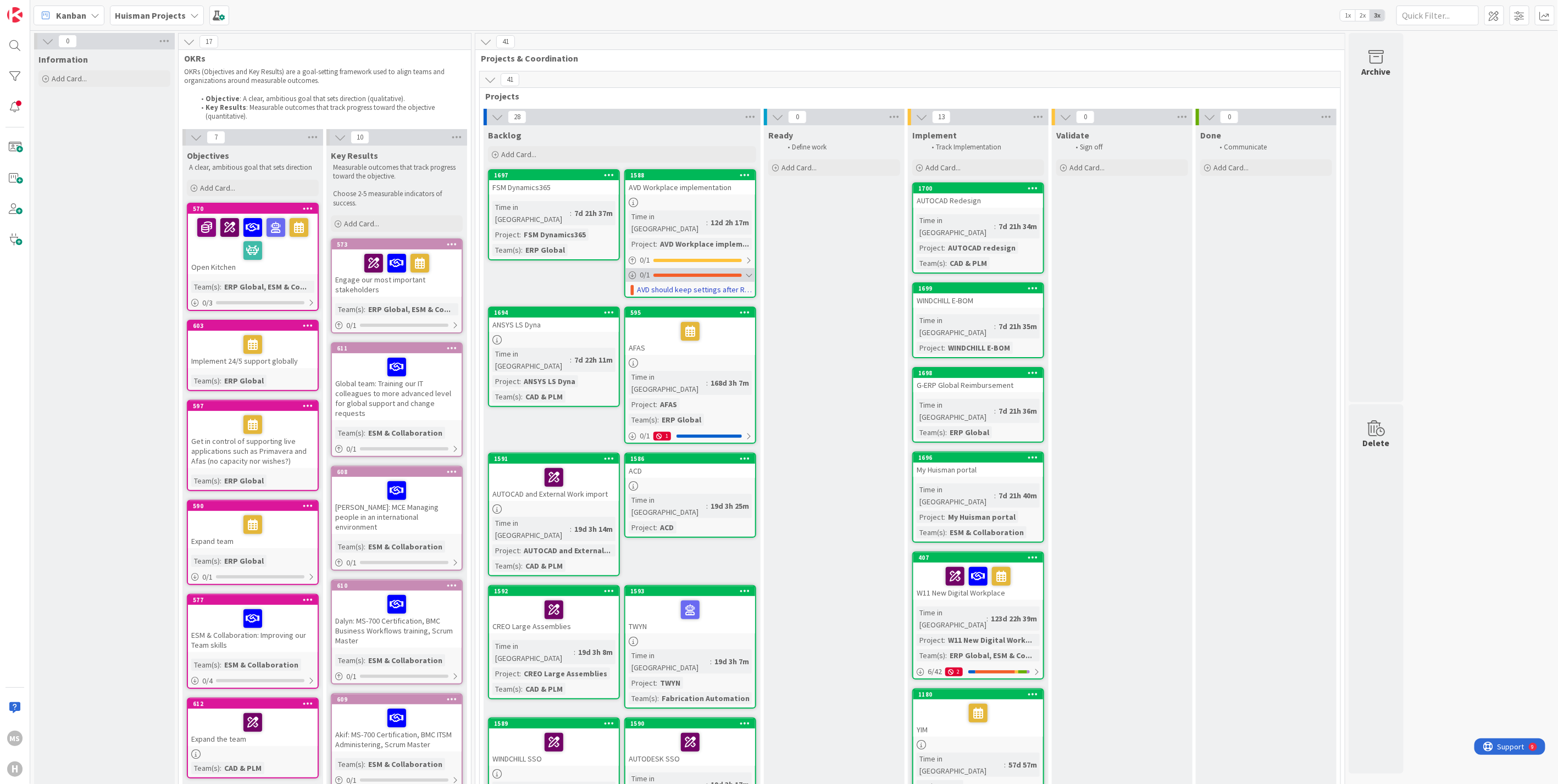
click at [748, 271] on div at bounding box center [748, 275] width 7 height 9
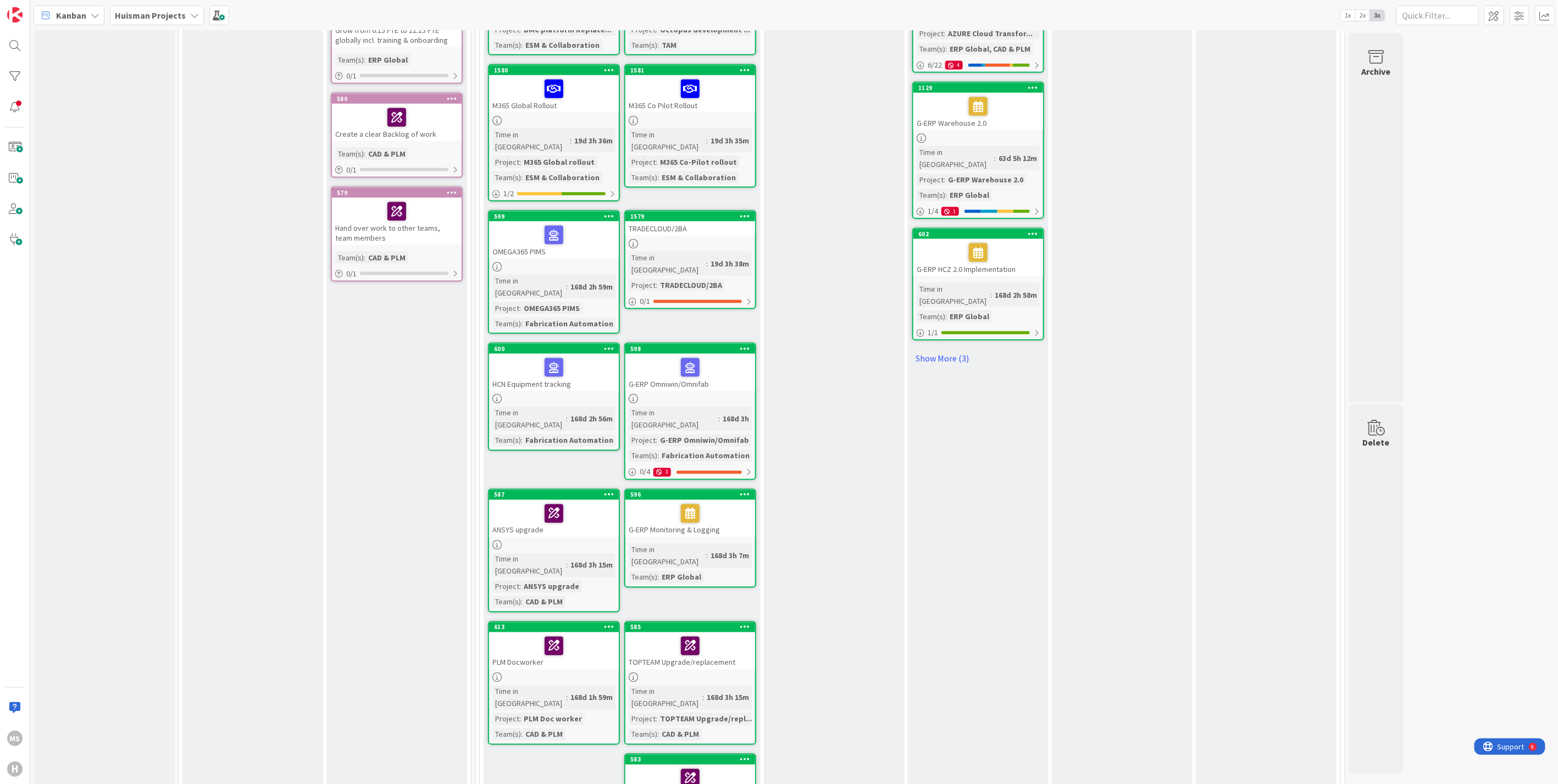
scroll to position [1054, 0]
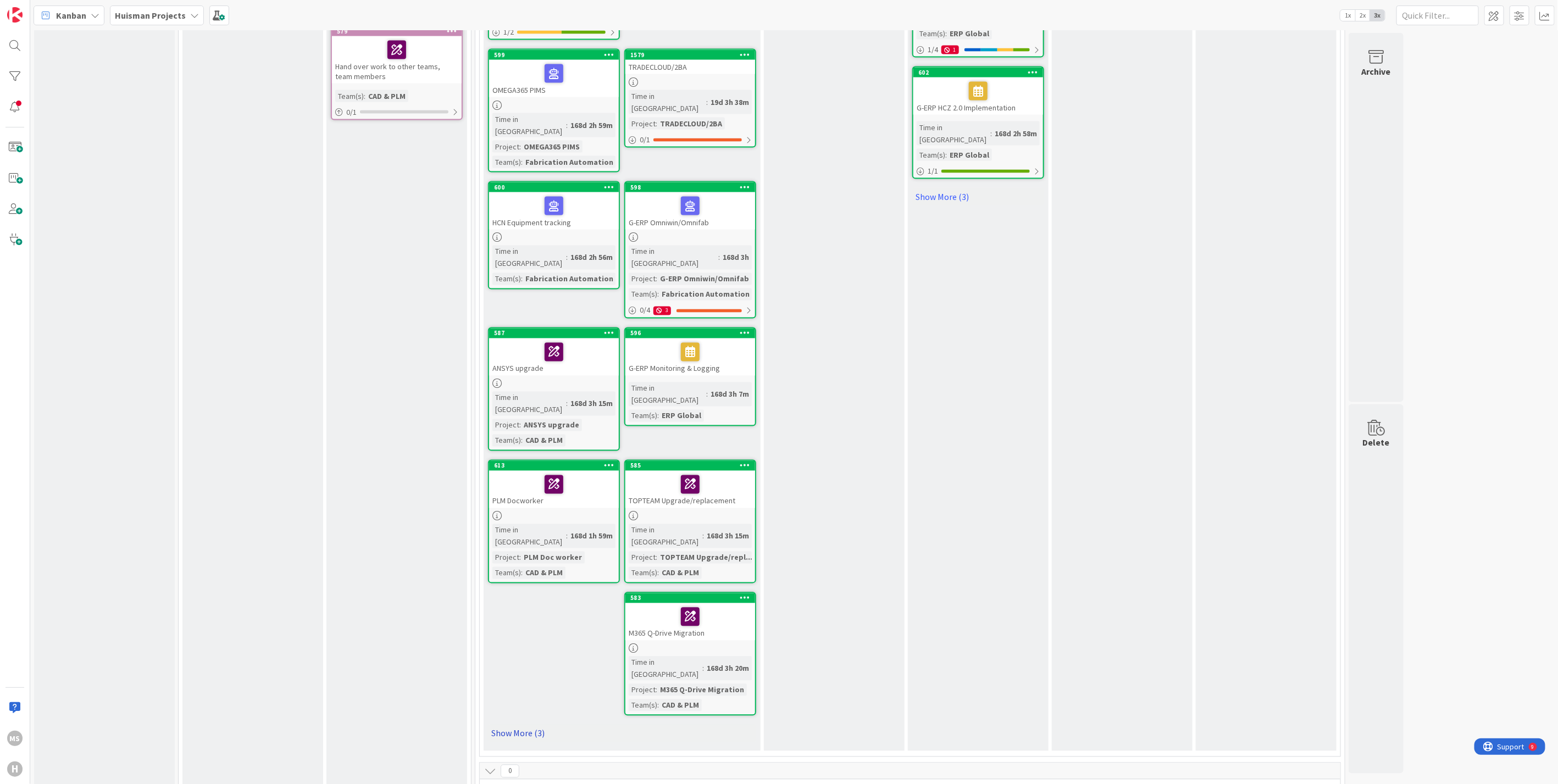
scroll to position [1229, 0]
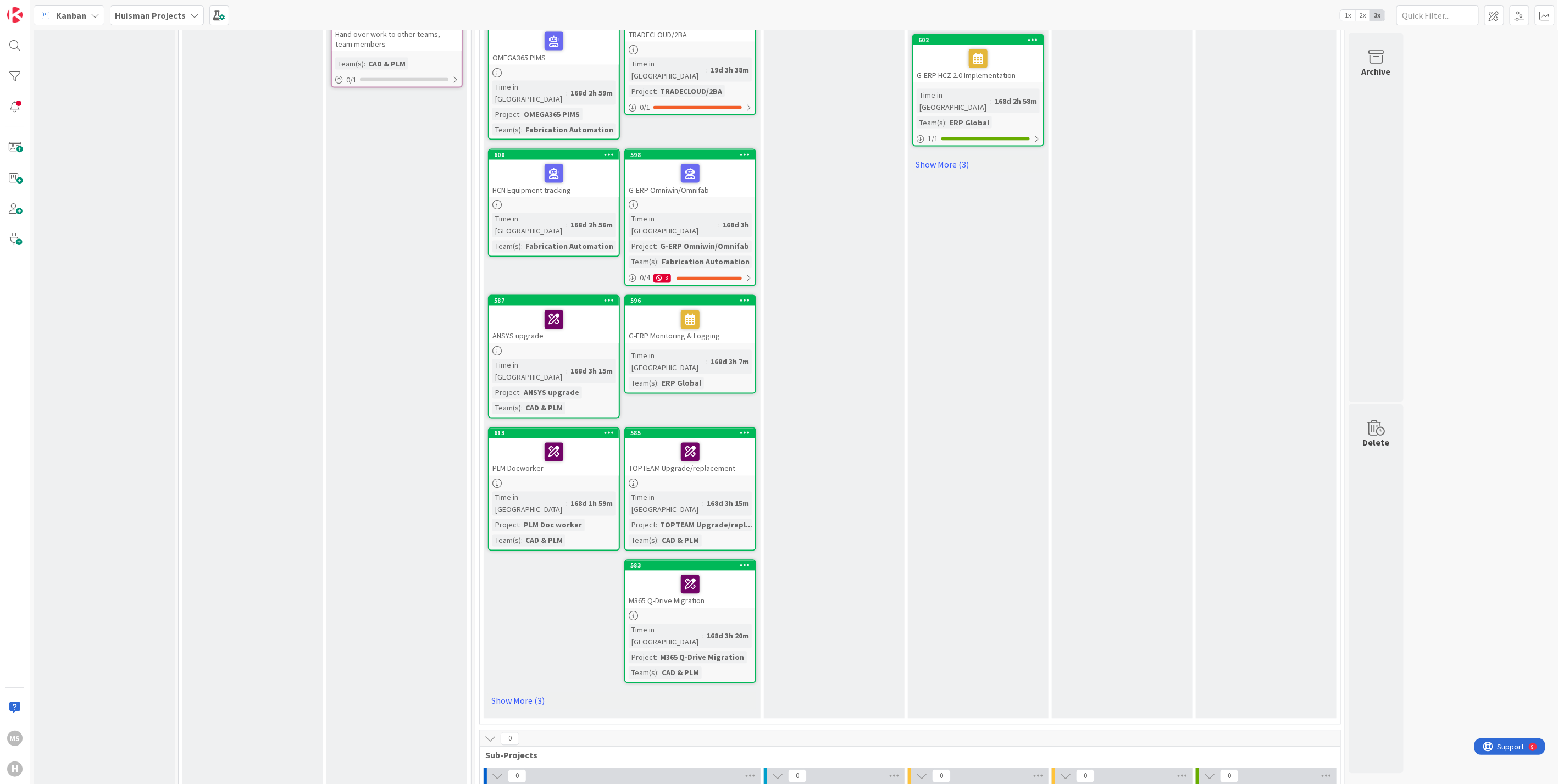
click at [491, 733] on icon at bounding box center [491, 739] width 12 height 12
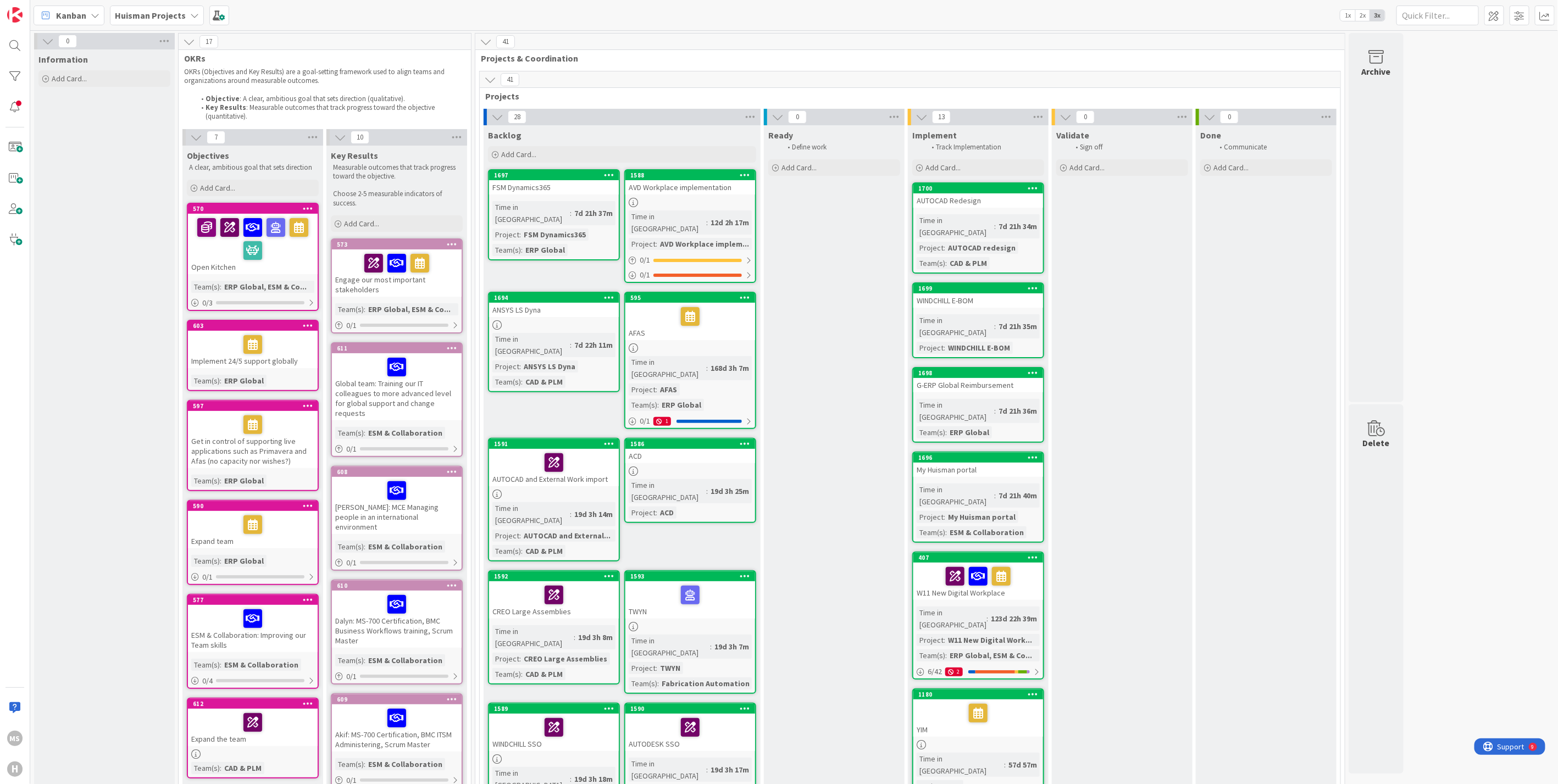
scroll to position [0, 0]
click at [1363, 15] on span "2x" at bounding box center [1363, 15] width 15 height 11
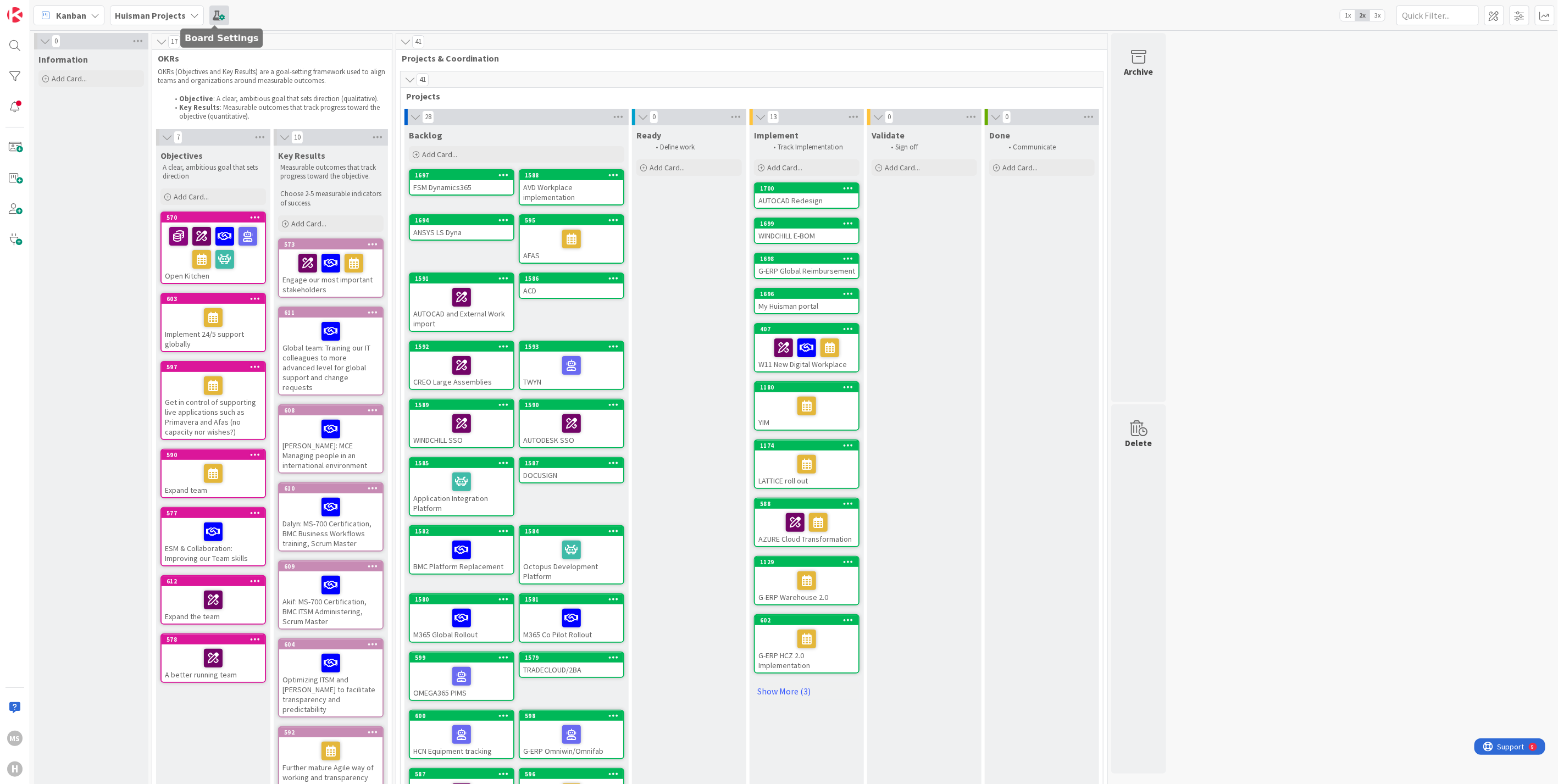
click at [218, 15] on span at bounding box center [219, 15] width 20 height 20
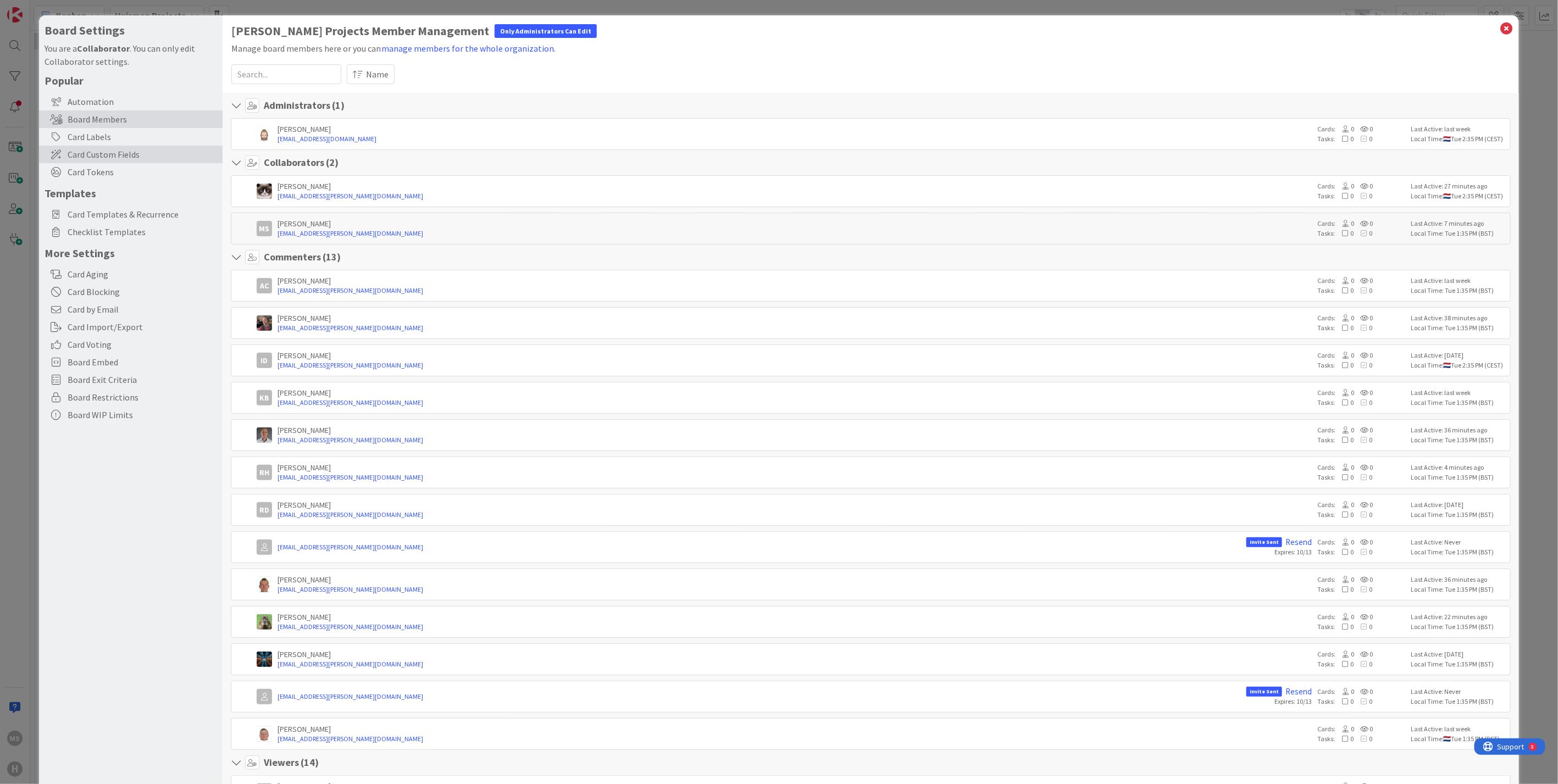
click at [88, 154] on span "Card Custom Fields" at bounding box center [142, 154] width 149 height 13
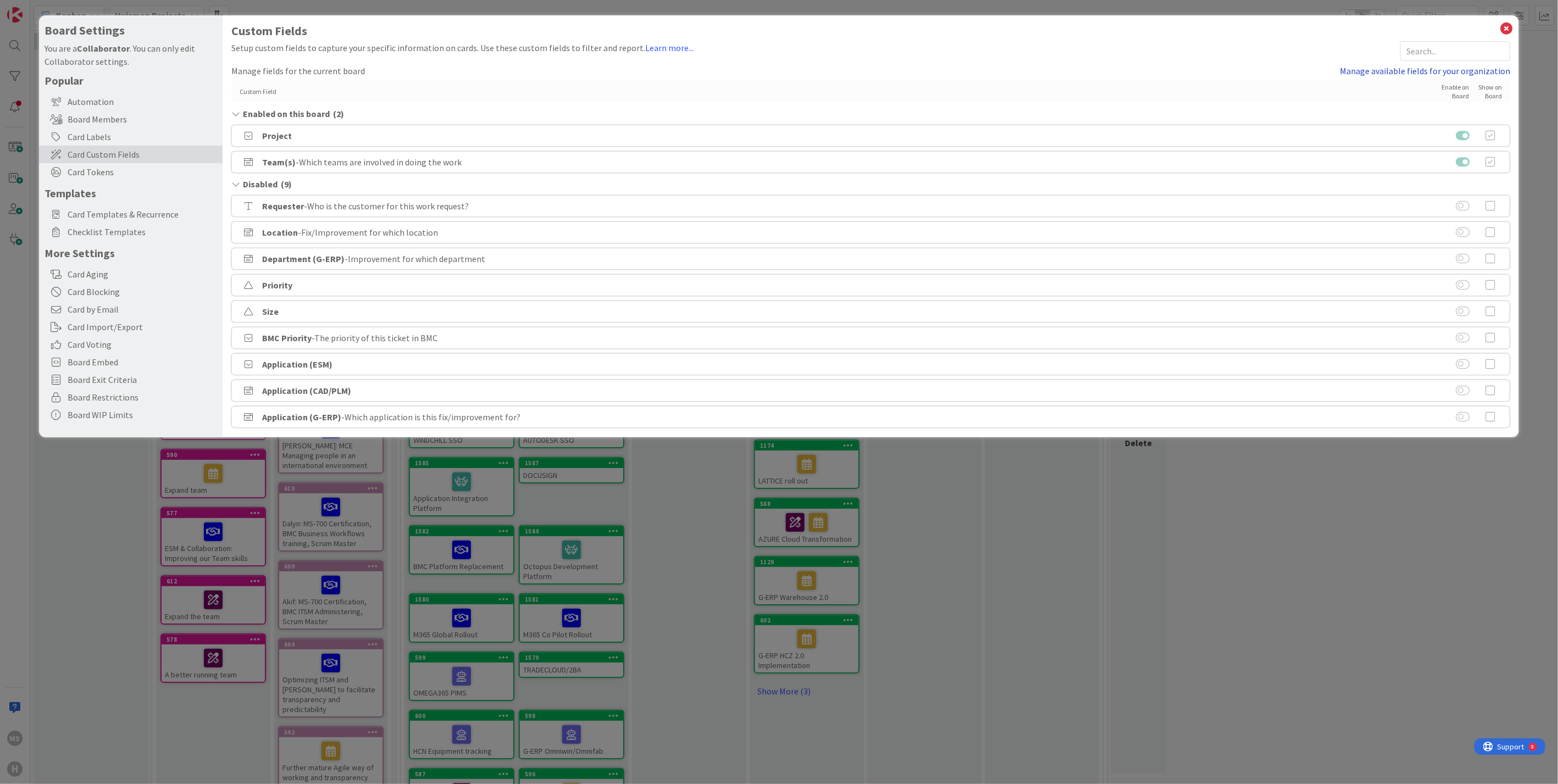
click at [1442, 74] on link "Manage available fields for your organization" at bounding box center [1425, 71] width 171 height 13
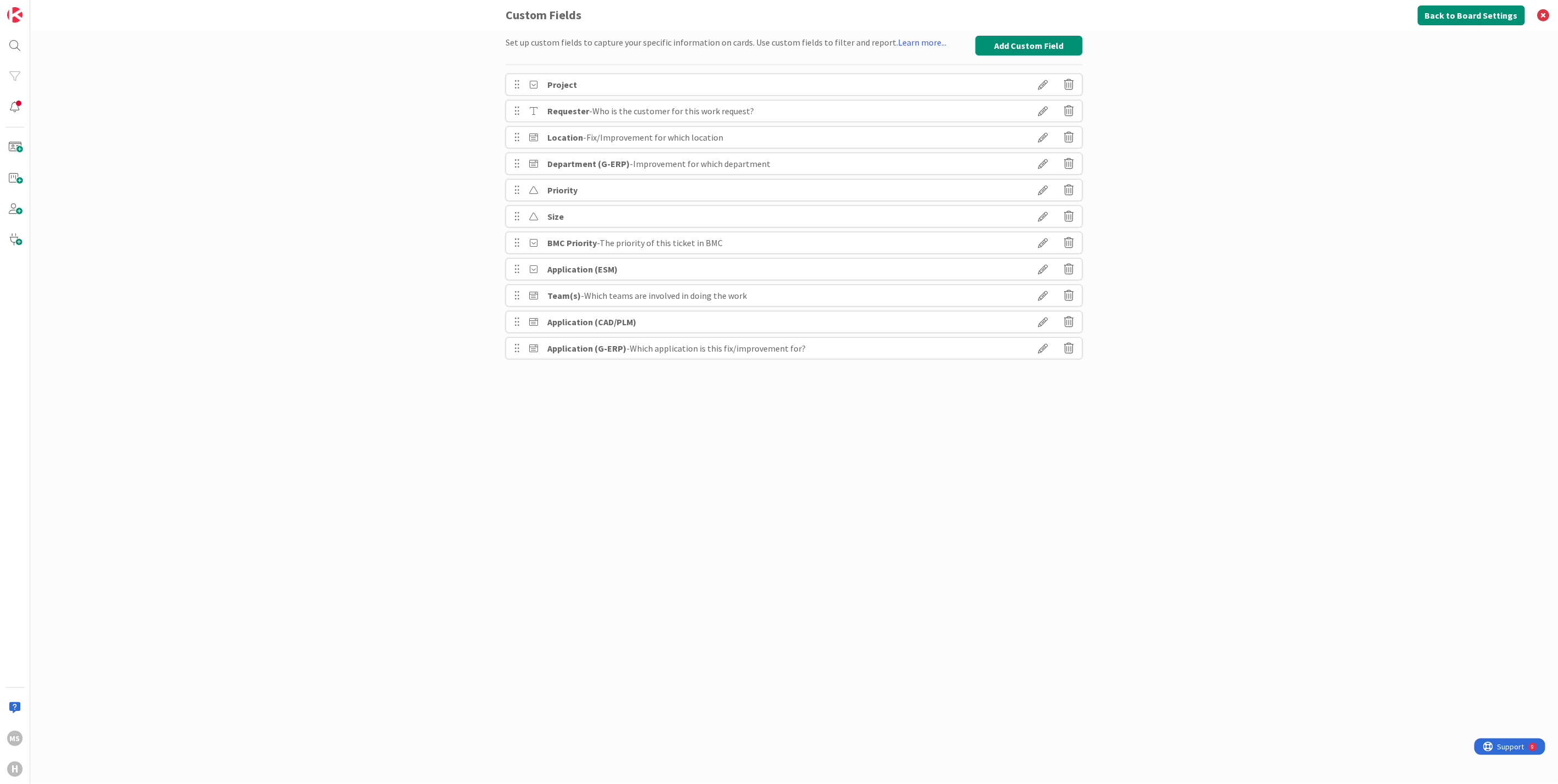
click at [1041, 80] on icon at bounding box center [1043, 84] width 31 height 19
type textarea "x"
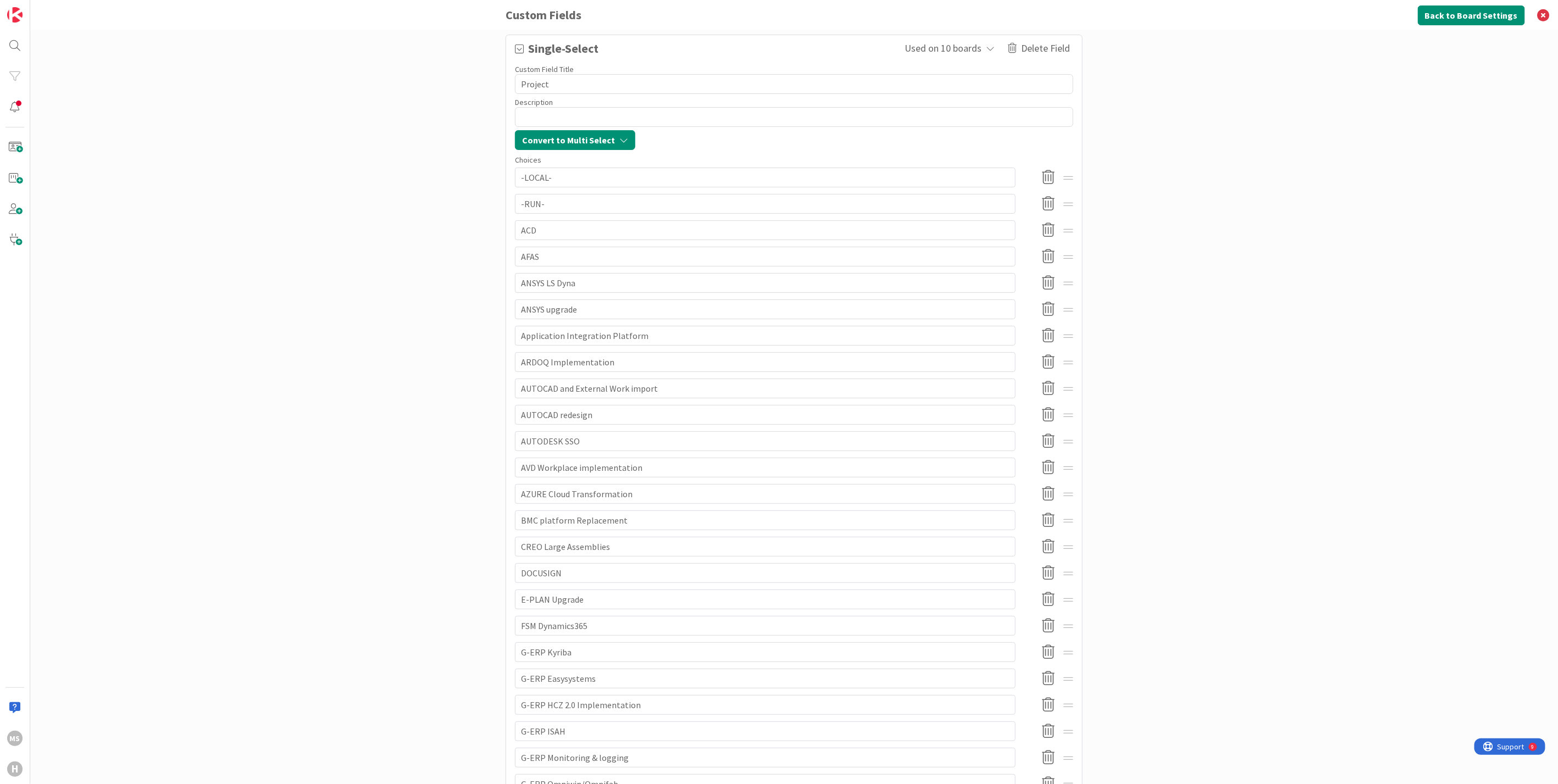
scroll to position [122, 0]
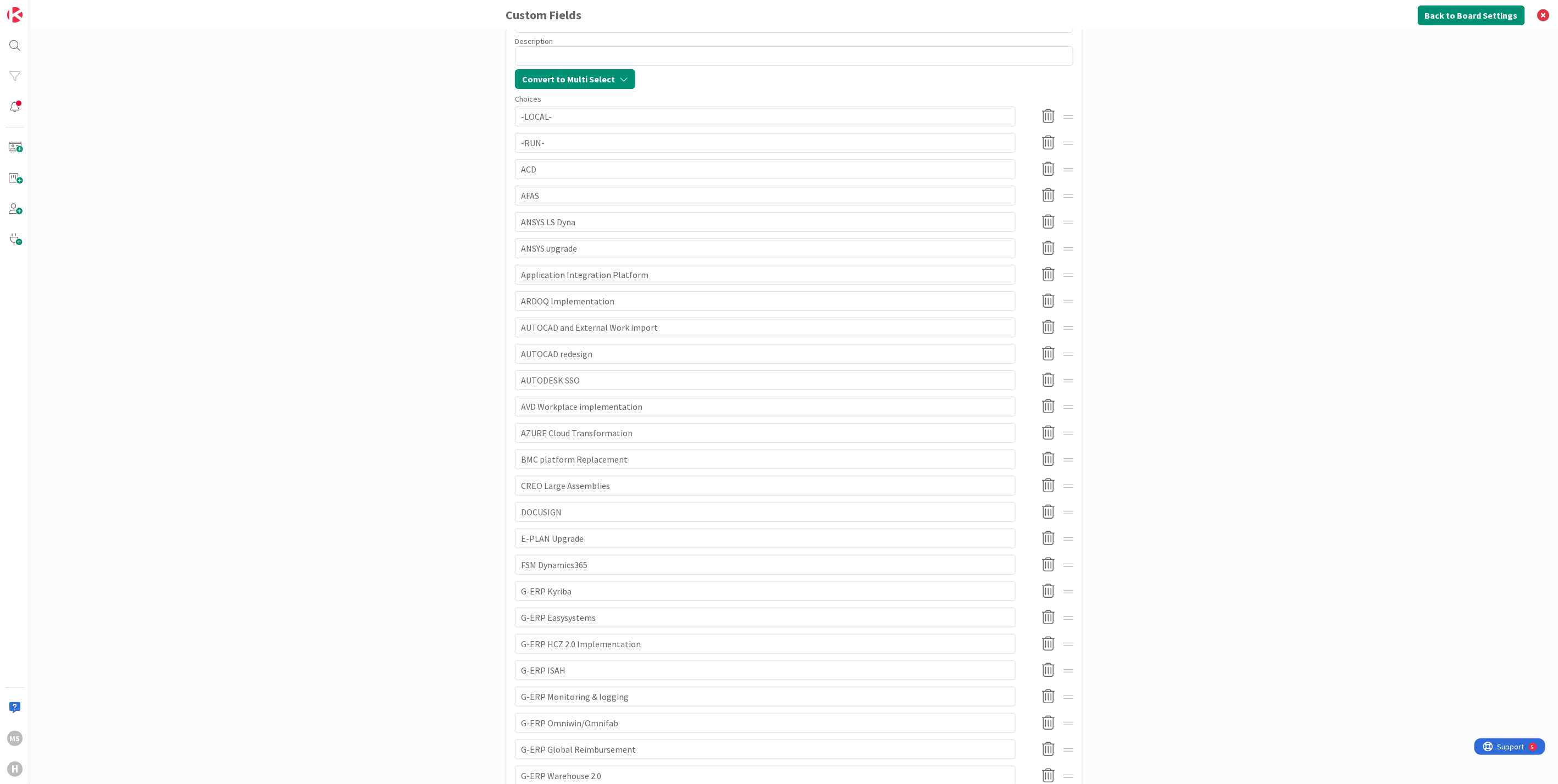
drag, startPoint x: 556, startPoint y: 121, endPoint x: 483, endPoint y: 229, distance: 130.4
click at [483, 229] on div "Set up custom fields to capture your specific information on cards. Use custom …" at bounding box center [794, 407] width 1528 height 754
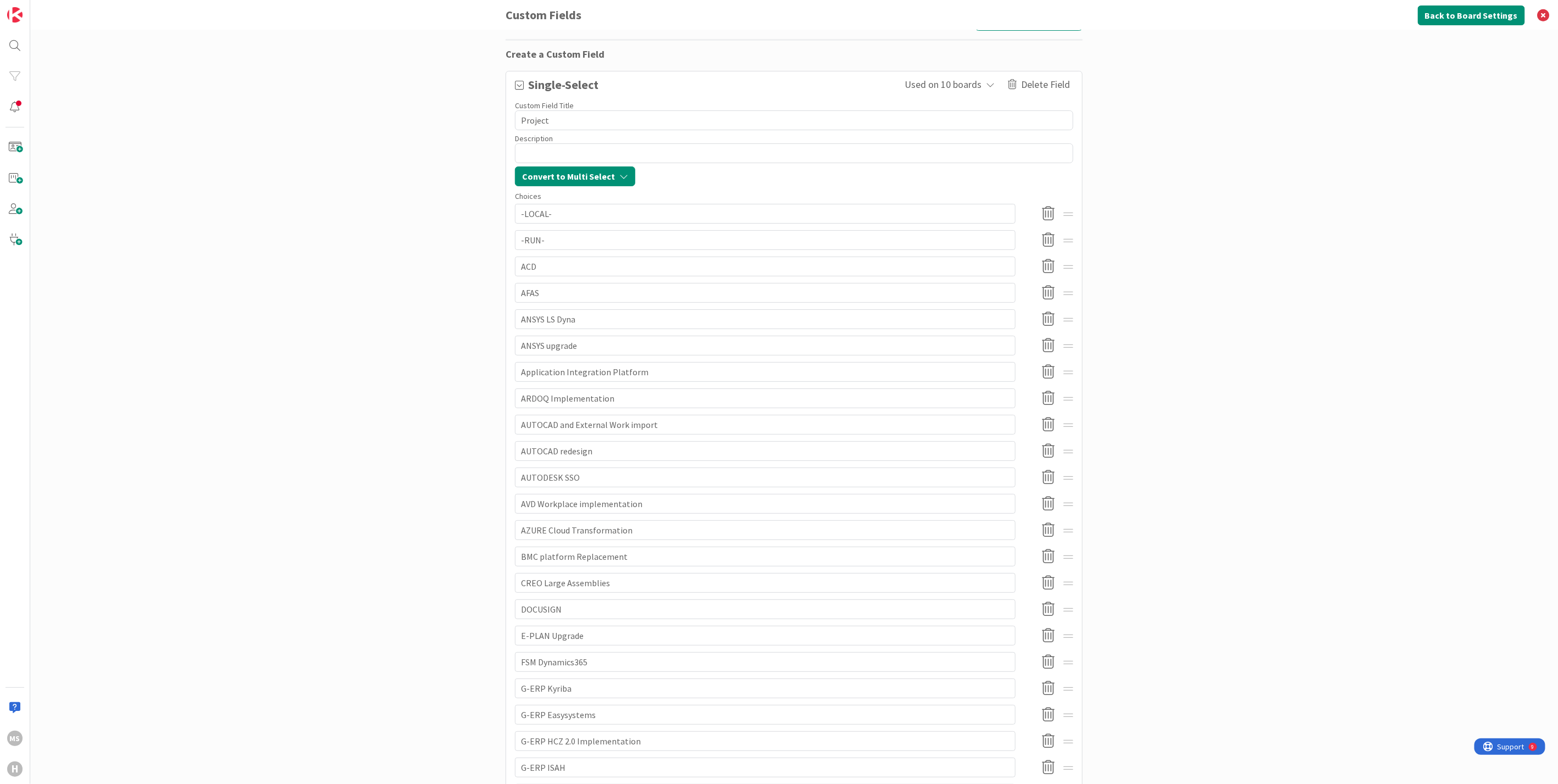
scroll to position [0, 0]
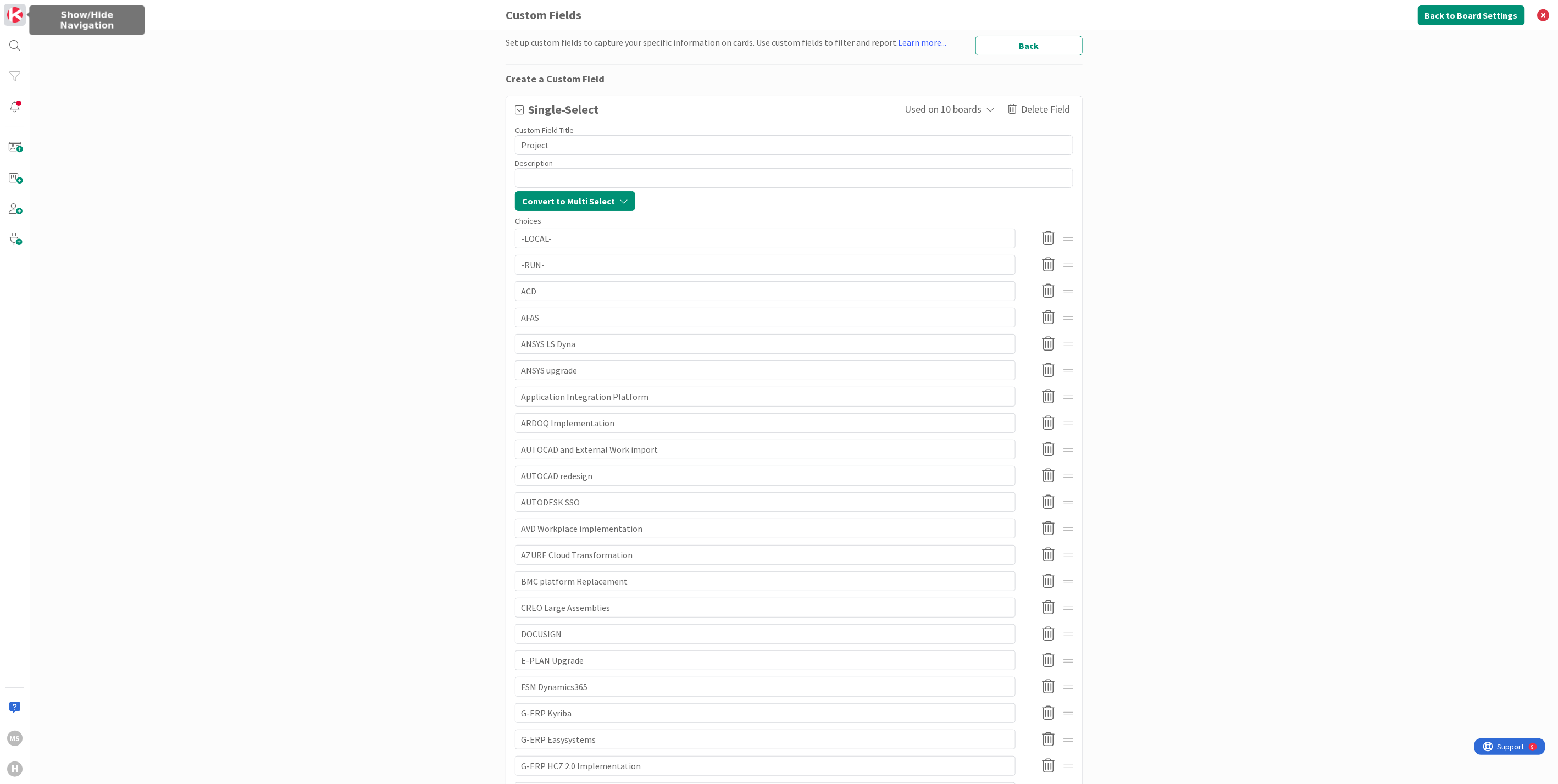
click at [16, 19] on img at bounding box center [15, 15] width 15 height 15
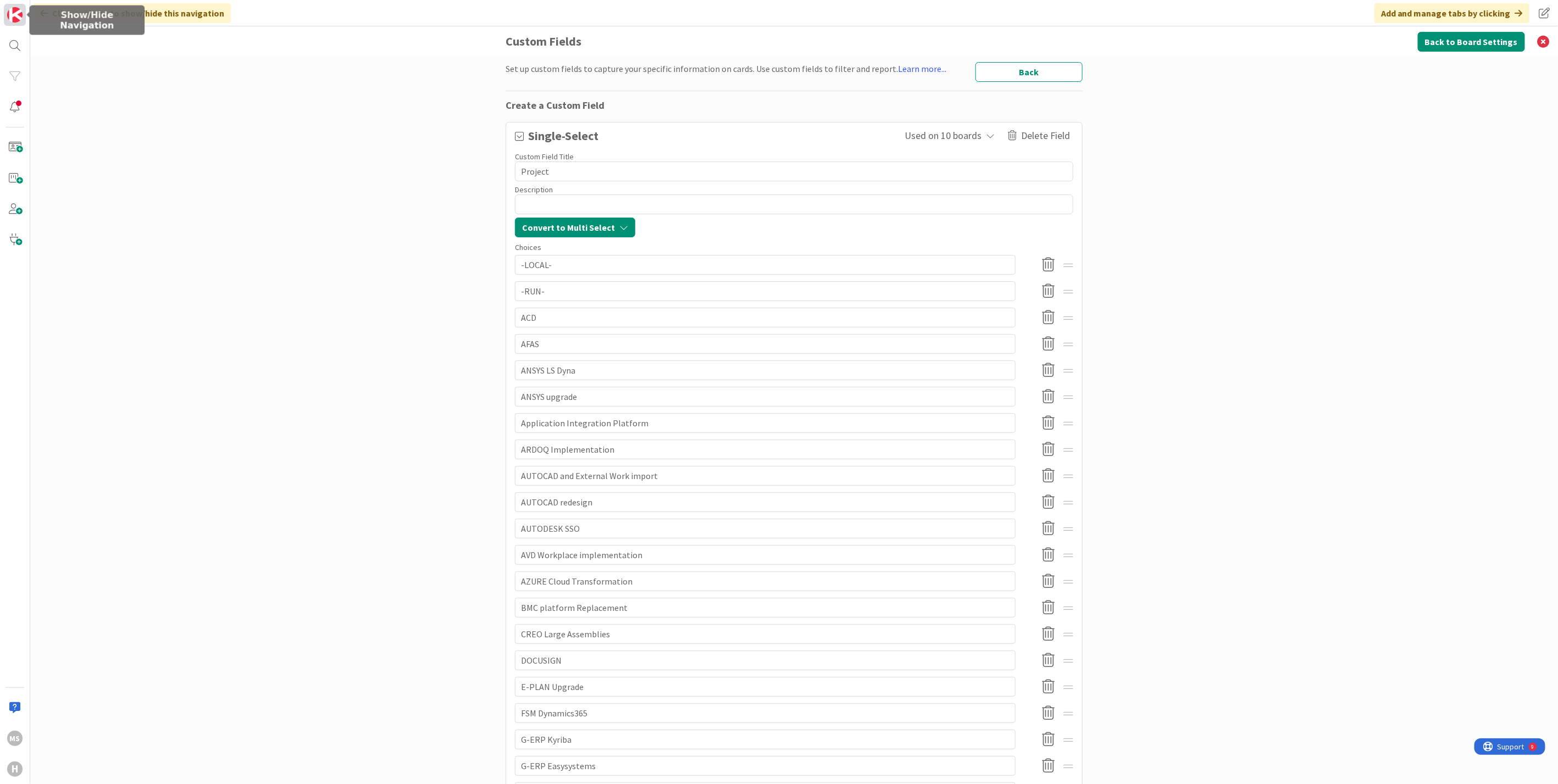
click at [19, 17] on img at bounding box center [15, 15] width 15 height 15
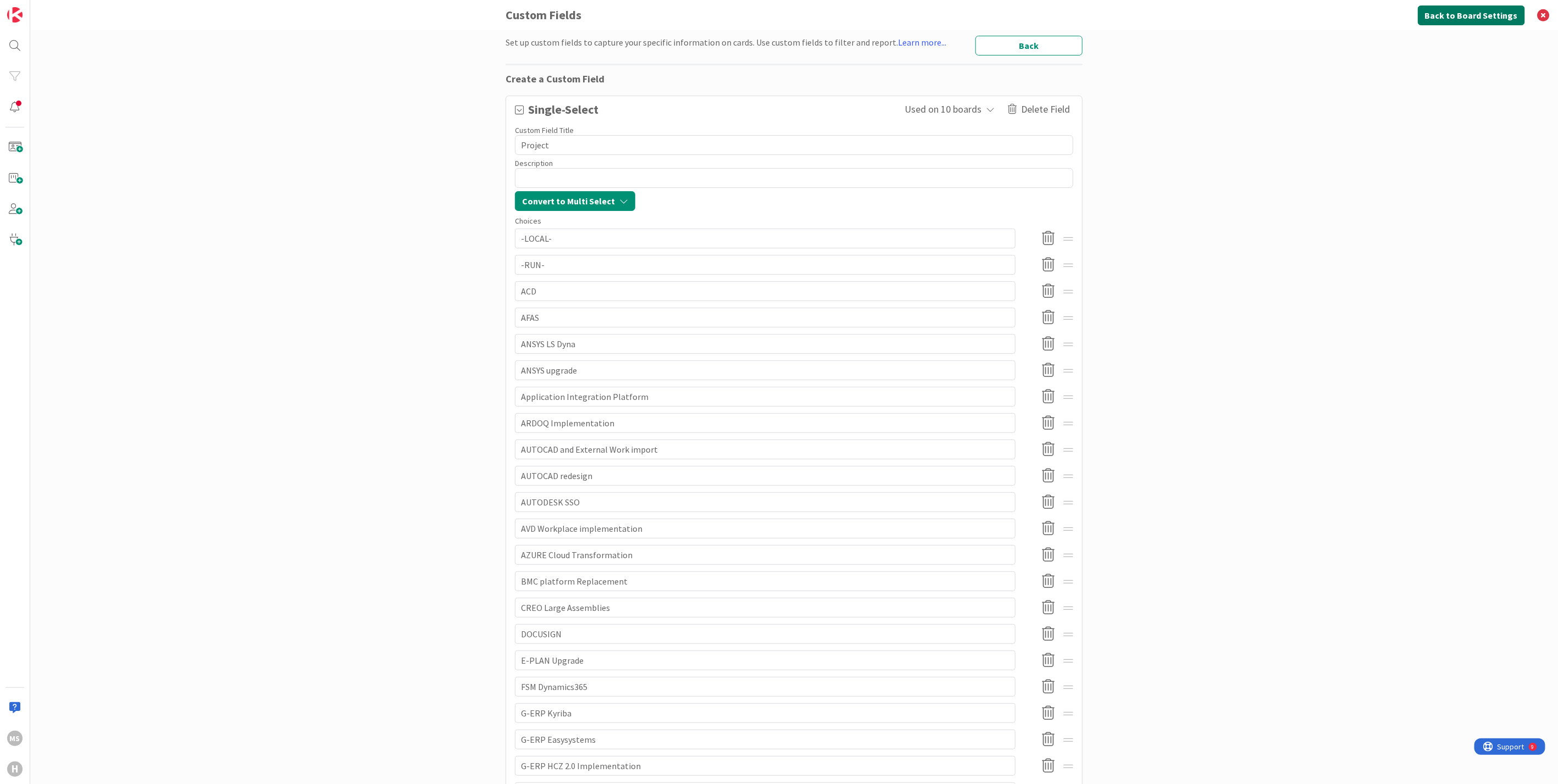
click at [1473, 15] on button "Back to Board Settings" at bounding box center [1471, 15] width 107 height 20
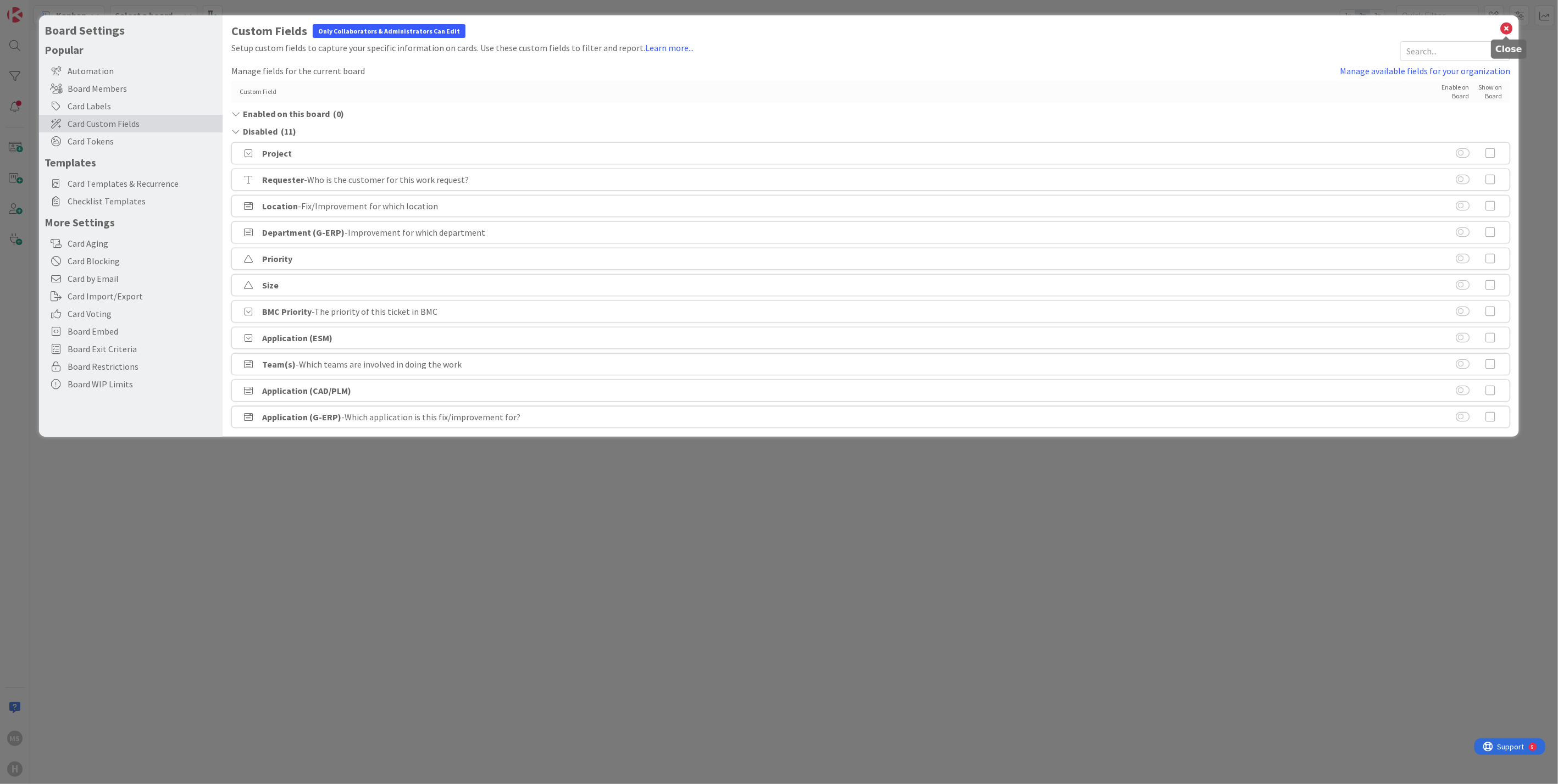
click at [1504, 27] on icon at bounding box center [1507, 28] width 15 height 15
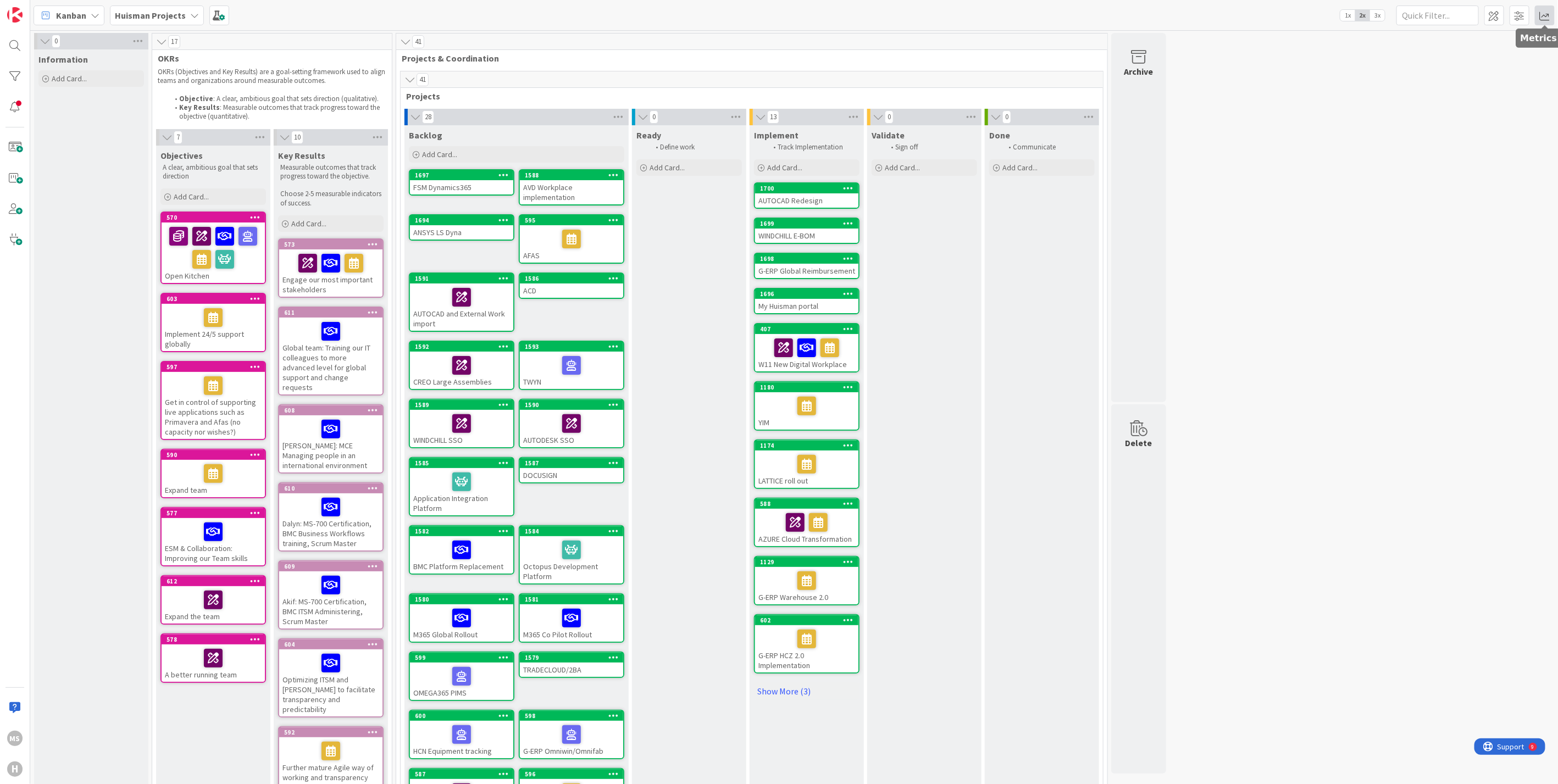
click at [1548, 13] on span at bounding box center [1545, 15] width 20 height 20
click at [1440, 54] on div "Dashboard" at bounding box center [1478, 57] width 142 height 11
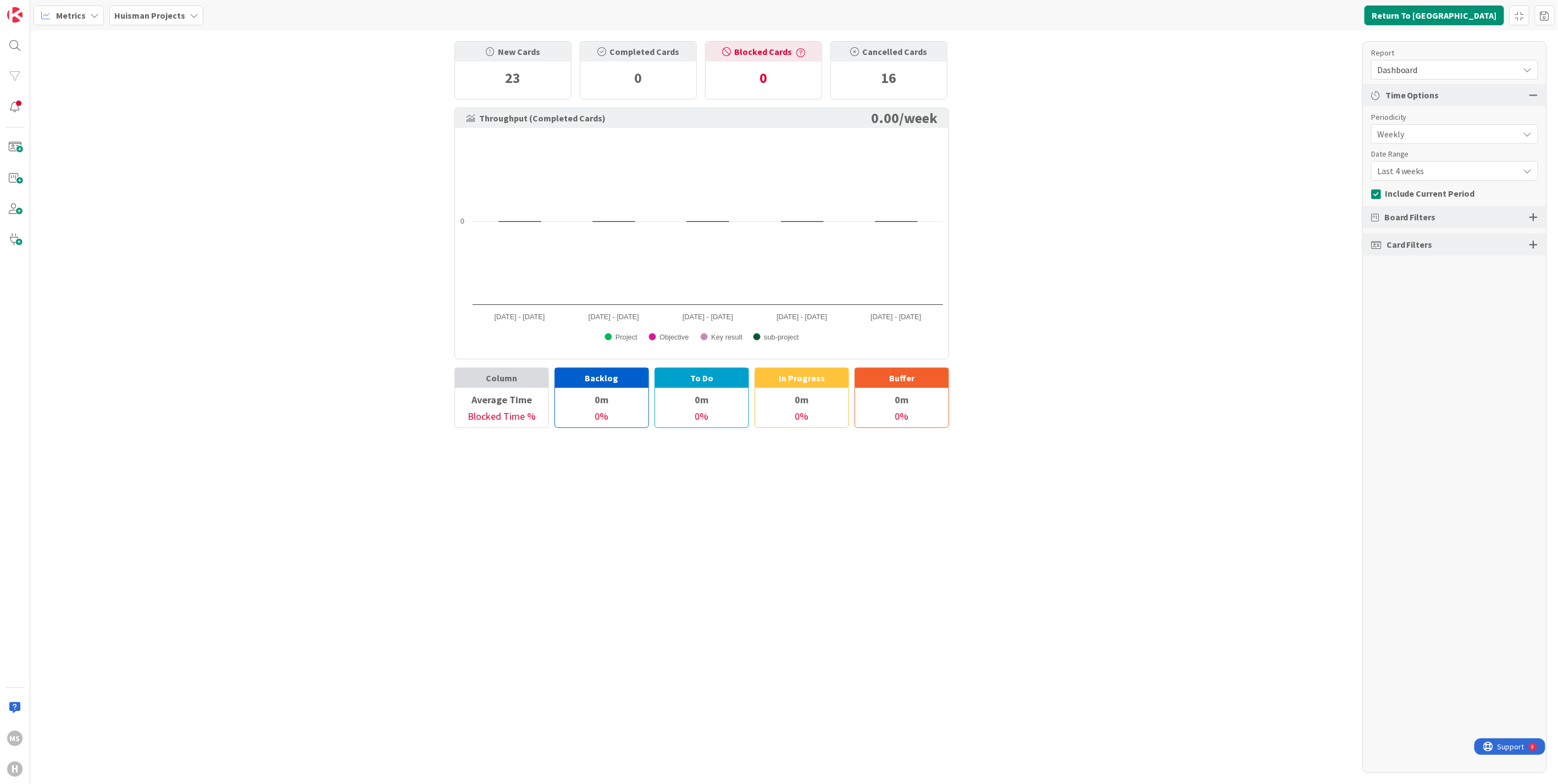
click at [1530, 67] on icon at bounding box center [1528, 70] width 9 height 9
click at [189, 14] on icon at bounding box center [194, 15] width 9 height 9
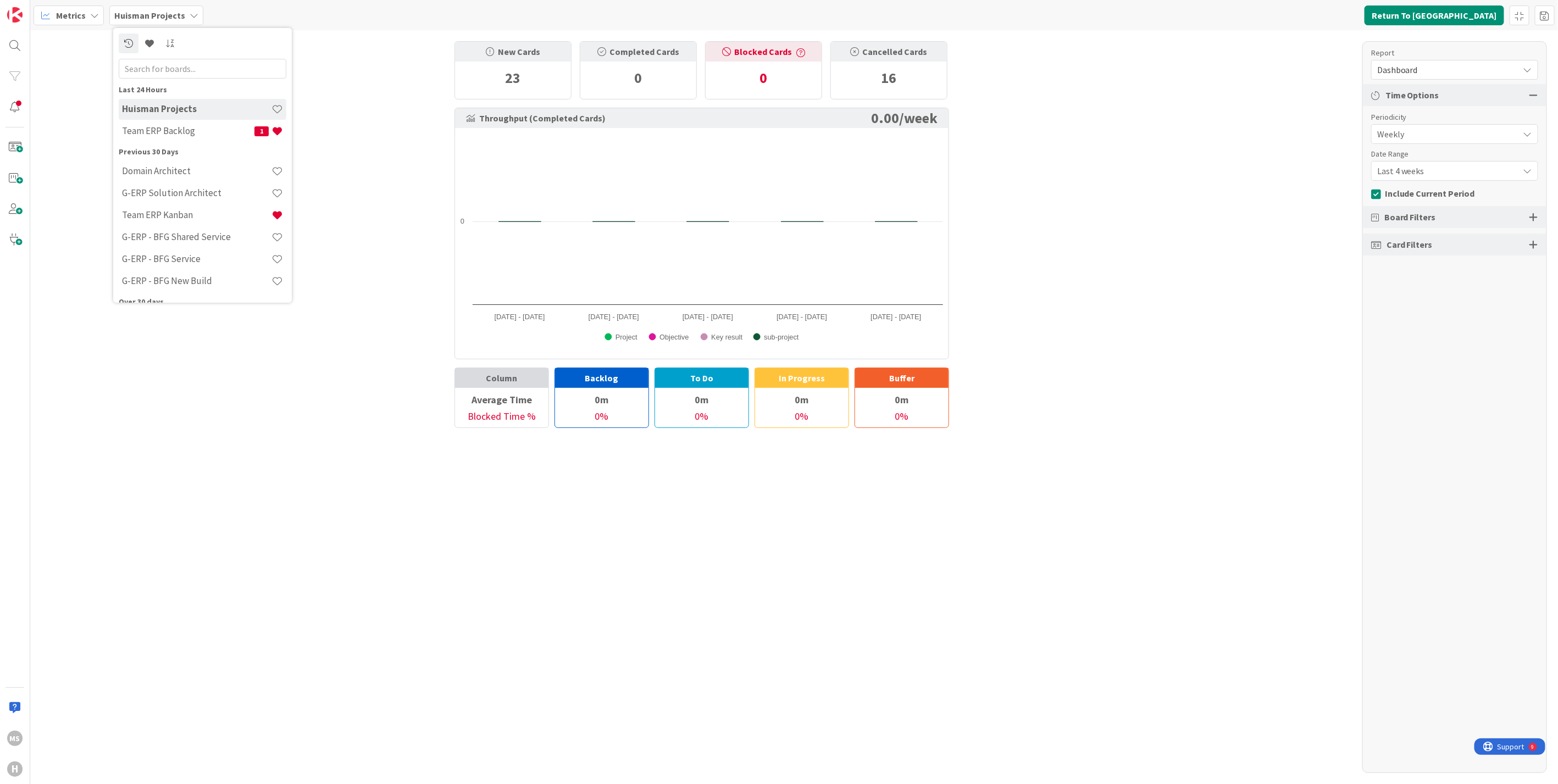
click at [91, 14] on icon at bounding box center [94, 15] width 9 height 9
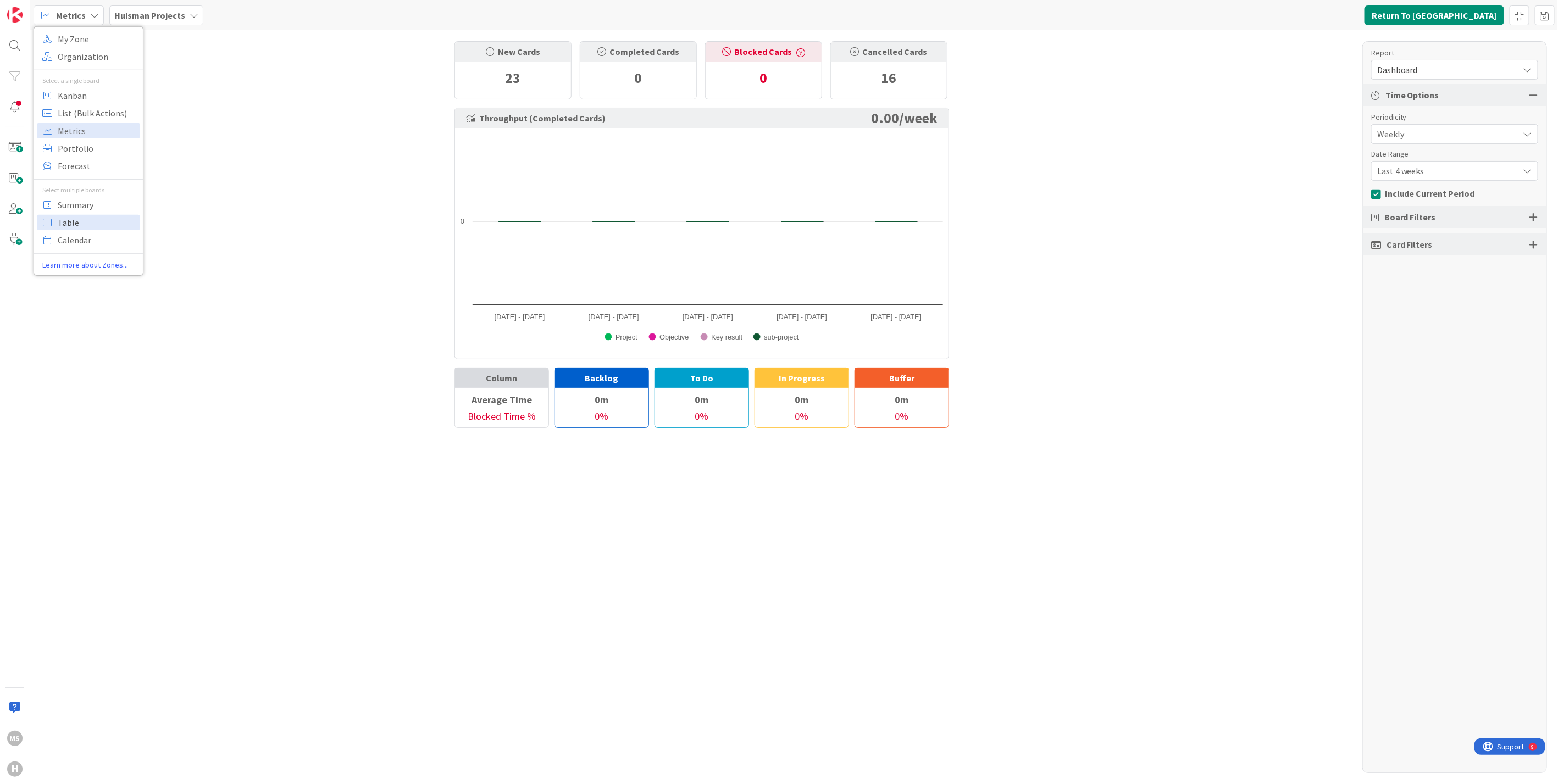
click at [69, 218] on span "Table" at bounding box center [97, 221] width 79 height 16
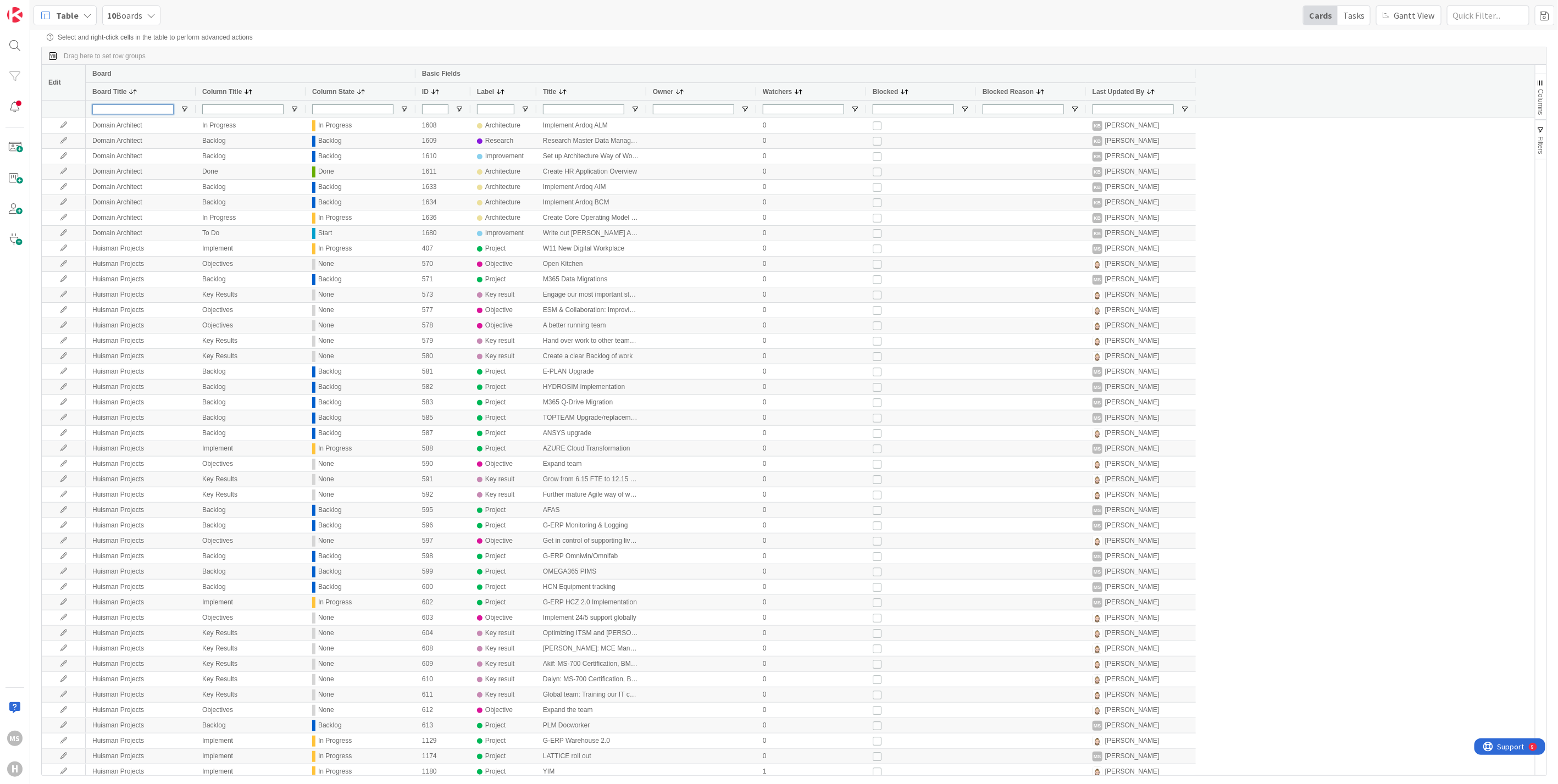
click at [127, 107] on input "Board Title Filter Input" at bounding box center [133, 109] width 81 height 10
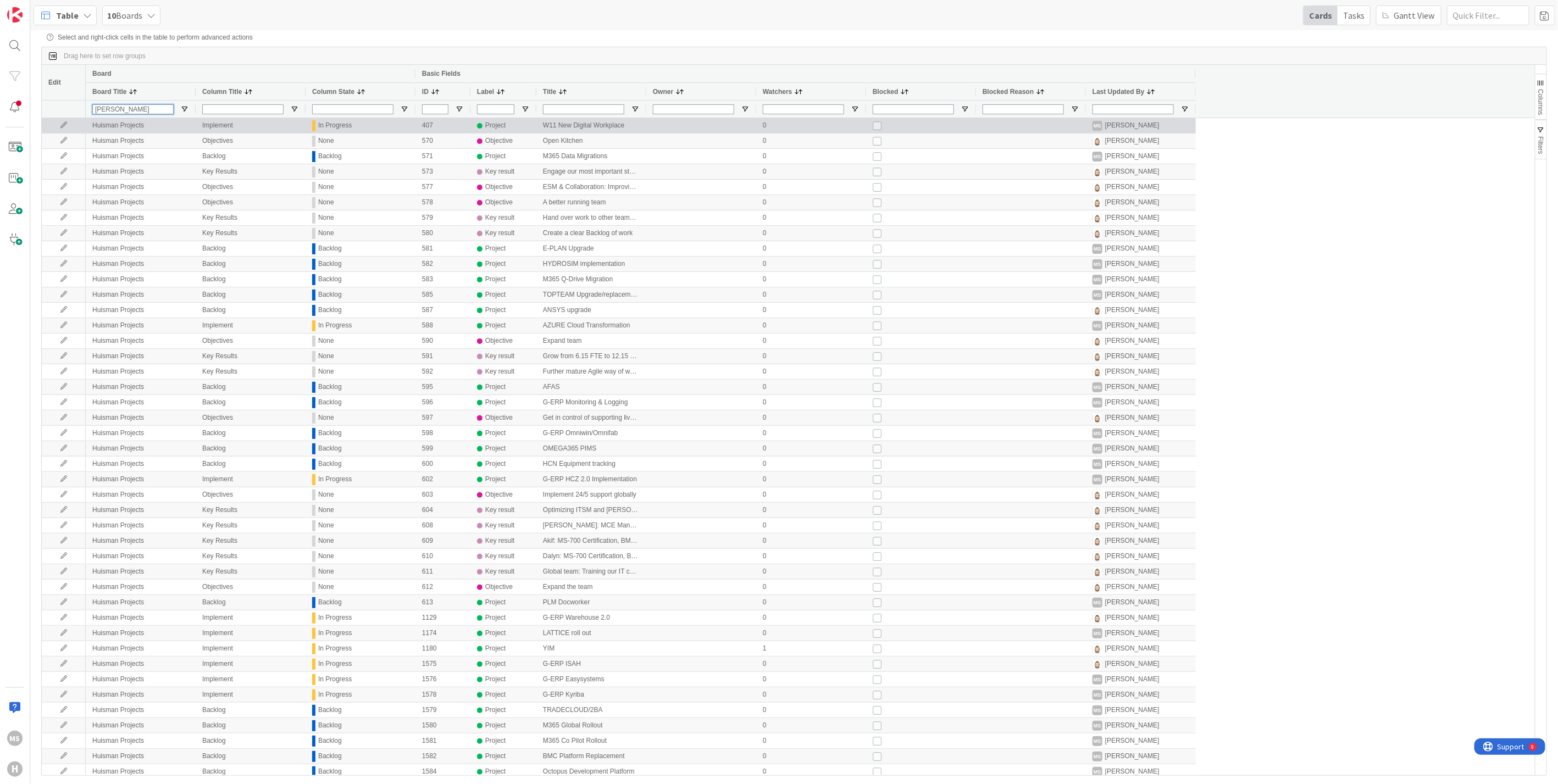
type input "[PERSON_NAME]"
click at [132, 122] on div "Huisman Projects" at bounding box center [141, 125] width 110 height 15
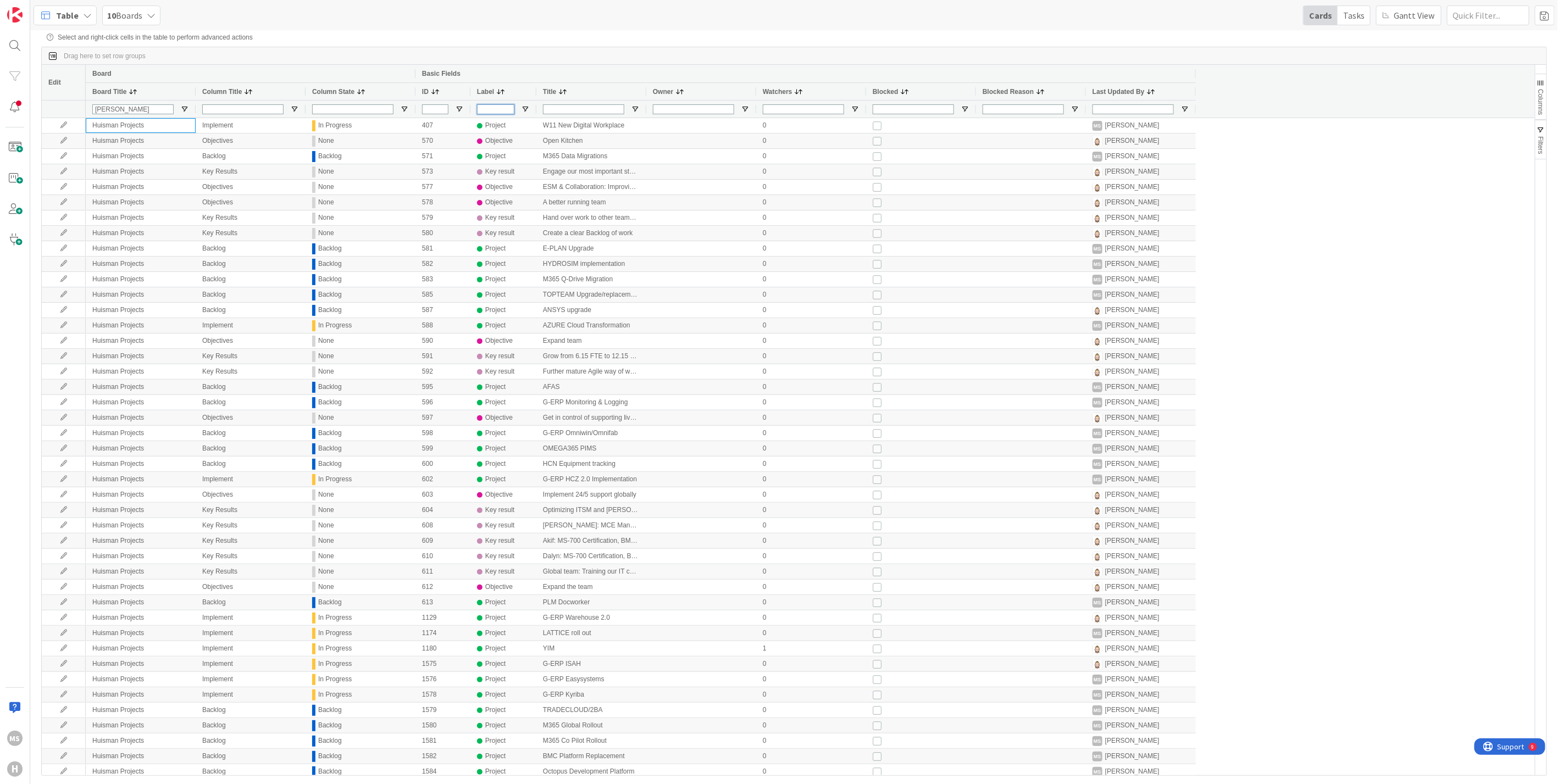
click at [497, 108] on input "Label Filter Input" at bounding box center [496, 109] width 37 height 10
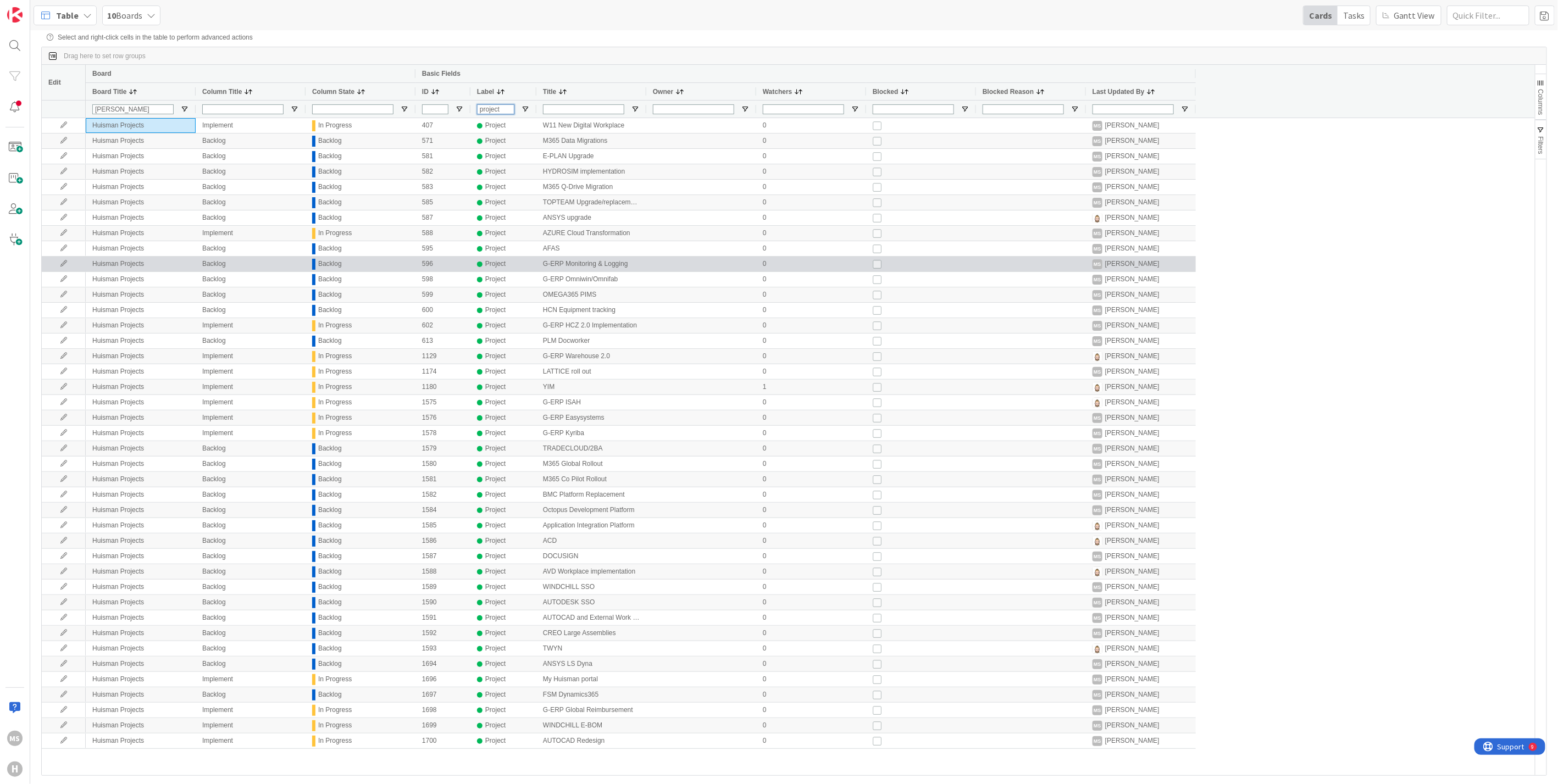
type input "project"
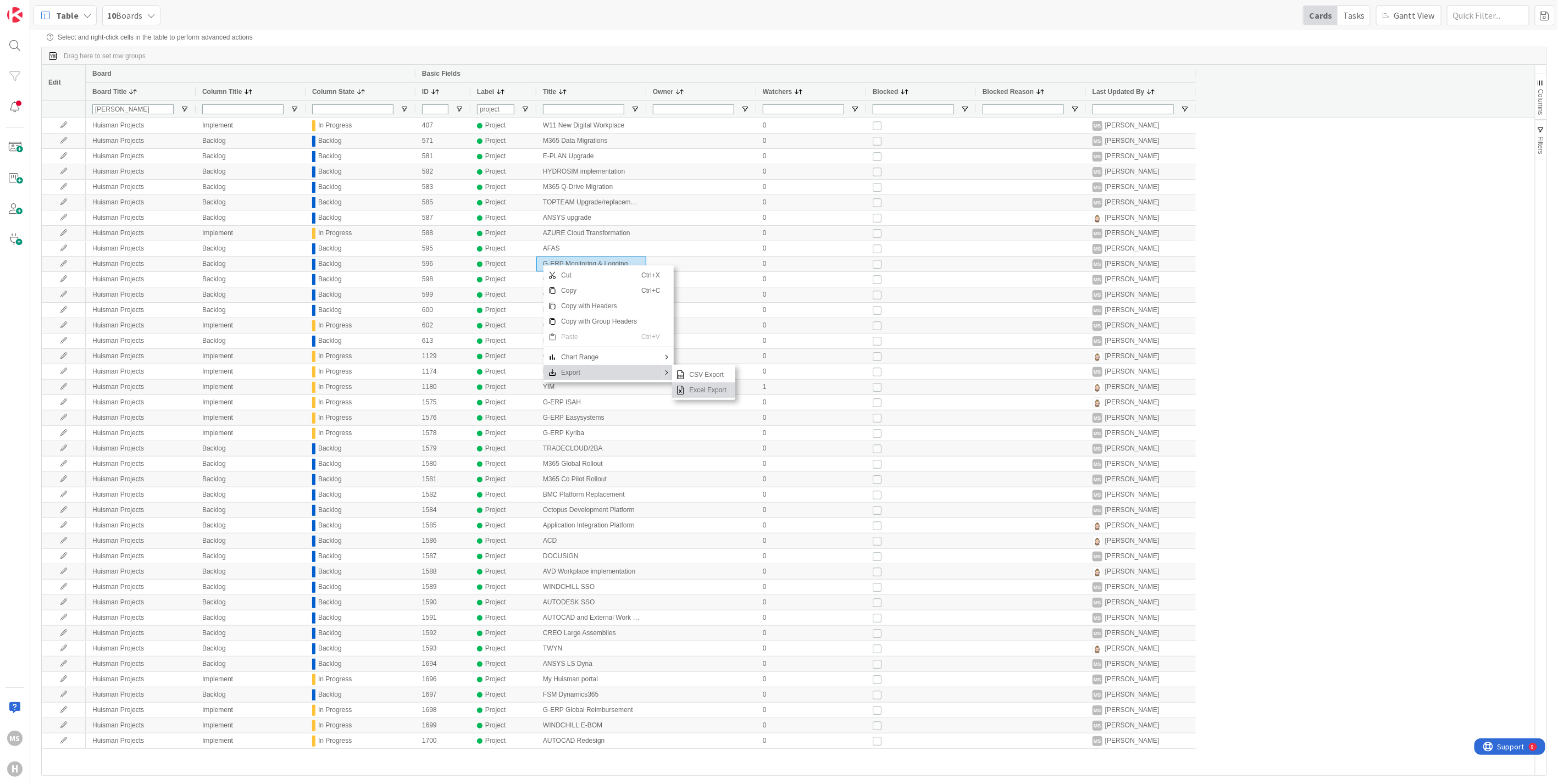
click at [699, 395] on span "Excel Export" at bounding box center [708, 389] width 45 height 15
click at [88, 14] on icon at bounding box center [87, 15] width 9 height 9
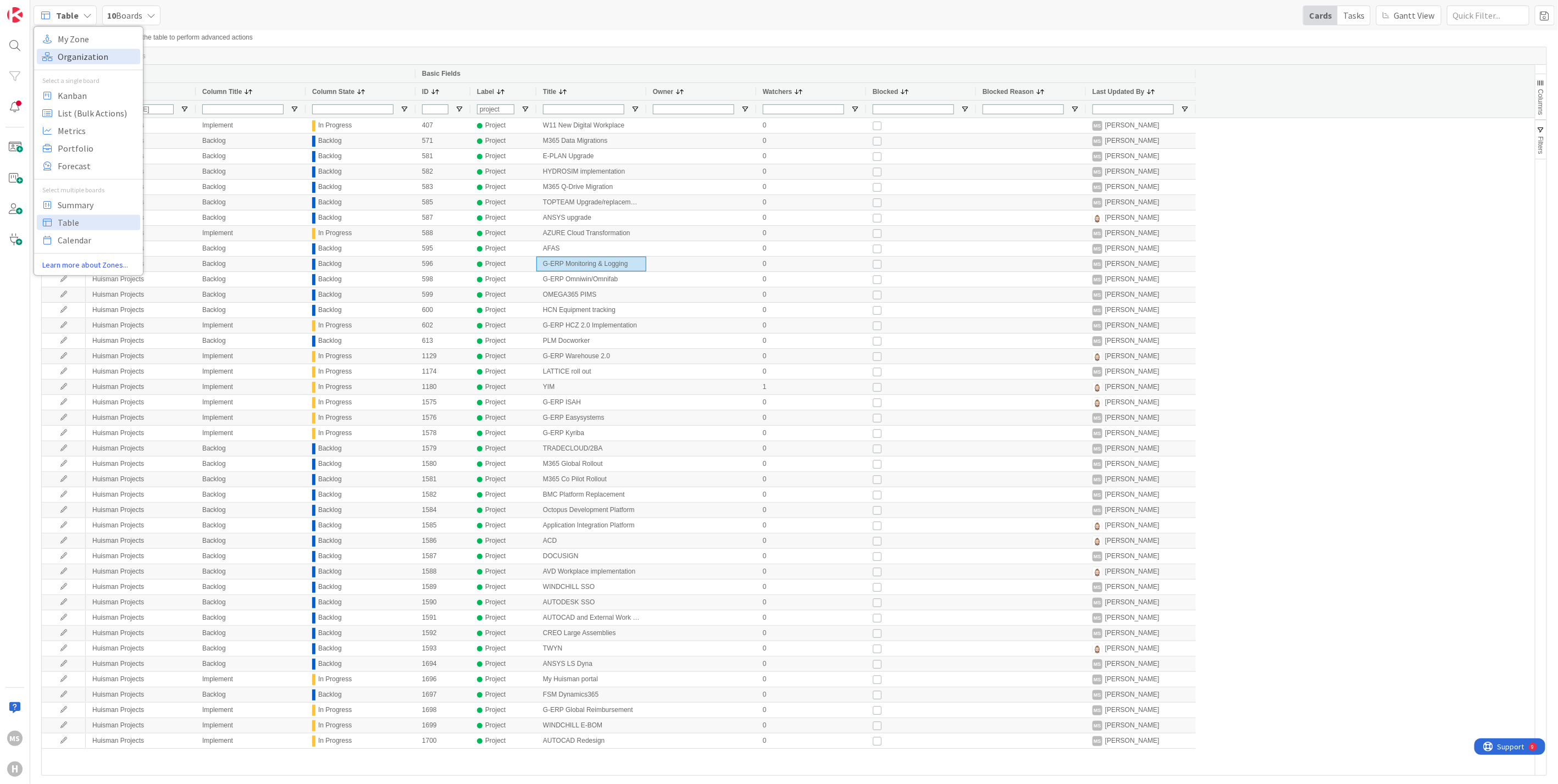
click at [76, 54] on span "Organization" at bounding box center [97, 56] width 79 height 16
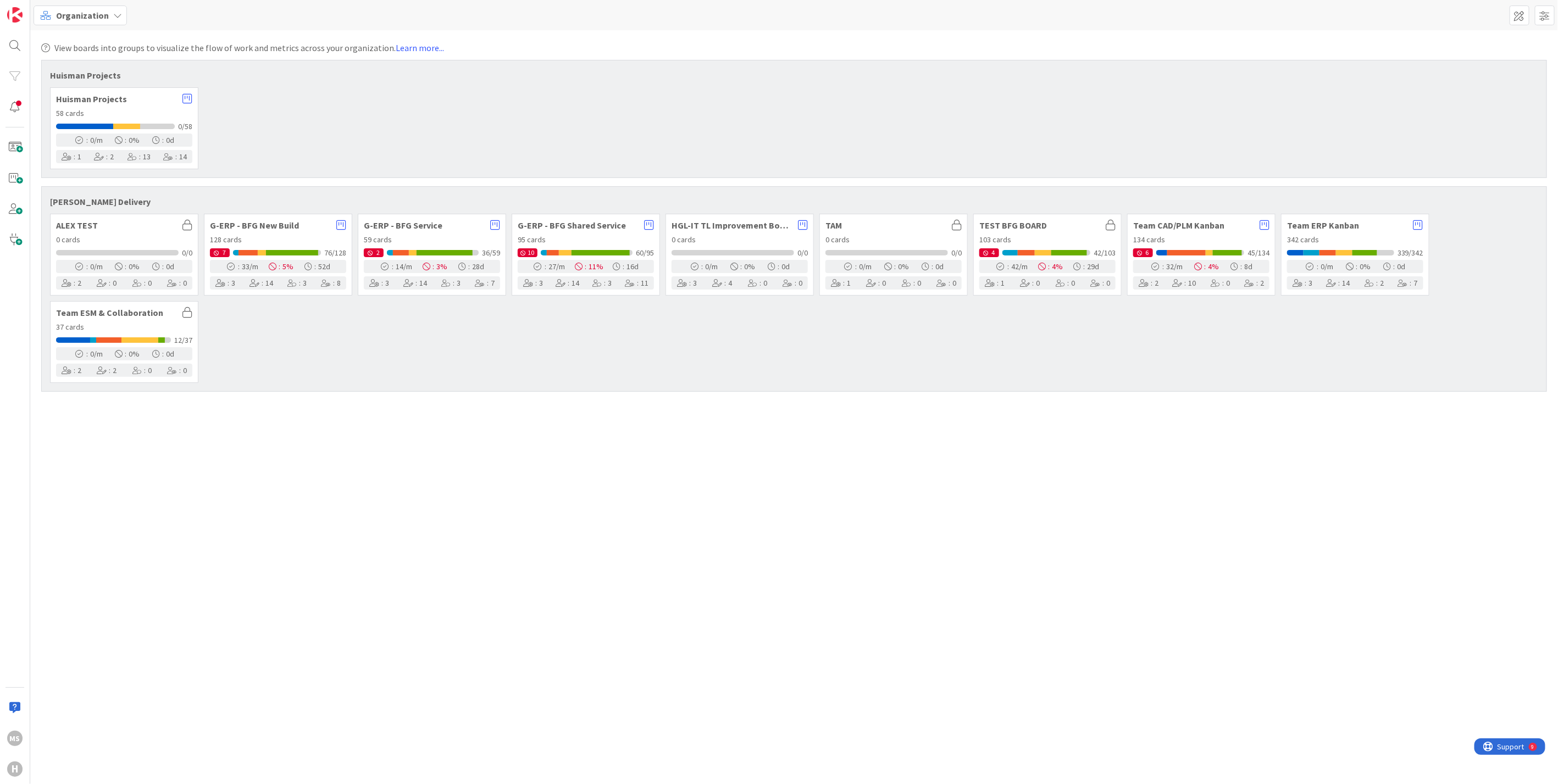
click at [133, 116] on div "58 cards" at bounding box center [124, 113] width 136 height 11
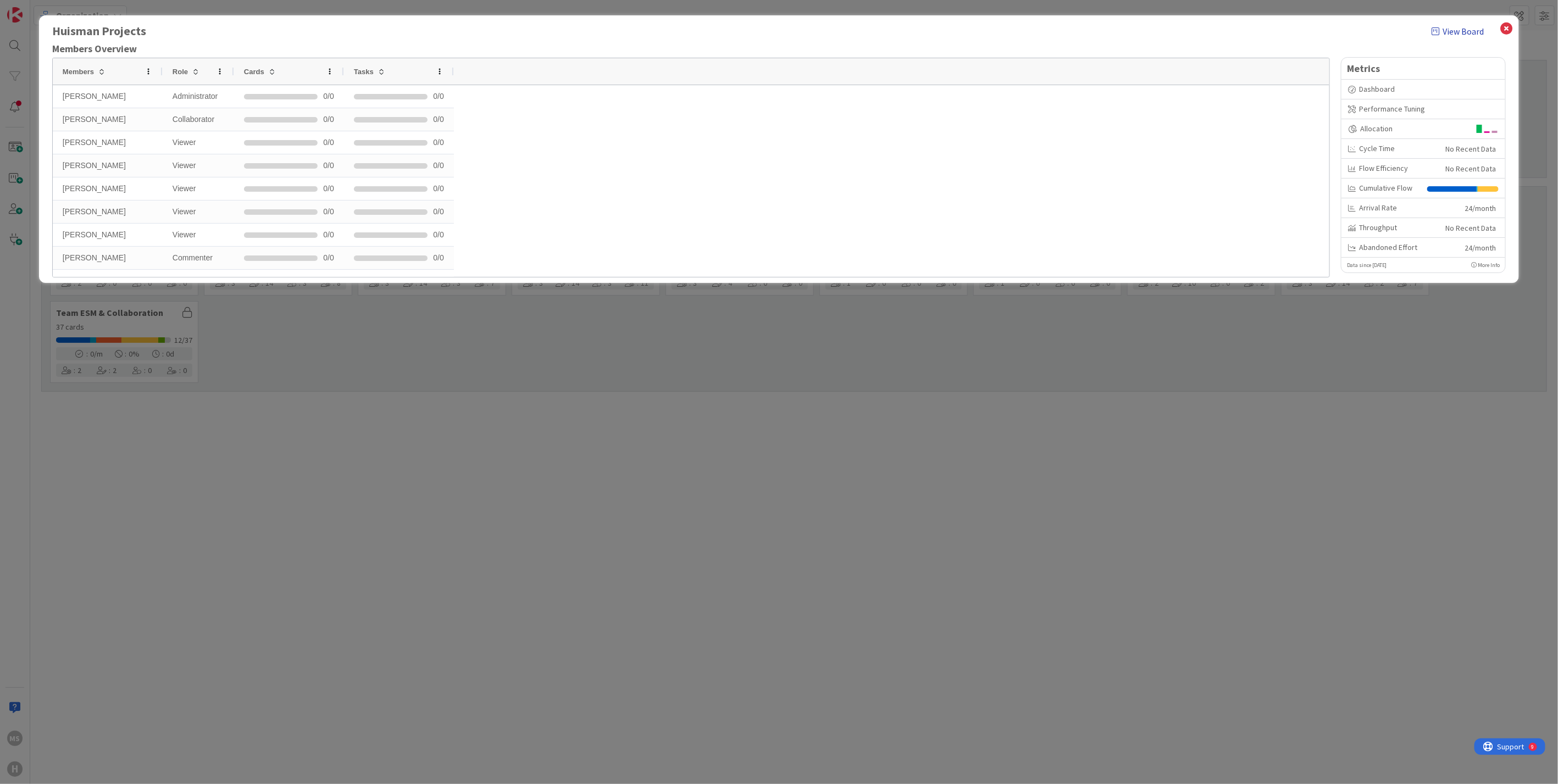
click at [1456, 28] on link "View Board" at bounding box center [1458, 31] width 52 height 13
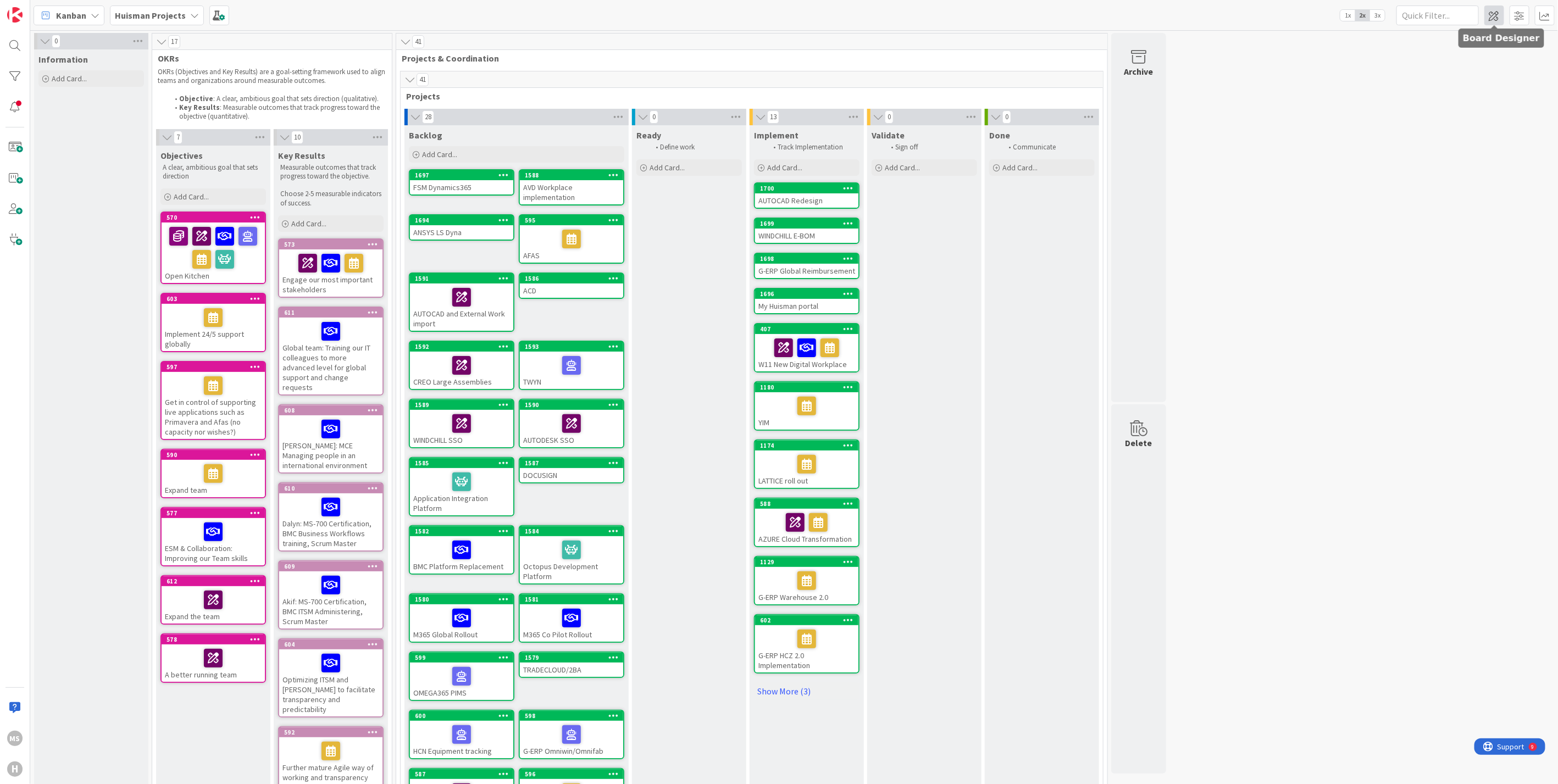
click at [1494, 15] on span at bounding box center [1494, 15] width 20 height 20
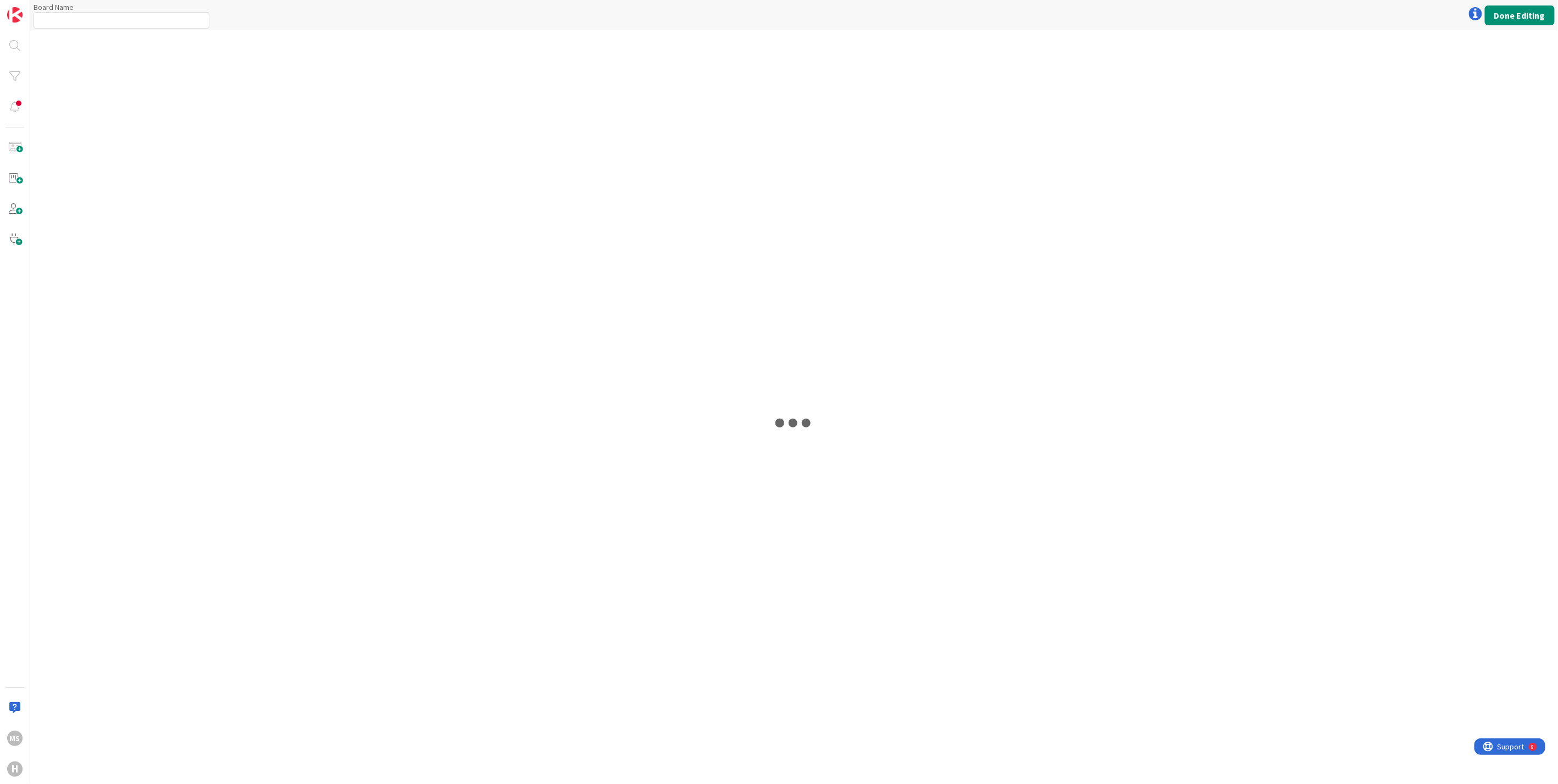
type input "Huisman Projects"
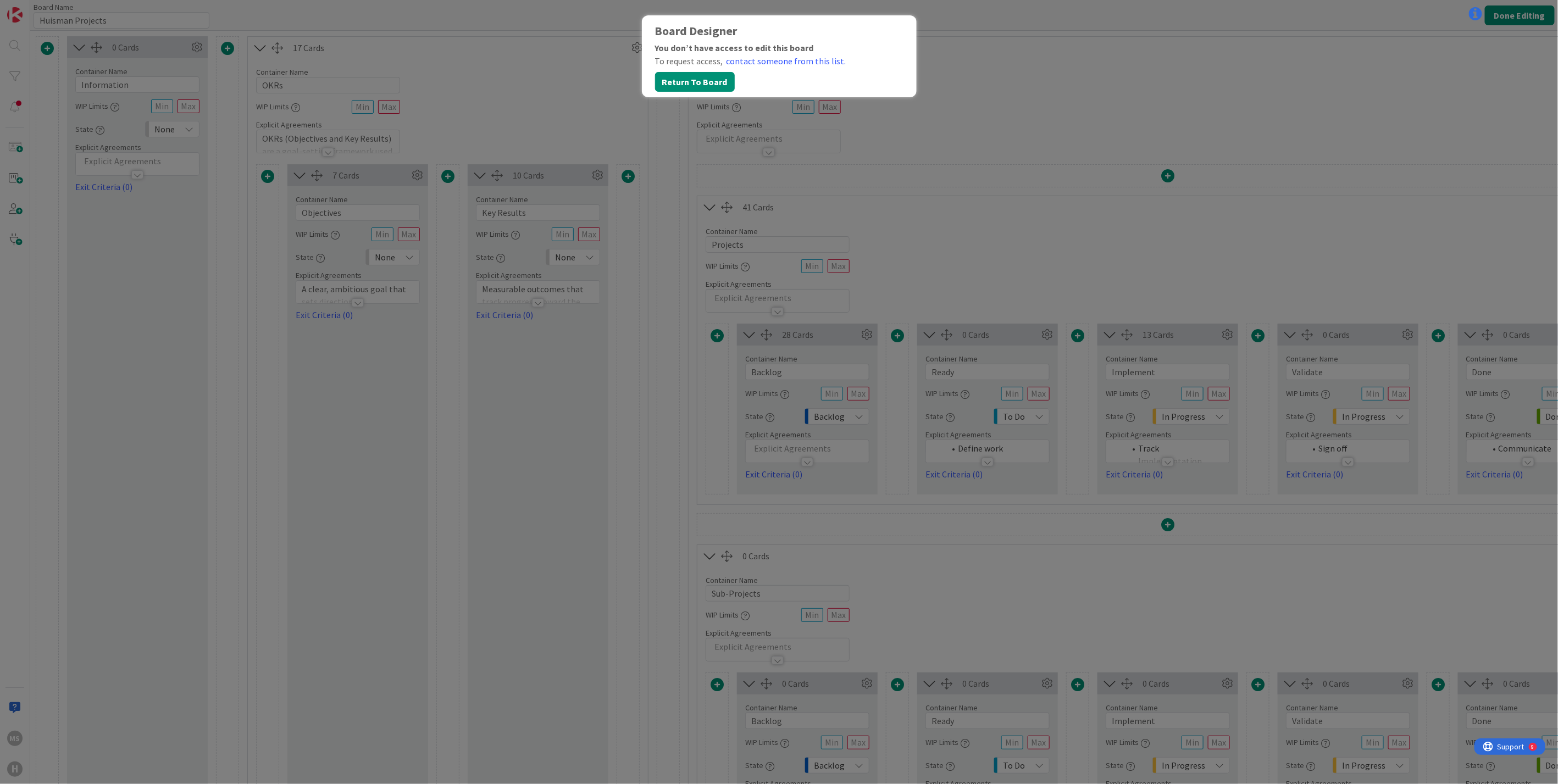
click at [1102, 63] on div "Board Designer You don’t have access to edit this board To request access, cont…" at bounding box center [779, 392] width 1558 height 784
click at [682, 82] on button "Return To Board" at bounding box center [695, 82] width 80 height 20
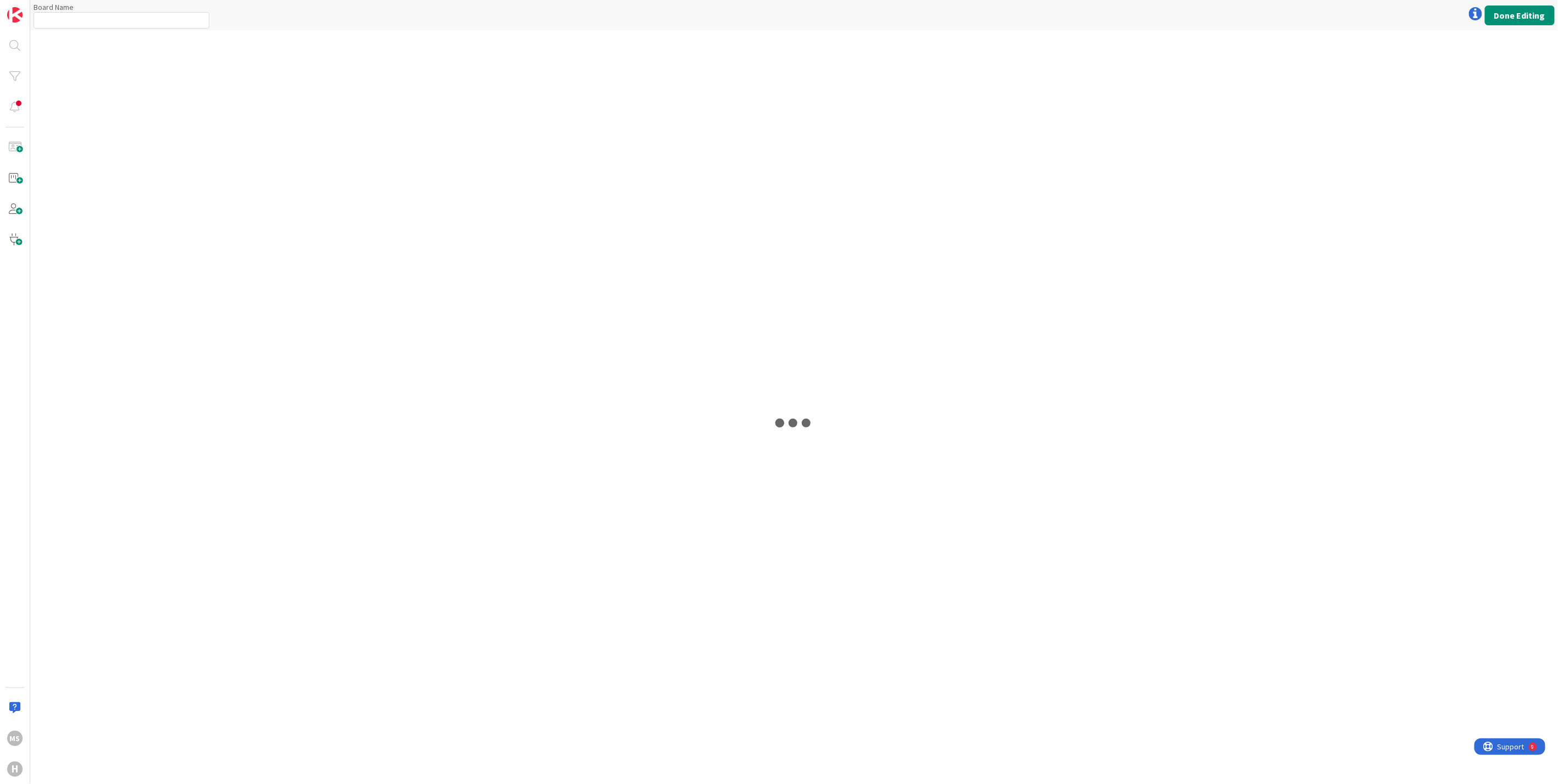
type input "Huisman Projects"
